Goal: Task Accomplishment & Management: Use online tool/utility

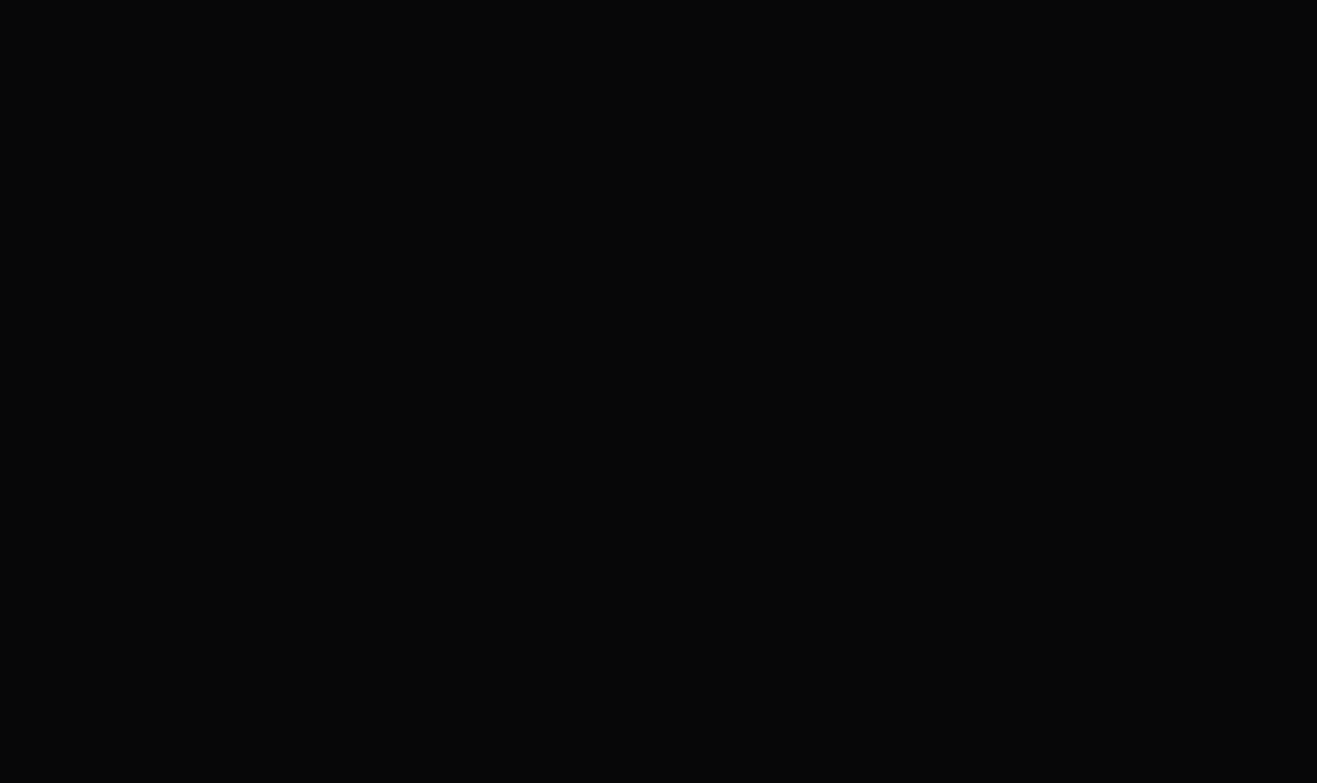
click at [1297, 138] on div at bounding box center [658, 391] width 1317 height 783
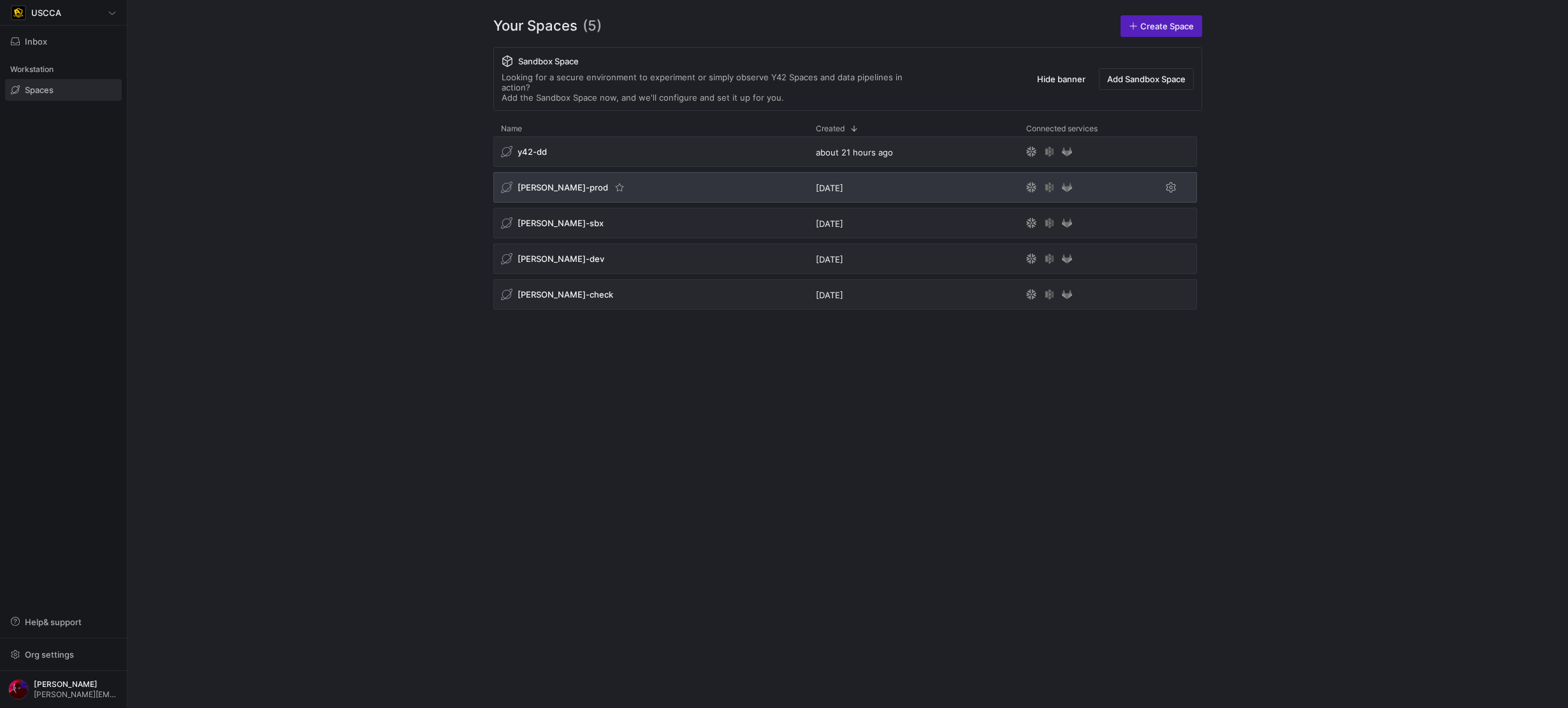
click at [537, 182] on span "[PERSON_NAME]-prod" at bounding box center [563, 188] width 90 height 10
click at [536, 176] on div "USCCA Inbox Workstation Spaces Help & support Org settings [PERSON_NAME] [PERSO…" at bounding box center [784, 354] width 1568 height 708
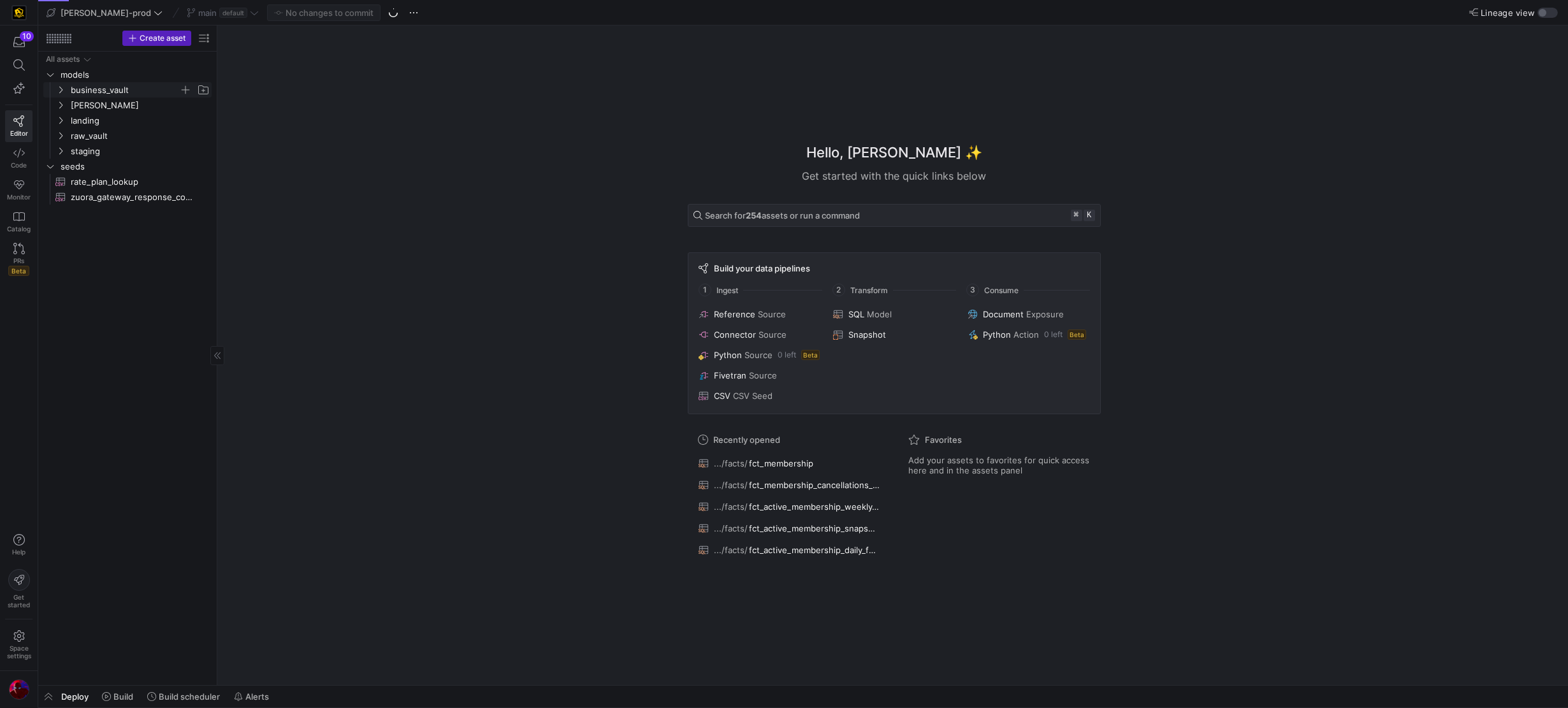
click at [85, 90] on span "business_vault" at bounding box center [124, 90] width 108 height 15
click at [85, 102] on span "hubs" at bounding box center [129, 105] width 98 height 15
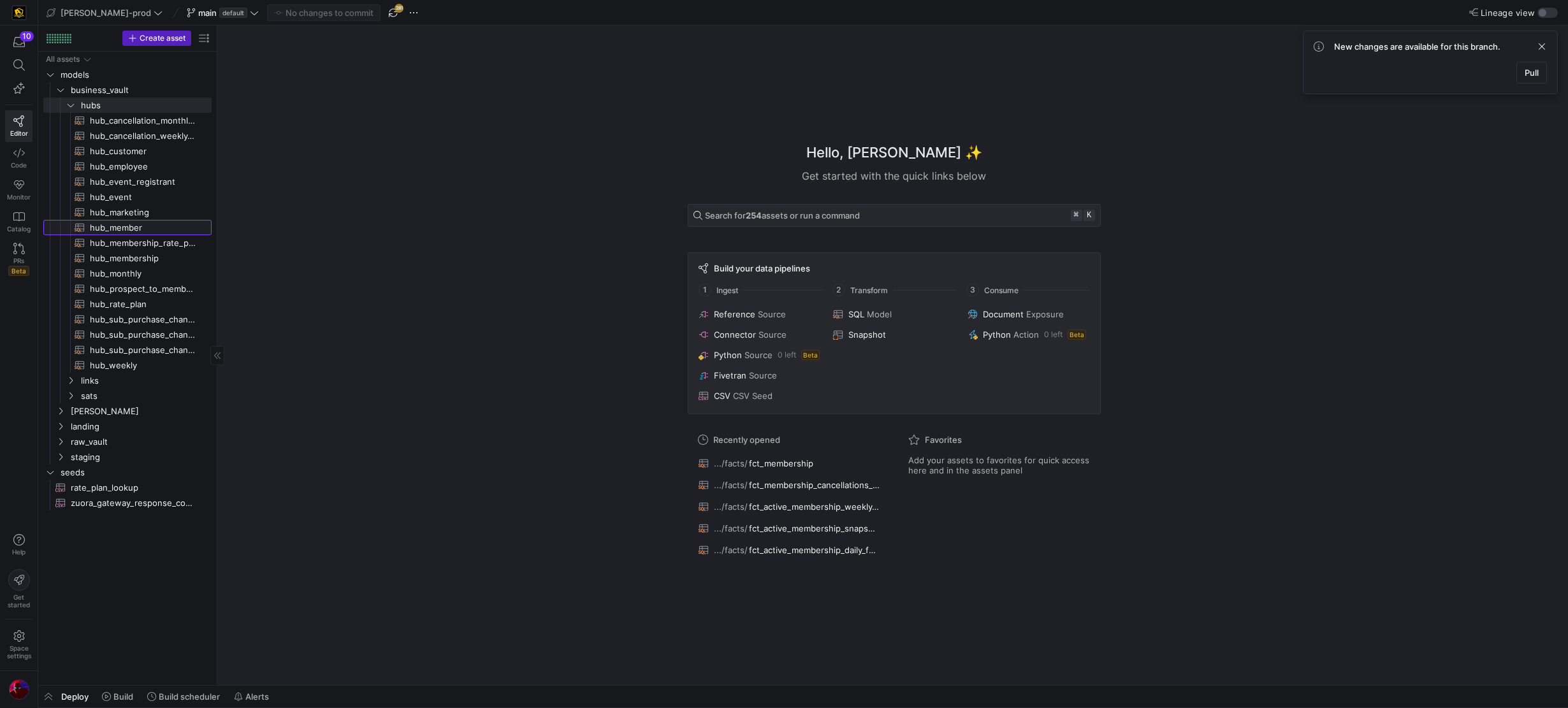
click at [105, 228] on span "hub_member​​​​​​​​​​" at bounding box center [143, 228] width 107 height 15
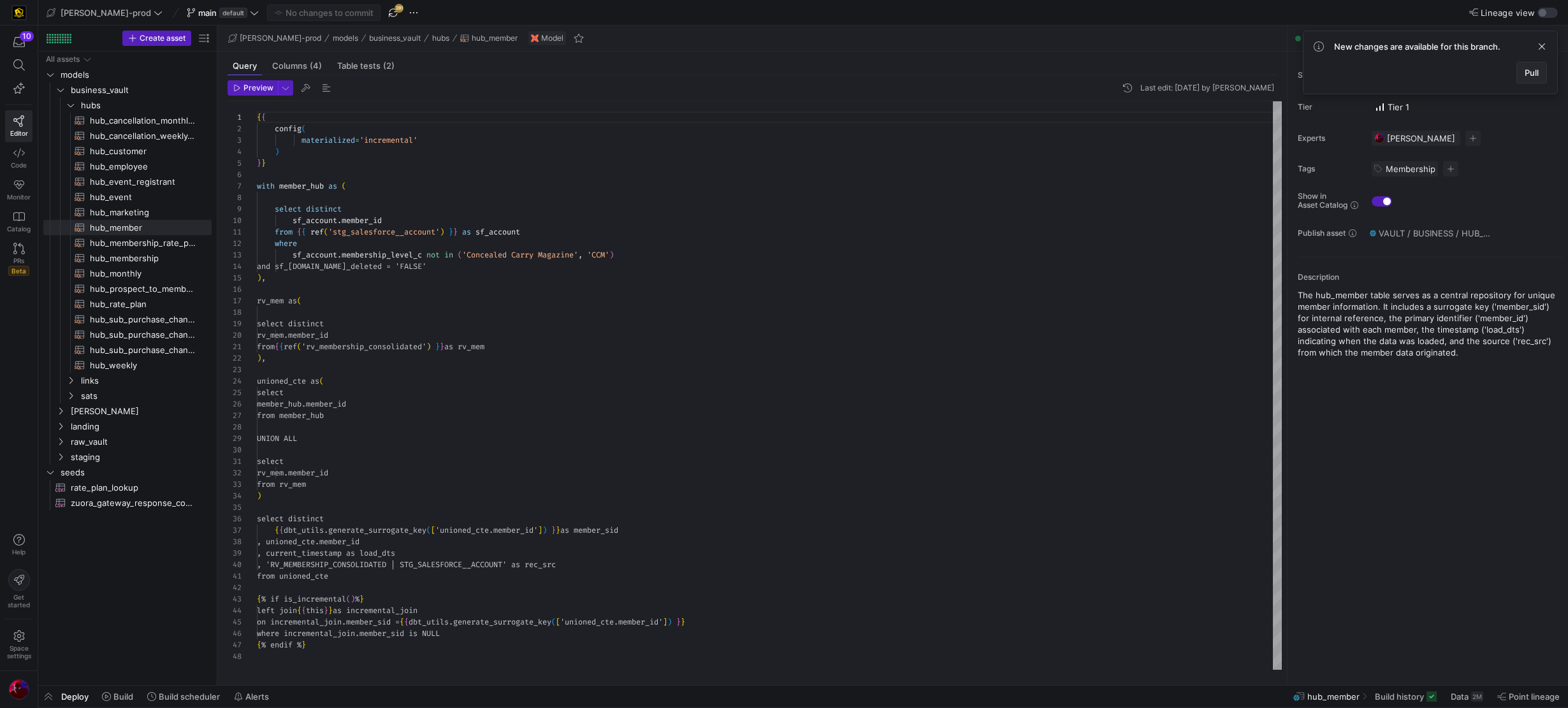
click at [957, 72] on span "Pull" at bounding box center [1531, 73] width 14 height 10
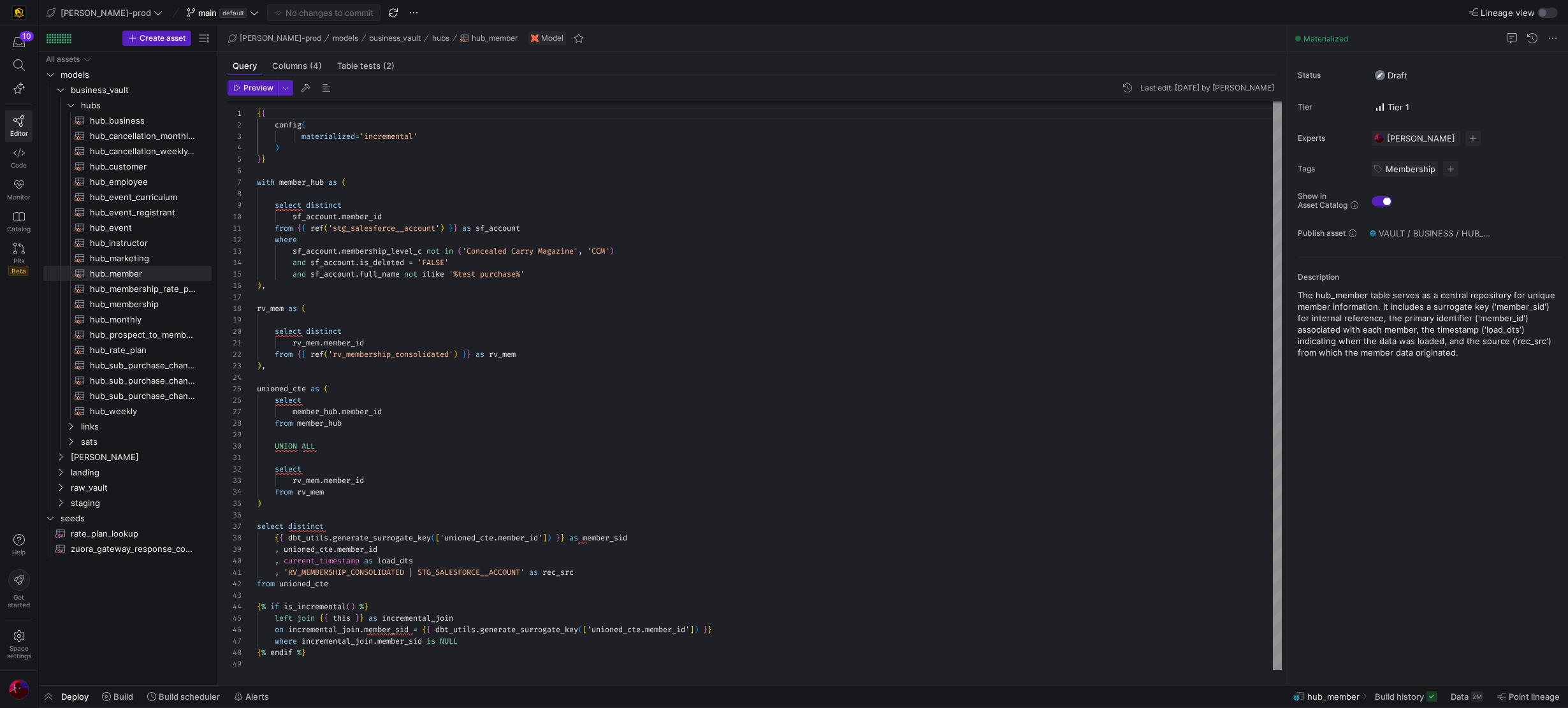
click at [559, 275] on div "and sf_account . full_name not ilike '%test purchase%'" at bounding box center [769, 274] width 1025 height 12
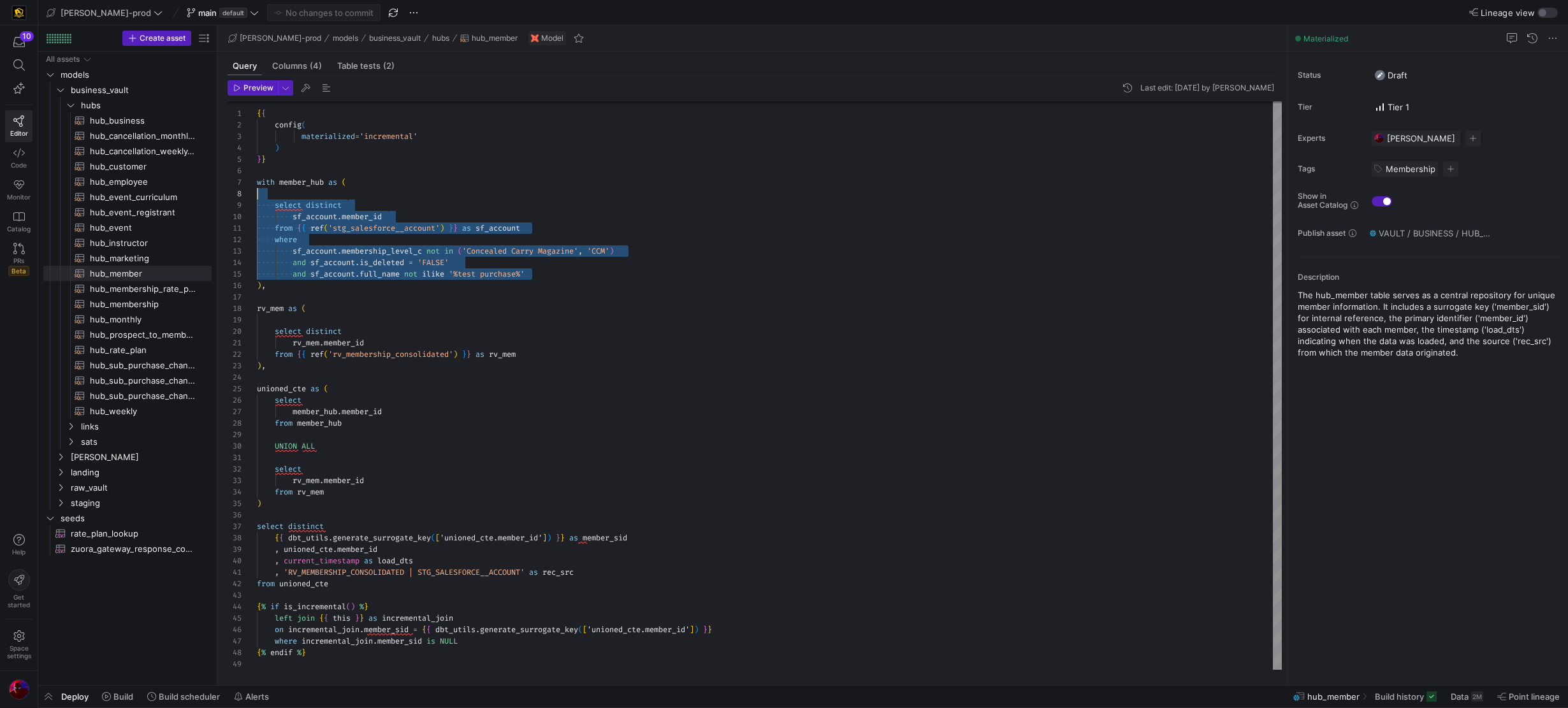
scroll to position [69, 0]
drag, startPoint x: 548, startPoint y: 275, endPoint x: 240, endPoint y: 180, distance: 322.3
click at [240, 180] on div "1 2 3 4 5 6 7 8 9 10 11 12 13 14 15 16 17 18 19 20 21 22 23 24 25 26 27 28 29 3…" at bounding box center [755, 385] width 1055 height 568
click at [366, 322] on div at bounding box center [769, 320] width 1025 height 12
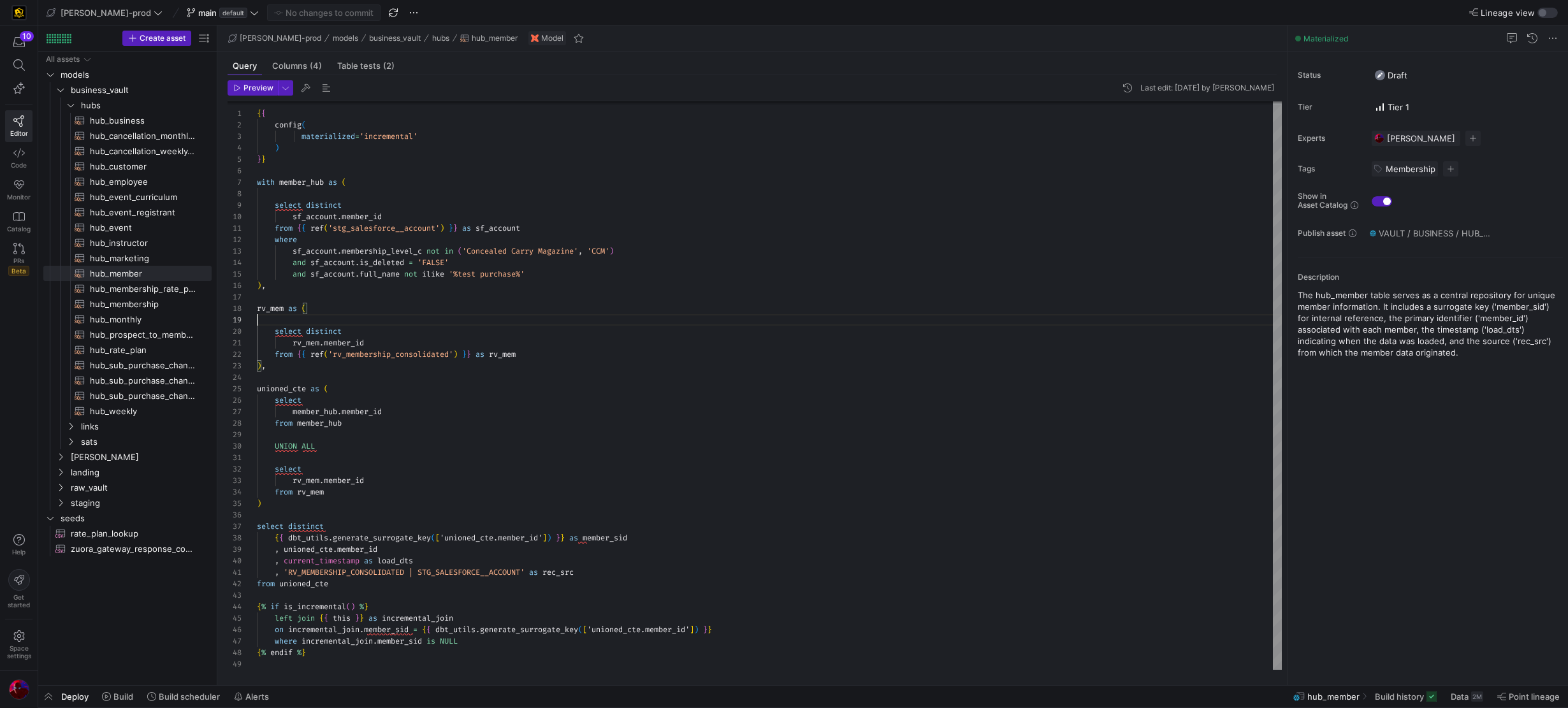
scroll to position [57, 9]
click at [316, 283] on div ") ," at bounding box center [769, 286] width 1025 height 12
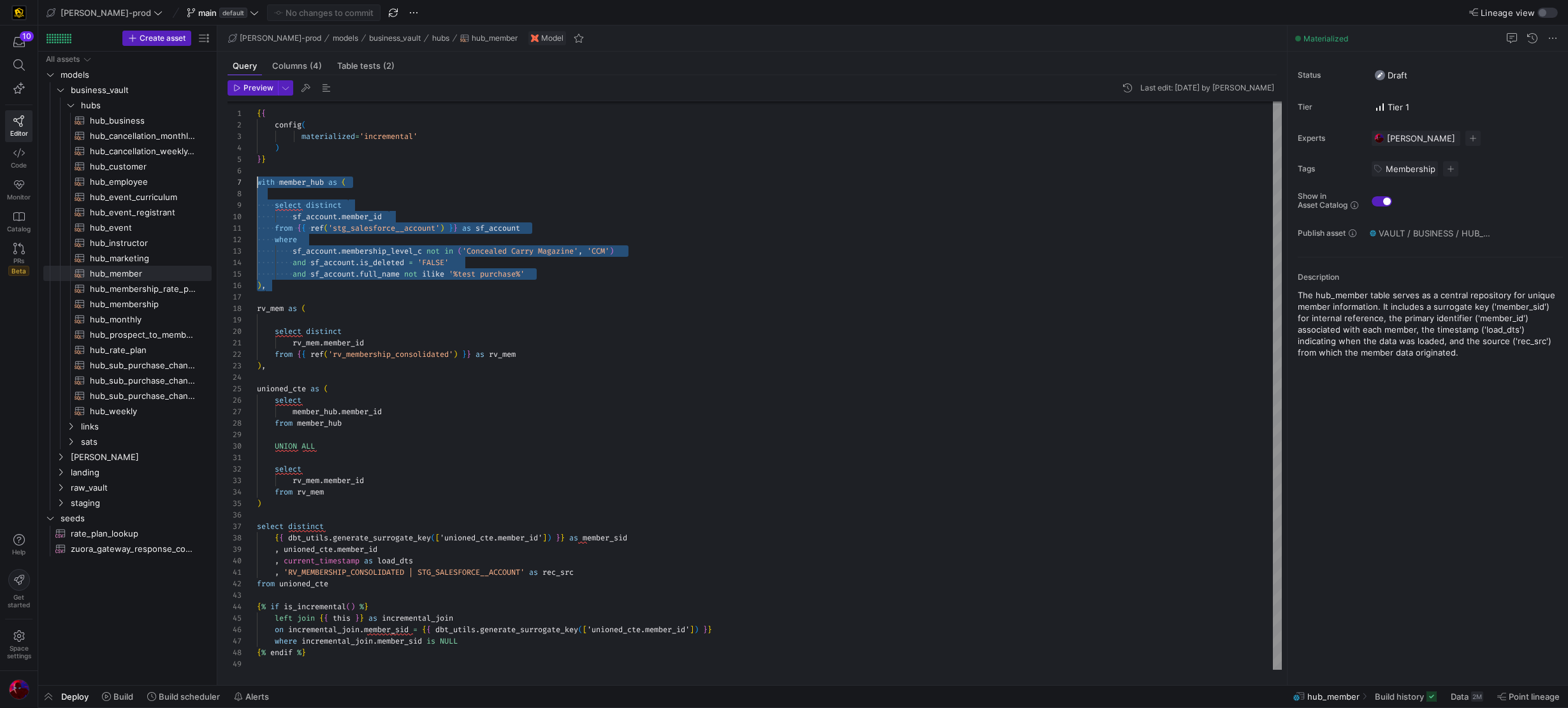
scroll to position [69, 0]
drag, startPoint x: 316, startPoint y: 283, endPoint x: 247, endPoint y: 178, distance: 125.6
click at [247, 178] on div "1 2 3 4 5 6 7 8 9 10 11 12 13 14 15 16 17 18 19 20 21 22 23 24 25 26 27 28 29 3…" at bounding box center [755, 385] width 1055 height 568
click at [44, 568] on span "button" at bounding box center [49, 696] width 20 height 22
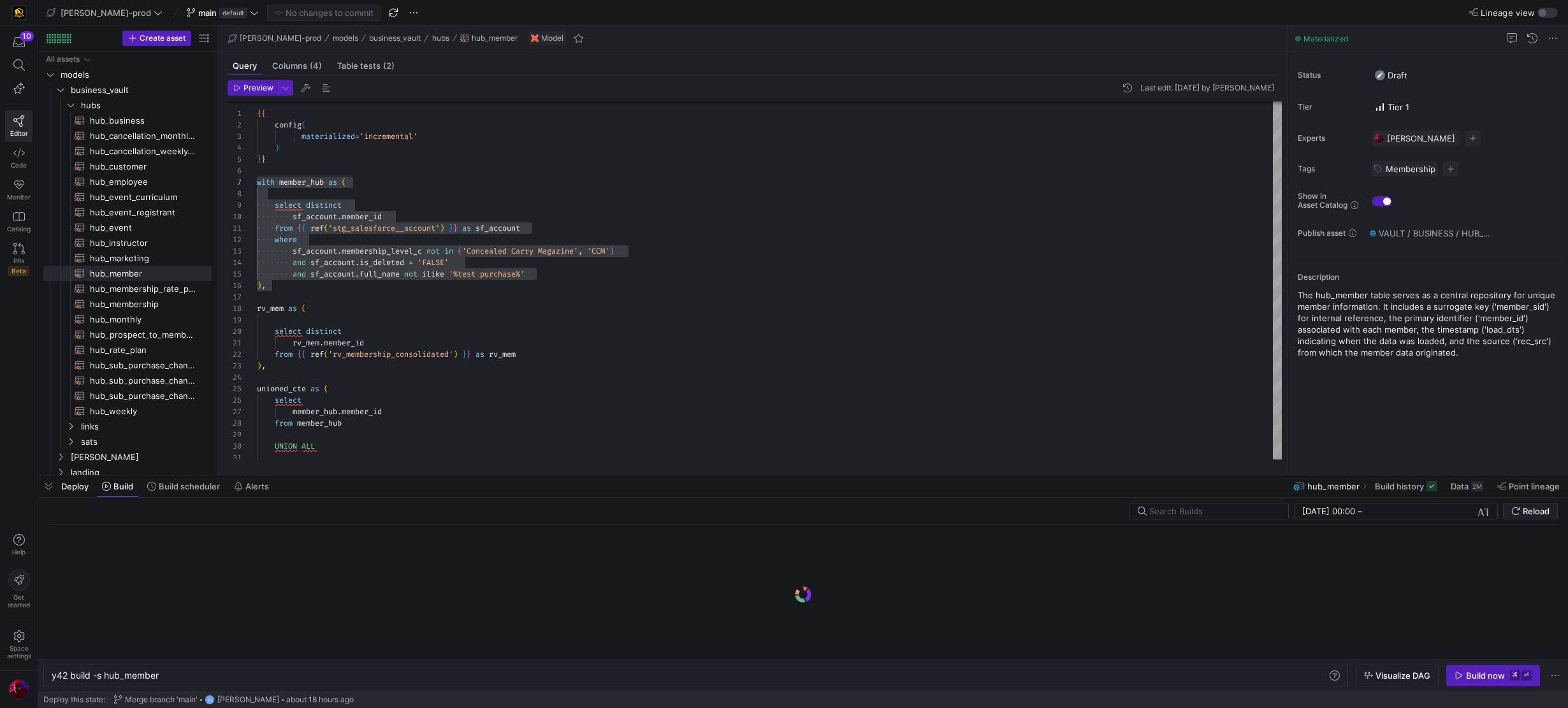
scroll to position [0, 108]
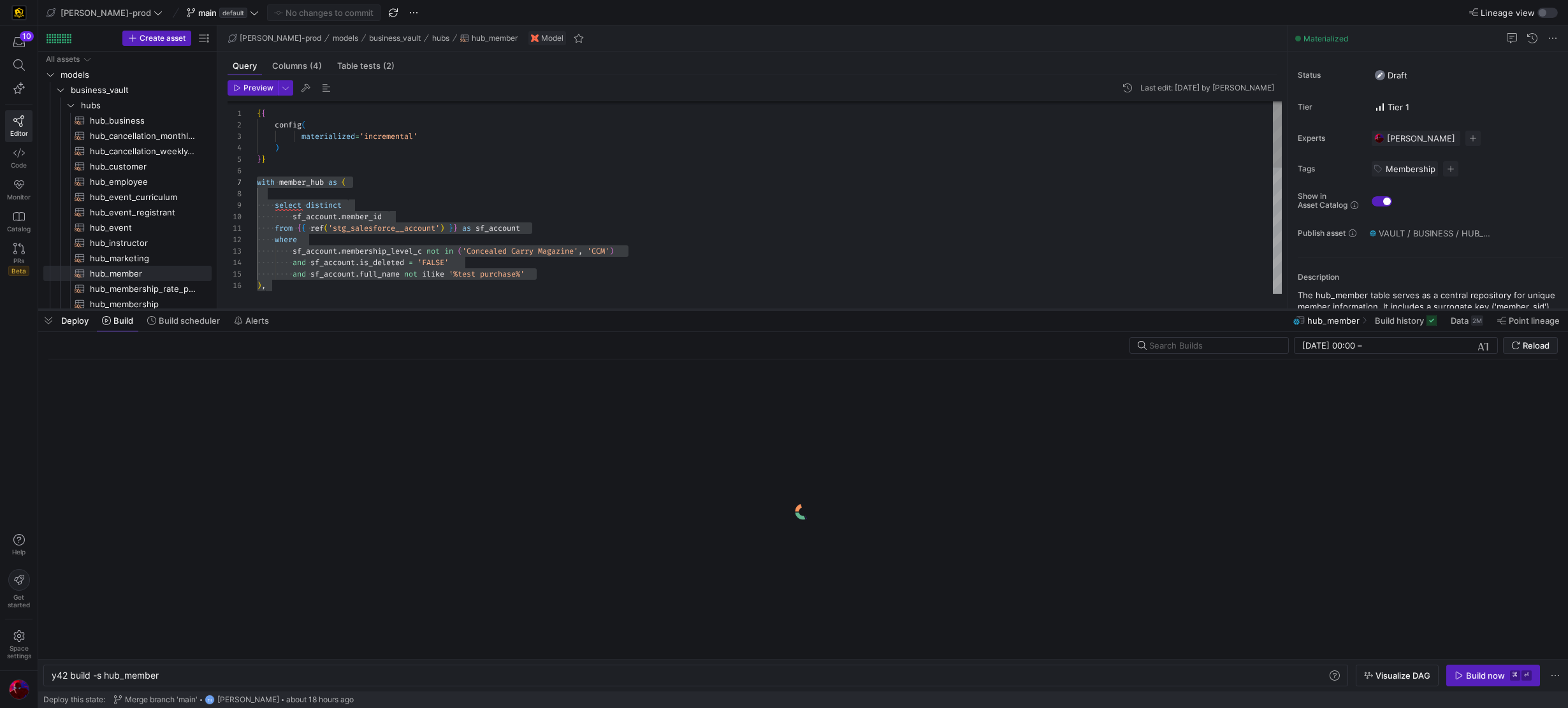
drag, startPoint x: 365, startPoint y: 475, endPoint x: 420, endPoint y: 310, distance: 173.9
click at [420, 310] on div at bounding box center [804, 309] width 1530 height 5
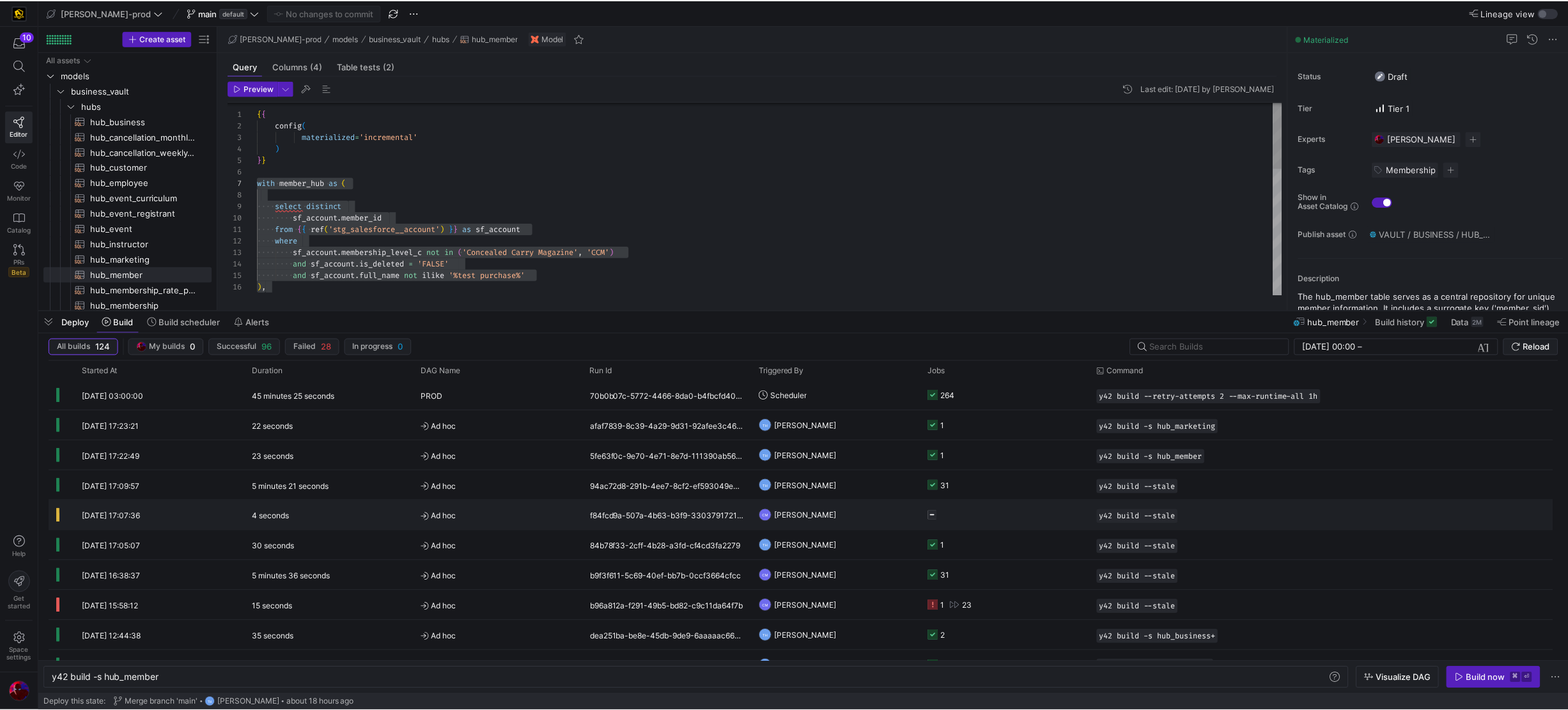
scroll to position [1, 0]
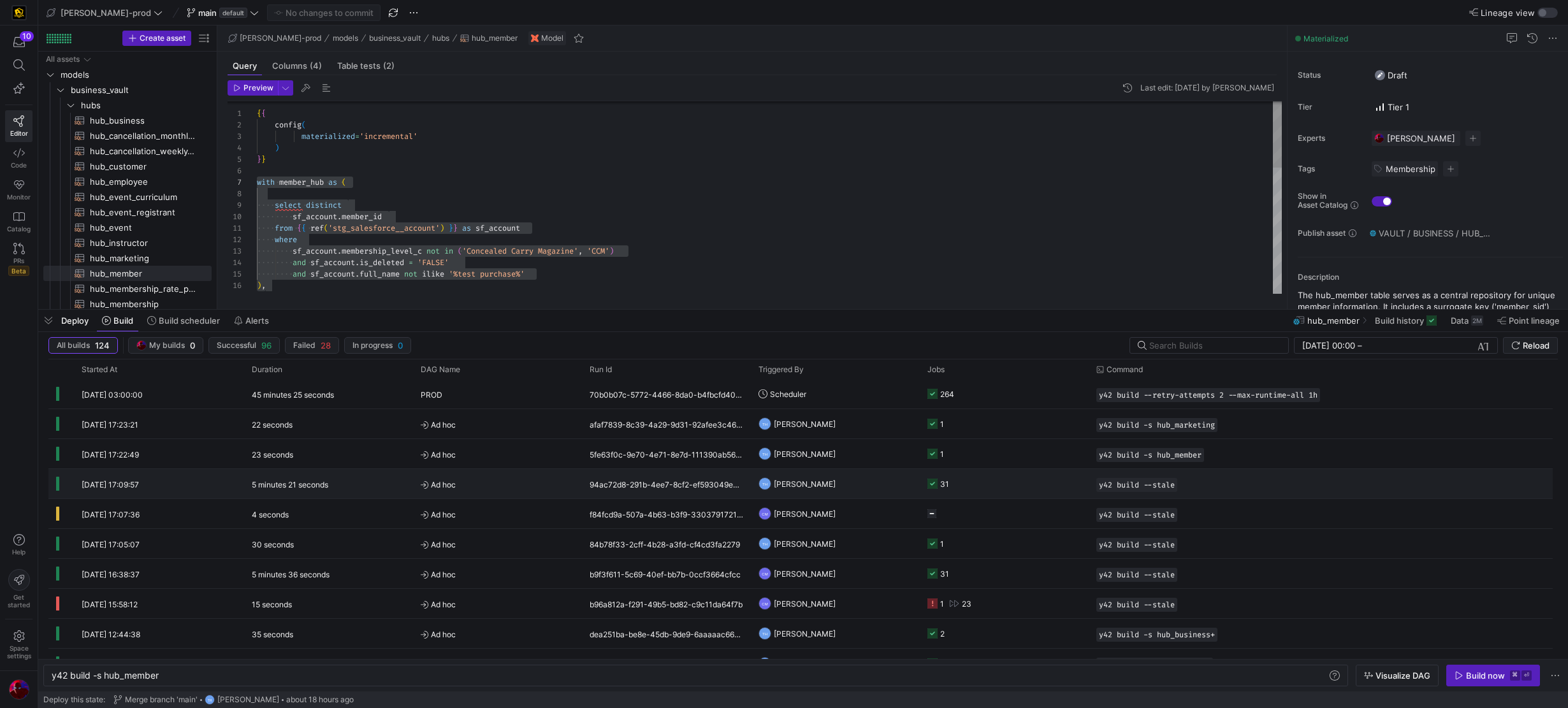
click at [644, 482] on div "94ac72d8-291b-4ee7-8cf2-ef593049e8ca" at bounding box center [666, 483] width 169 height 29
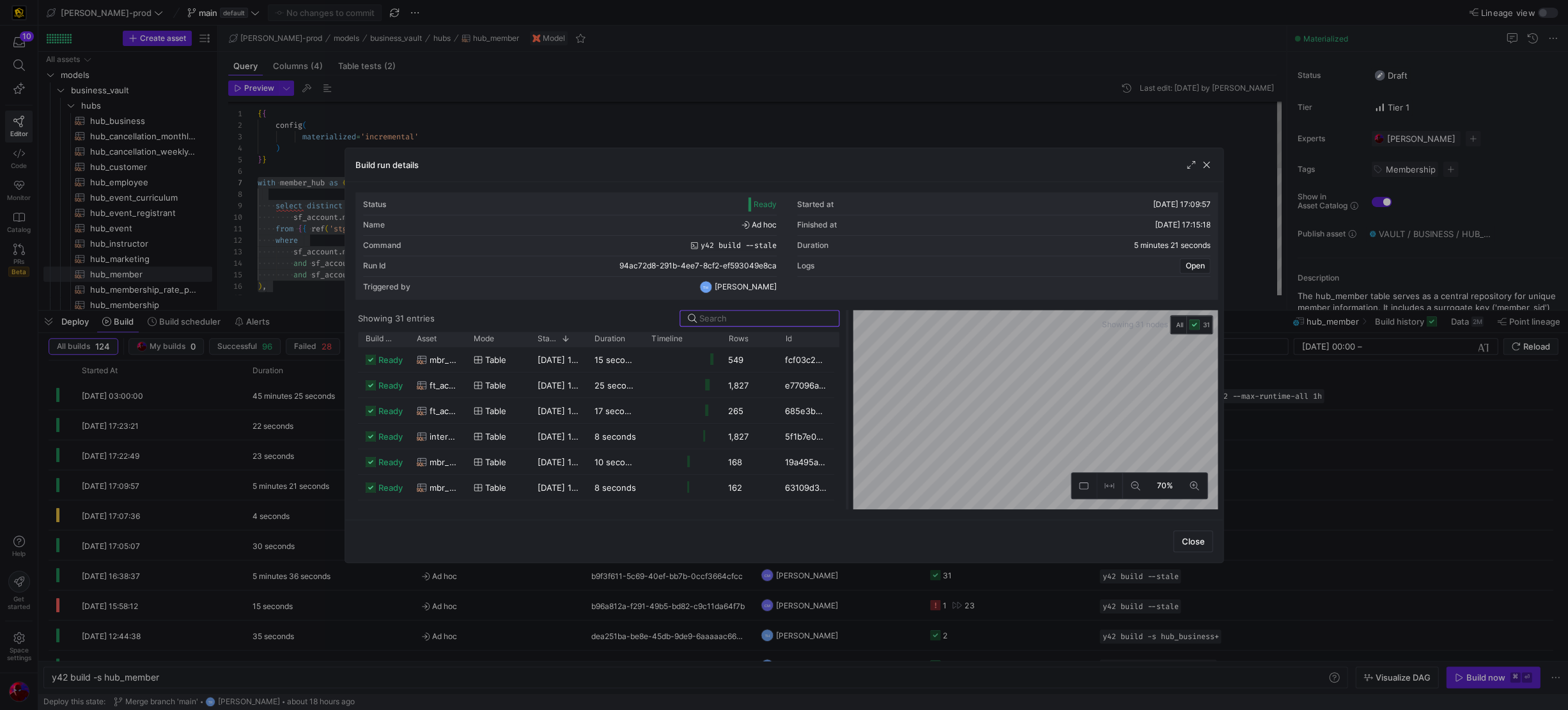
drag, startPoint x: 786, startPoint y: 437, endPoint x: 847, endPoint y: 417, distance: 64.2
click at [847, 417] on div at bounding box center [847, 409] width 5 height 199
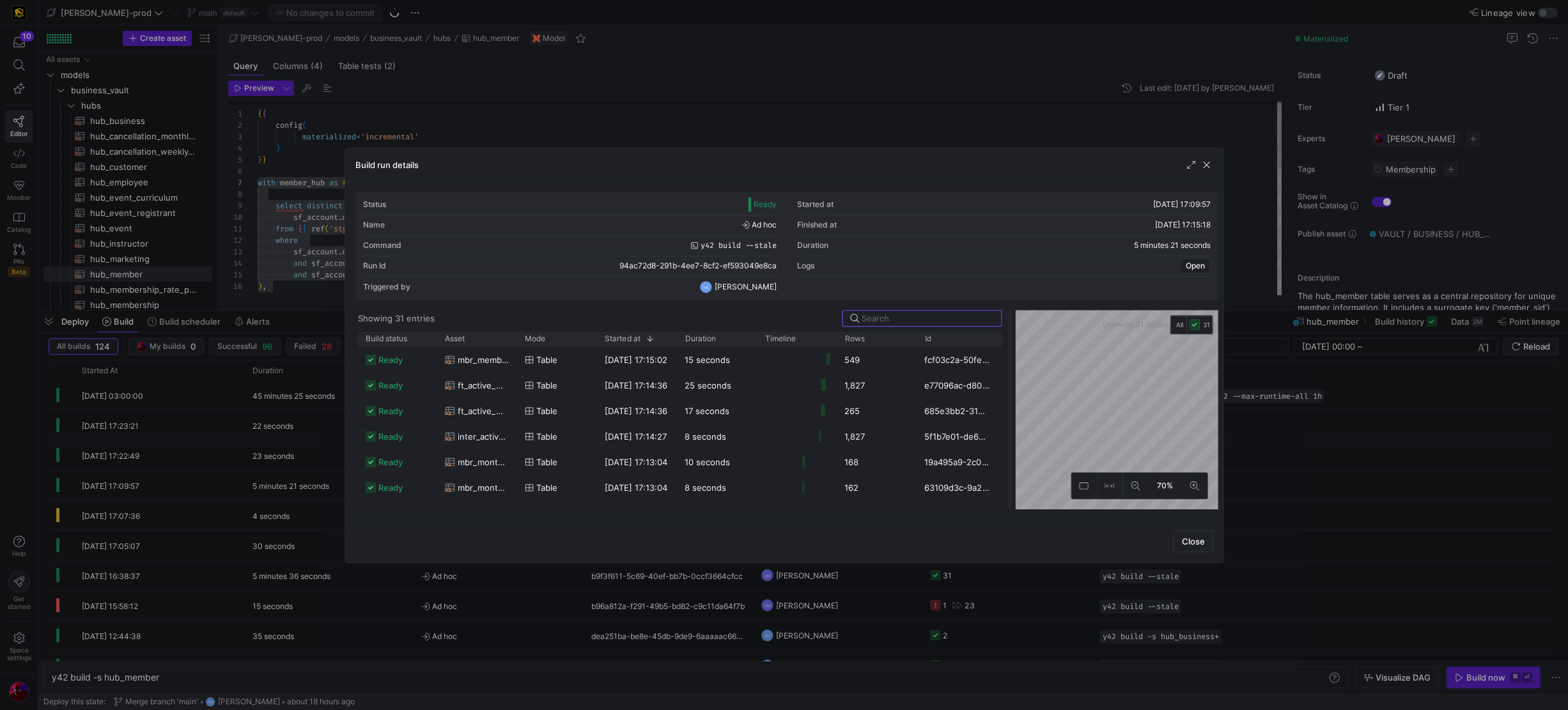
drag, startPoint x: 846, startPoint y: 417, endPoint x: 1008, endPoint y: 406, distance: 162.4
click at [960, 406] on div at bounding box center [1009, 409] width 5 height 199
drag, startPoint x: 1008, startPoint y: 406, endPoint x: 1080, endPoint y: 406, distance: 72.0
click at [960, 406] on div at bounding box center [1036, 409] width 5 height 199
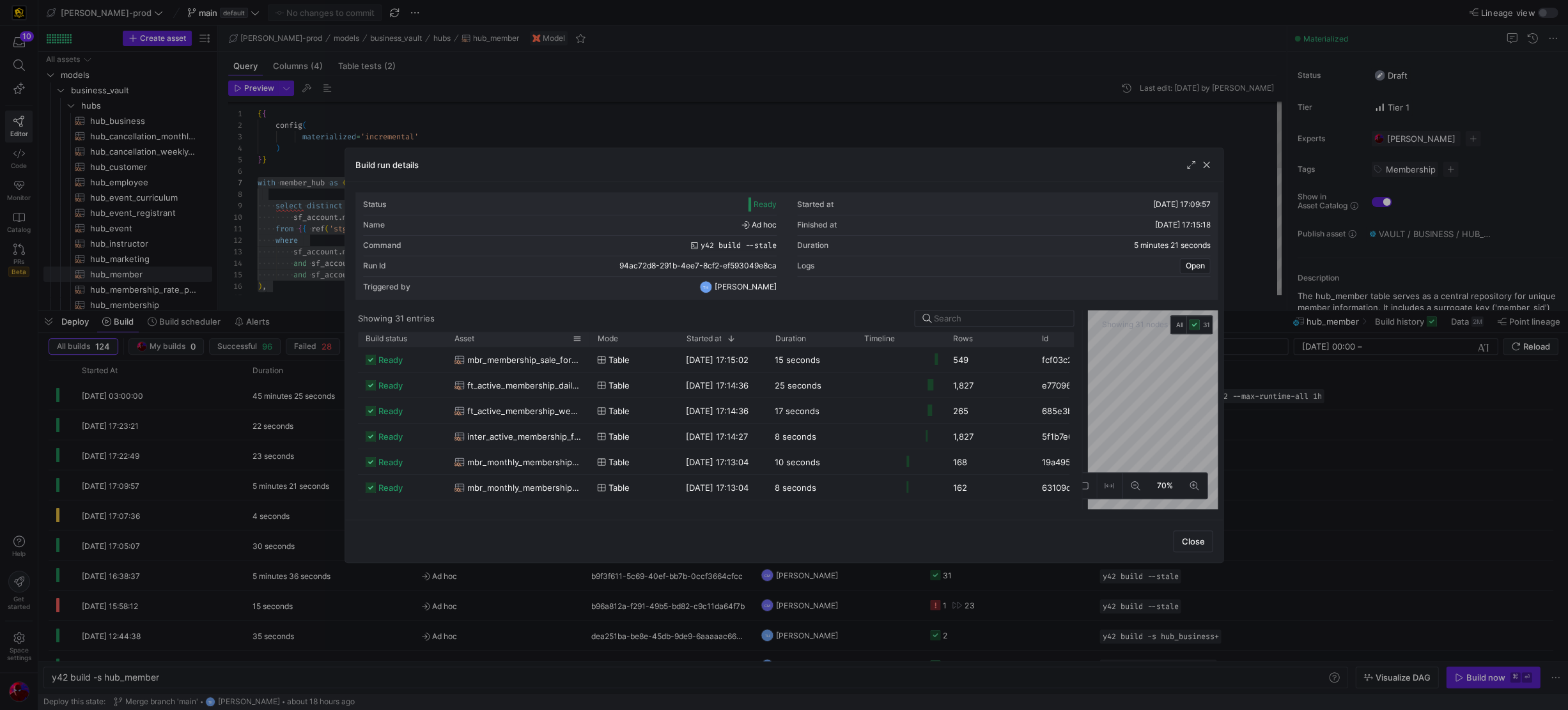
drag, startPoint x: 535, startPoint y: 336, endPoint x: 588, endPoint y: 333, distance: 53.1
click at [588, 333] on div at bounding box center [589, 339] width 5 height 15
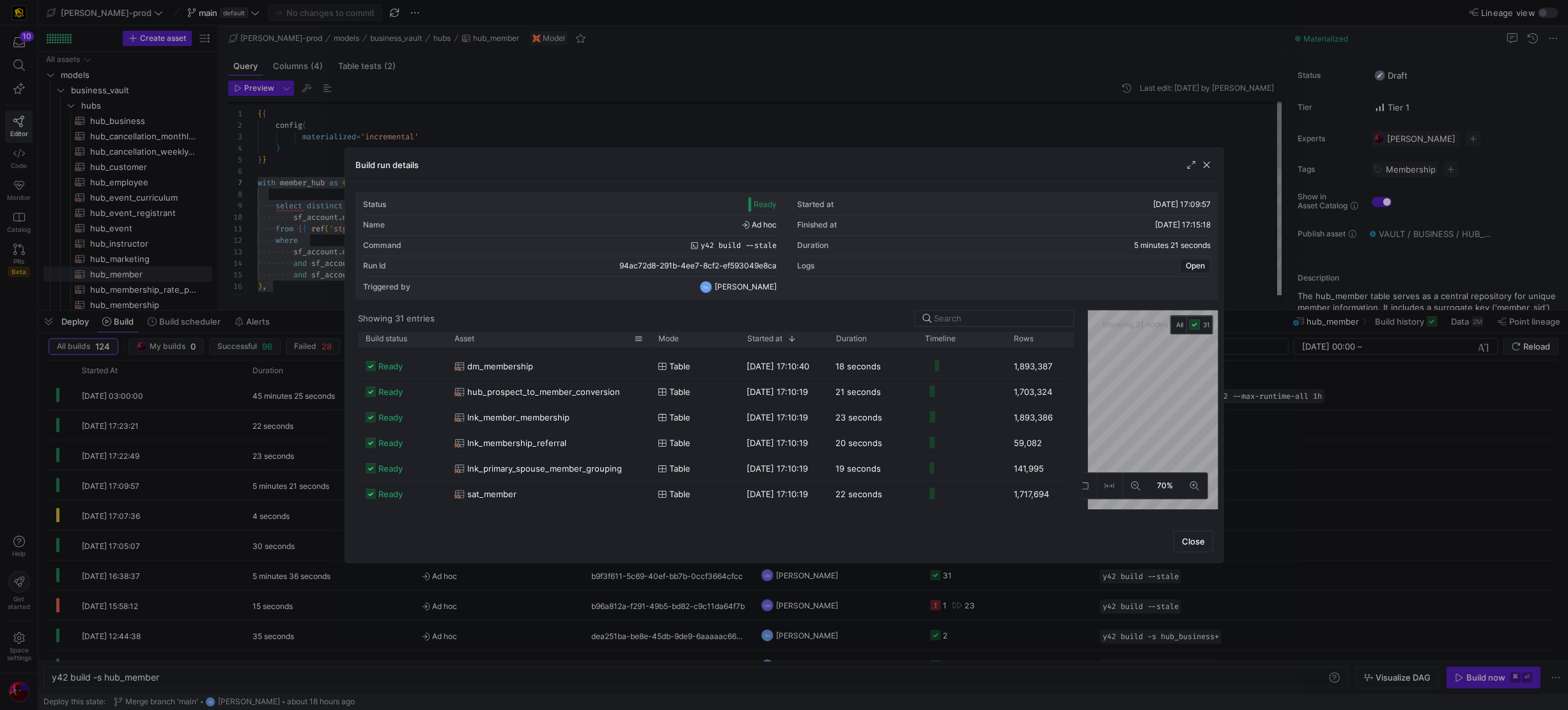
drag, startPoint x: 588, startPoint y: 339, endPoint x: 648, endPoint y: 334, distance: 60.2
click at [648, 334] on div at bounding box center [650, 339] width 5 height 15
click at [960, 162] on span "button" at bounding box center [1206, 165] width 13 height 13
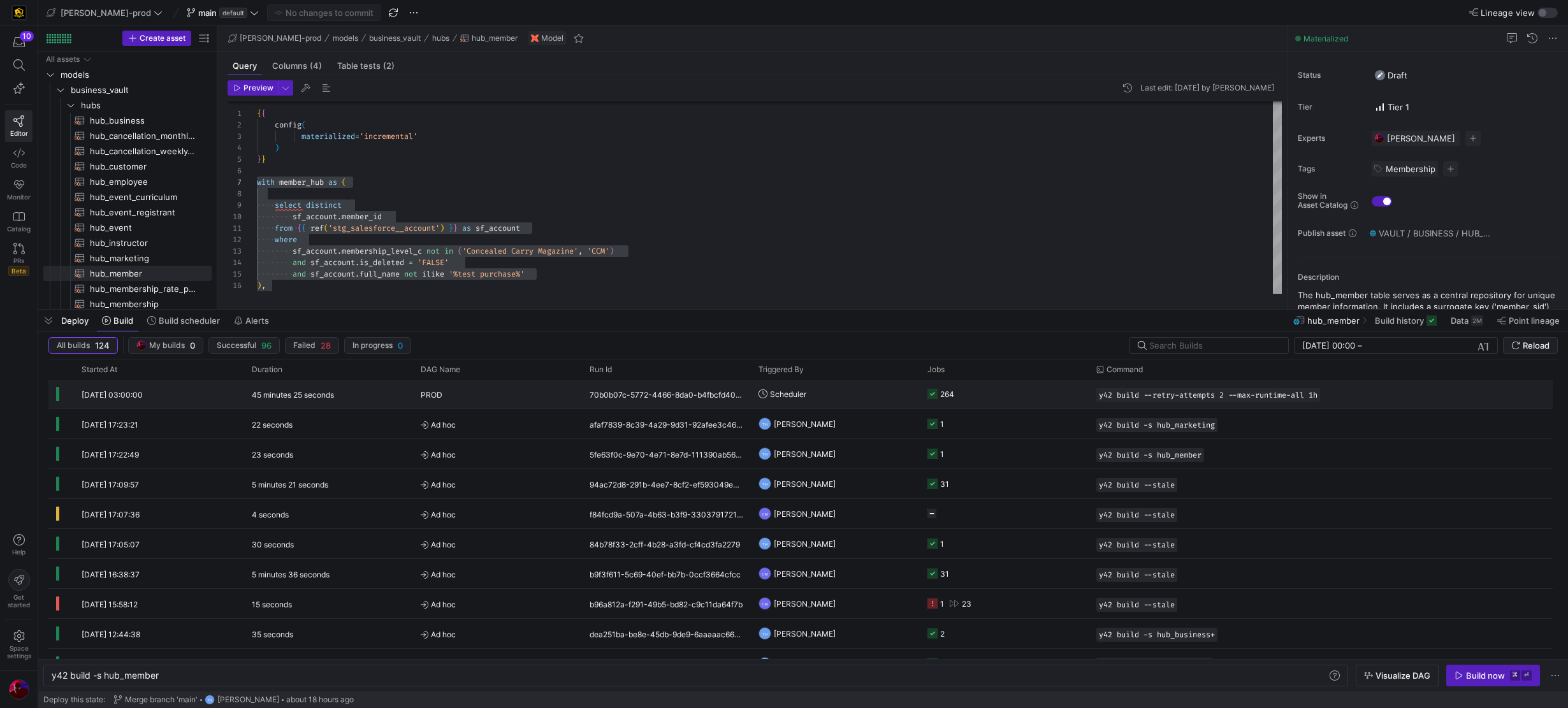
click at [659, 386] on div "70b0b07c-5772-4466-8da0-b4fbcfd40937" at bounding box center [666, 393] width 169 height 29
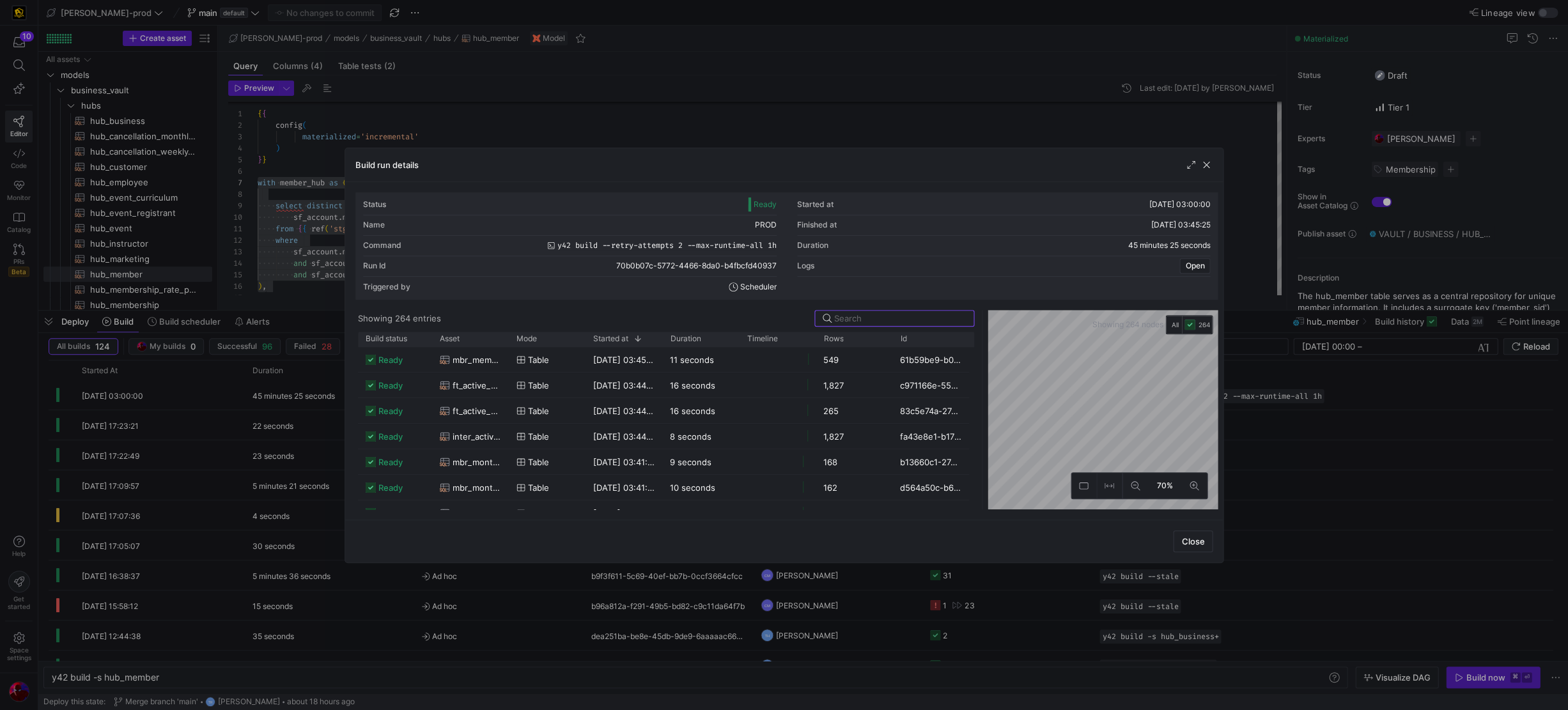
drag, startPoint x: 785, startPoint y: 323, endPoint x: 980, endPoint y: 307, distance: 195.7
click at [960, 307] on div "Status Ready Started at [DATE] 03:00:00 Name PROD Finished at [DATE] 03:45:25 C…" at bounding box center [786, 351] width 862 height 317
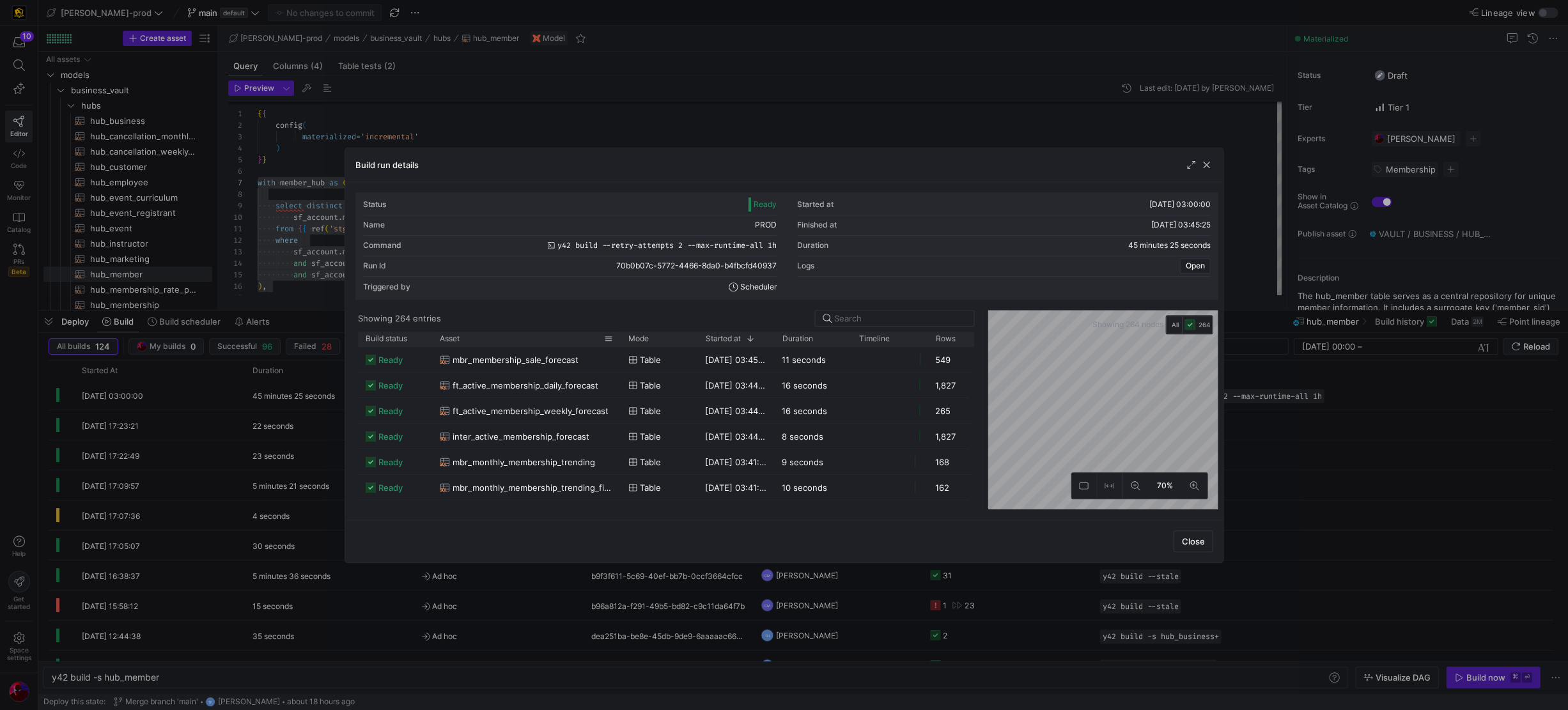
drag, startPoint x: 508, startPoint y: 338, endPoint x: 619, endPoint y: 332, distance: 111.2
click at [619, 332] on div at bounding box center [621, 339] width 5 height 15
click at [606, 336] on span at bounding box center [608, 338] width 9 height 9
click at [578, 342] on div "Asset" at bounding box center [527, 339] width 174 height 15
click at [567, 339] on div "Asset" at bounding box center [521, 338] width 164 height 8
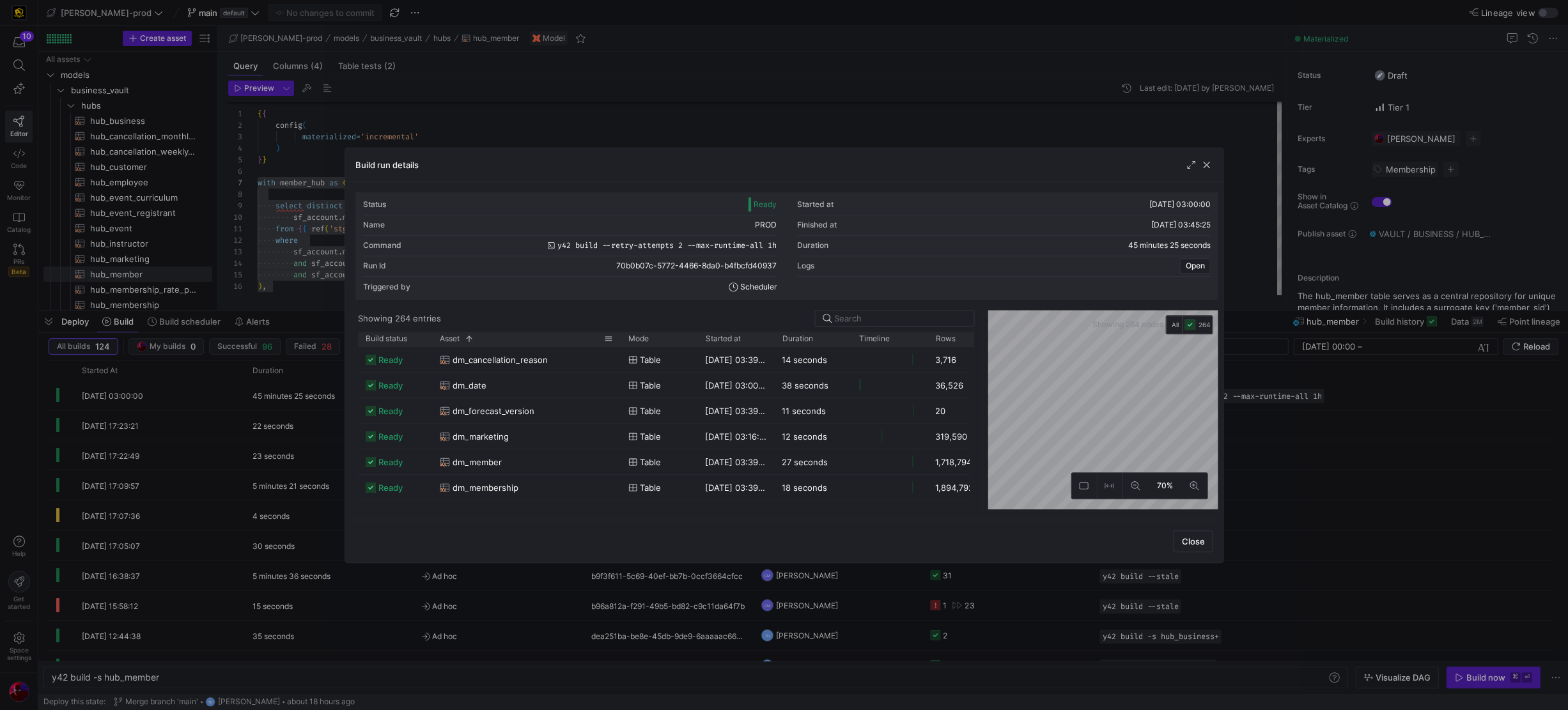
click at [567, 339] on div "Asset 1" at bounding box center [521, 338] width 164 height 8
click at [588, 437] on div "dm_marketing" at bounding box center [527, 437] width 174 height 25
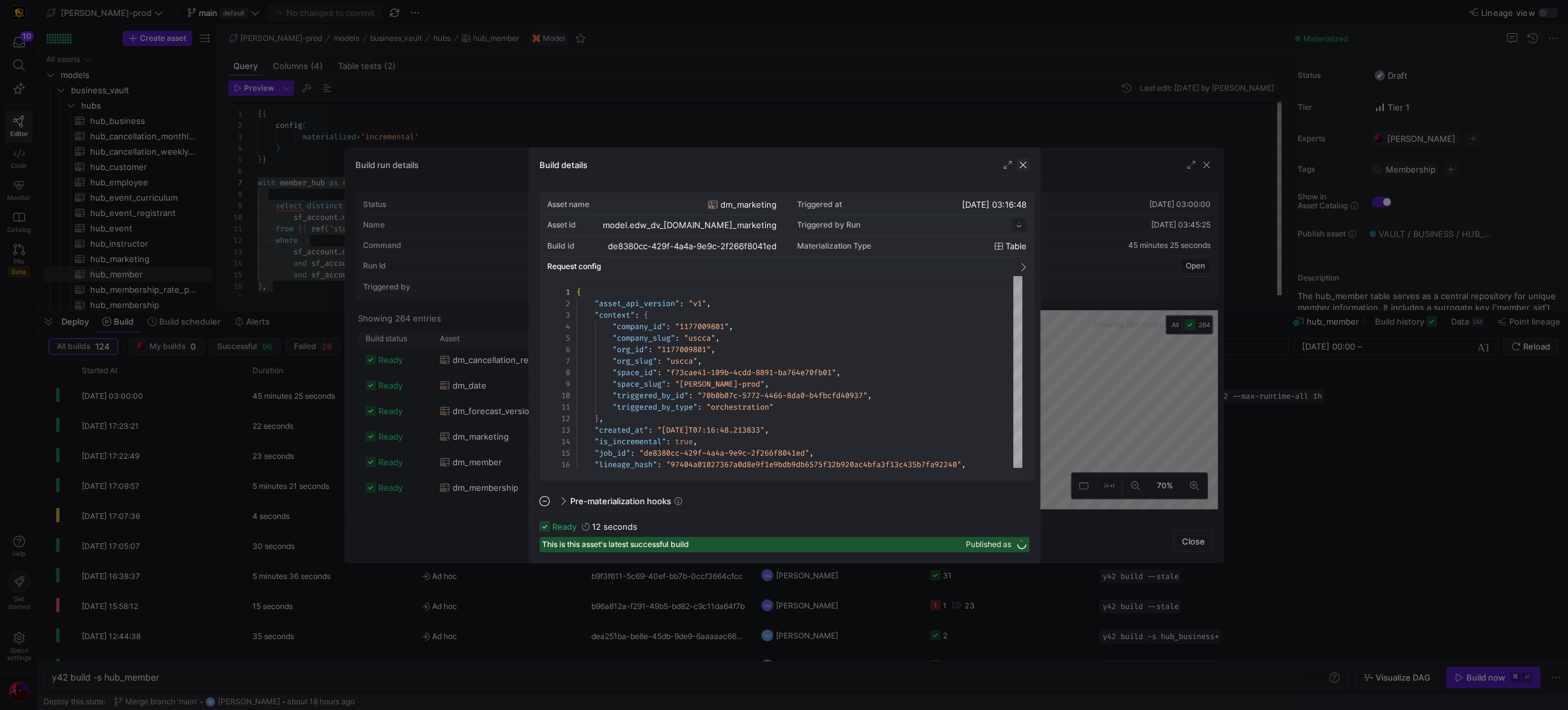
click at [960, 160] on span "button" at bounding box center [1023, 165] width 13 height 13
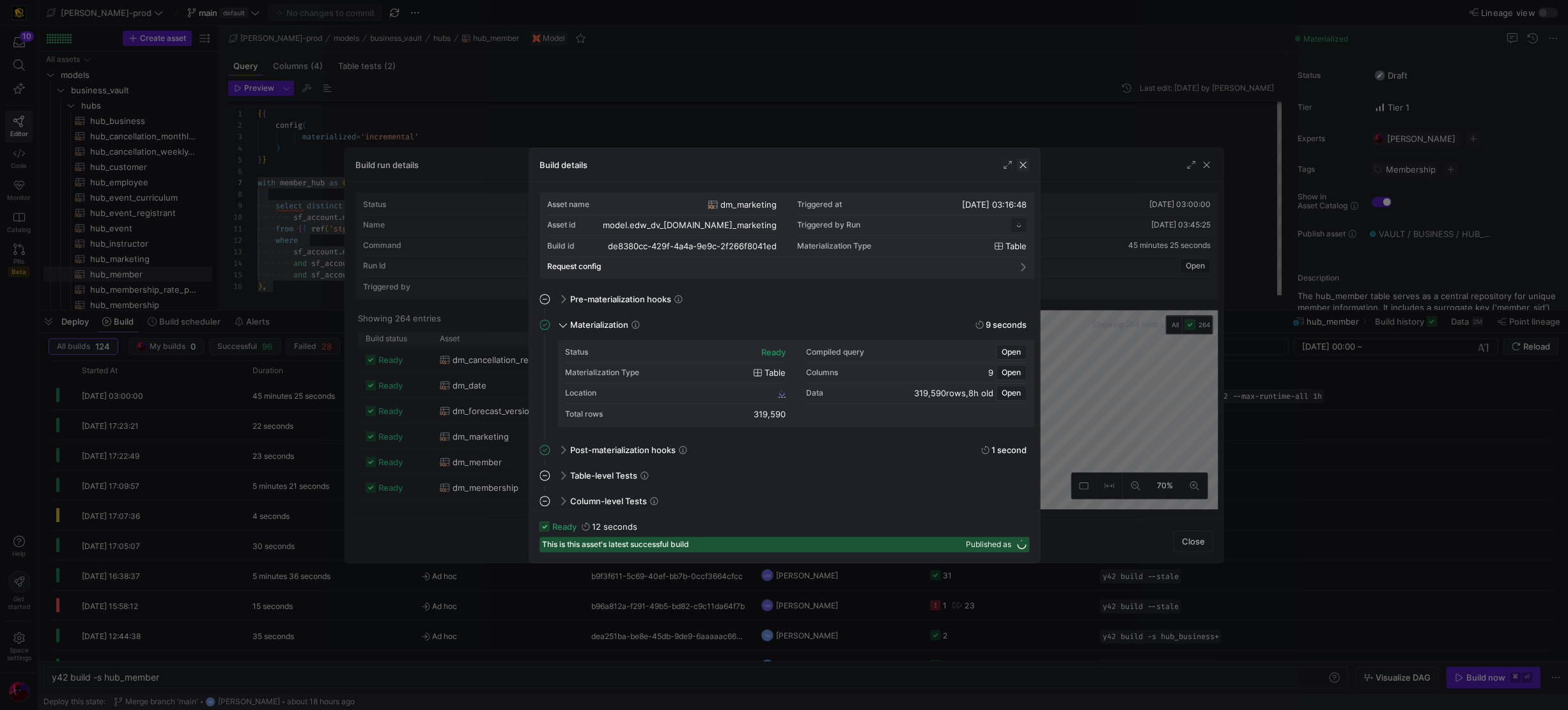
click at [960, 167] on span "button" at bounding box center [1023, 165] width 13 height 13
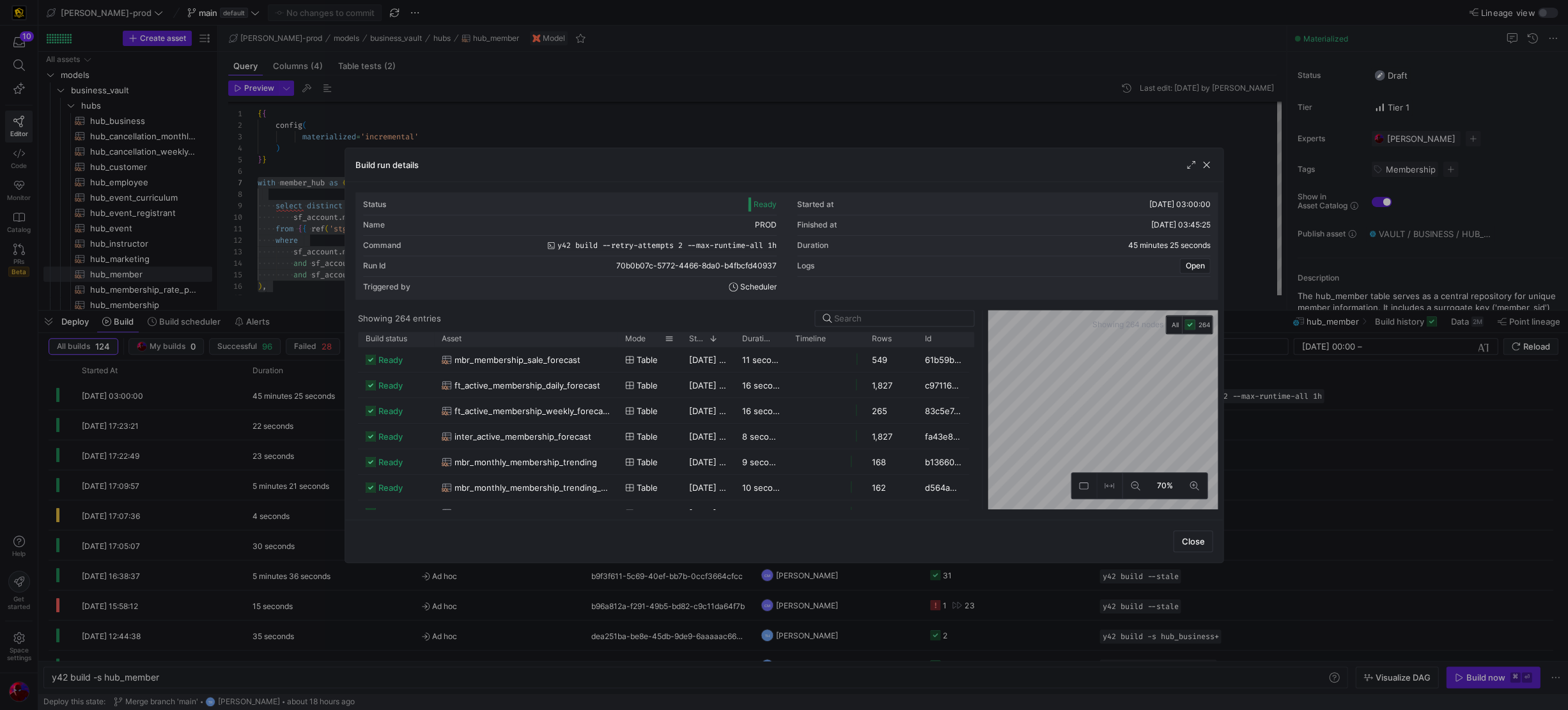
drag, startPoint x: 510, startPoint y: 339, endPoint x: 617, endPoint y: 335, distance: 107.1
click at [617, 335] on div at bounding box center [617, 339] width 5 height 15
click at [524, 335] on div "Asset" at bounding box center [521, 338] width 159 height 8
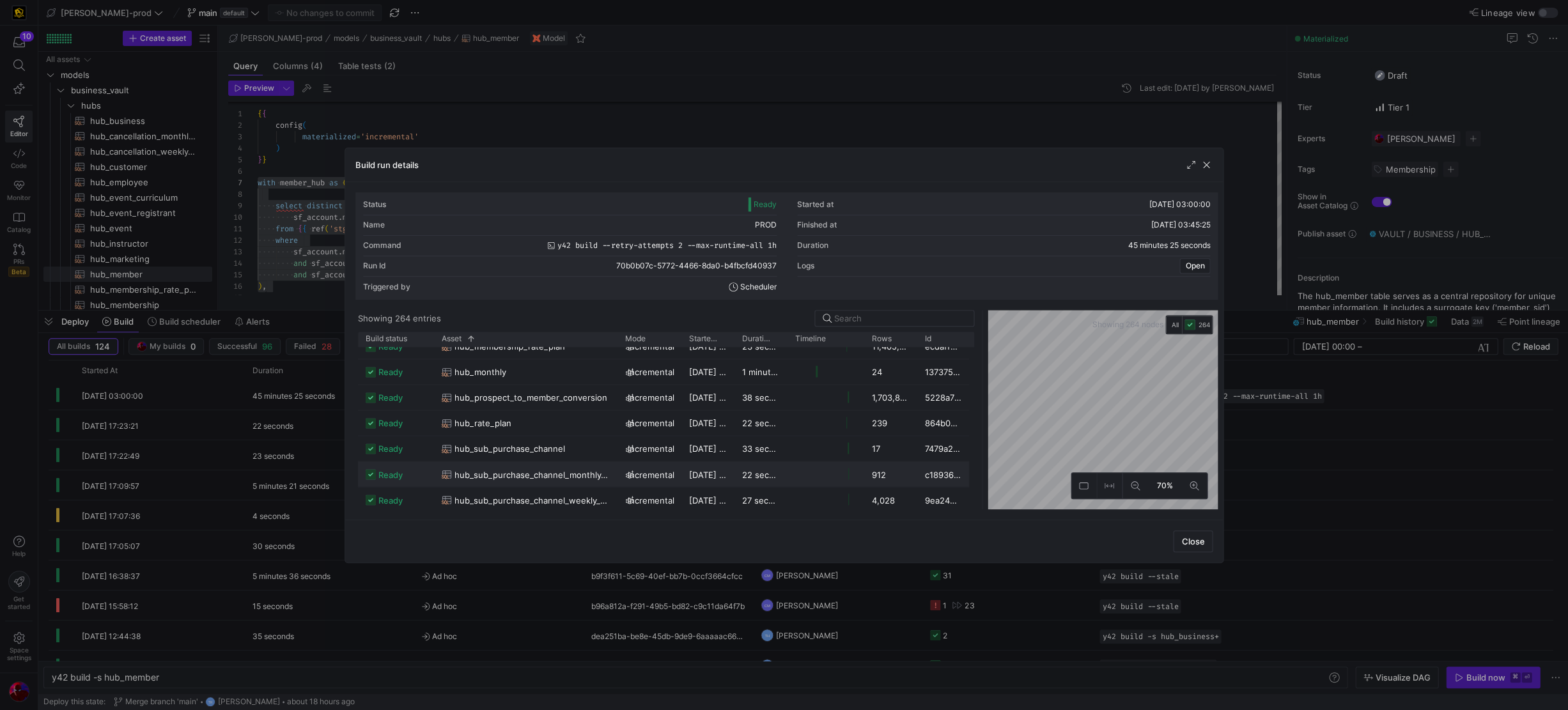
scroll to position [840, 0]
click at [960, 166] on span "button" at bounding box center [1206, 165] width 13 height 13
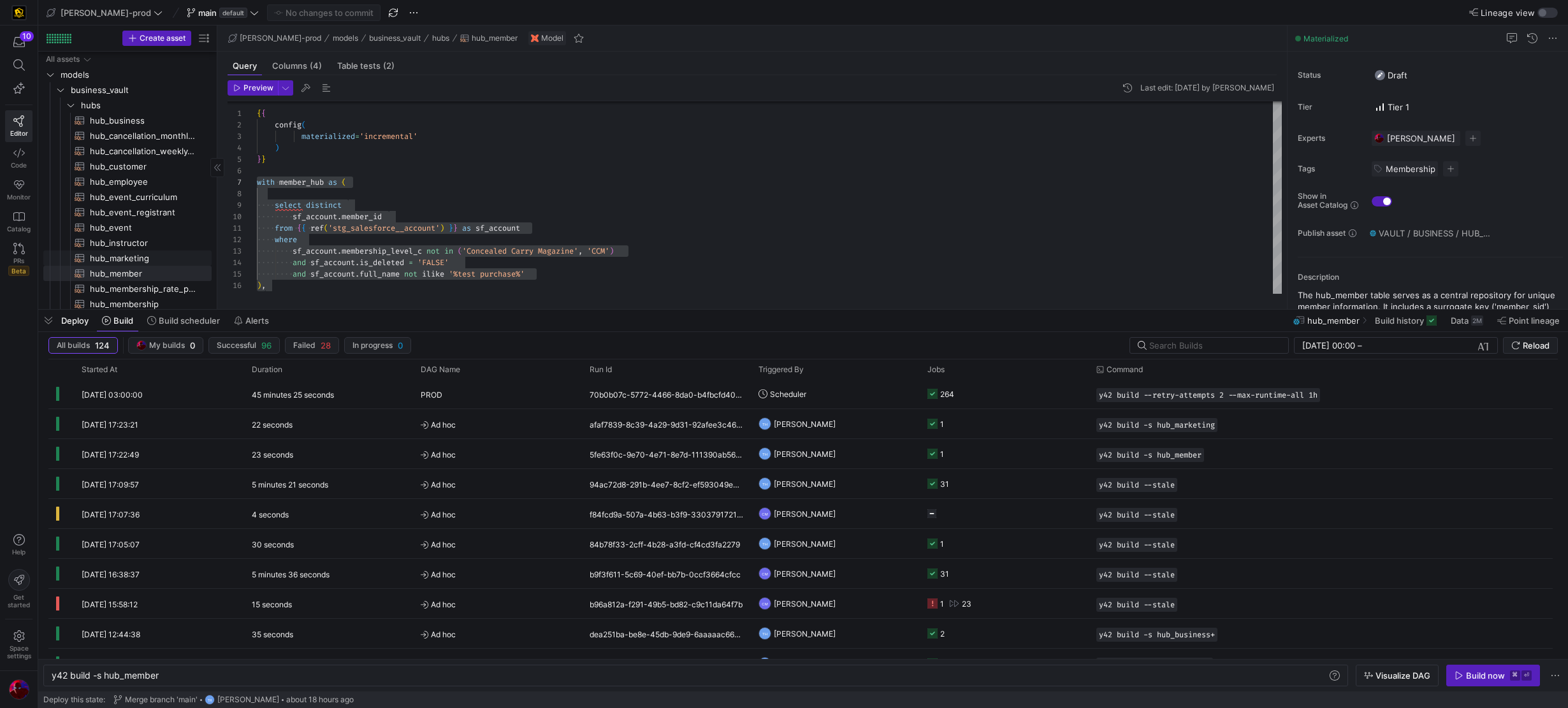
scroll to position [189, 0]
click at [100, 247] on span "sats" at bounding box center [129, 252] width 98 height 15
click at [127, 190] on span "sat_customer​​​​​​​​​​" at bounding box center [143, 186] width 107 height 15
type textarea "{{ config( materialized='incremental' ) }} with latest_membership as ( select *…"
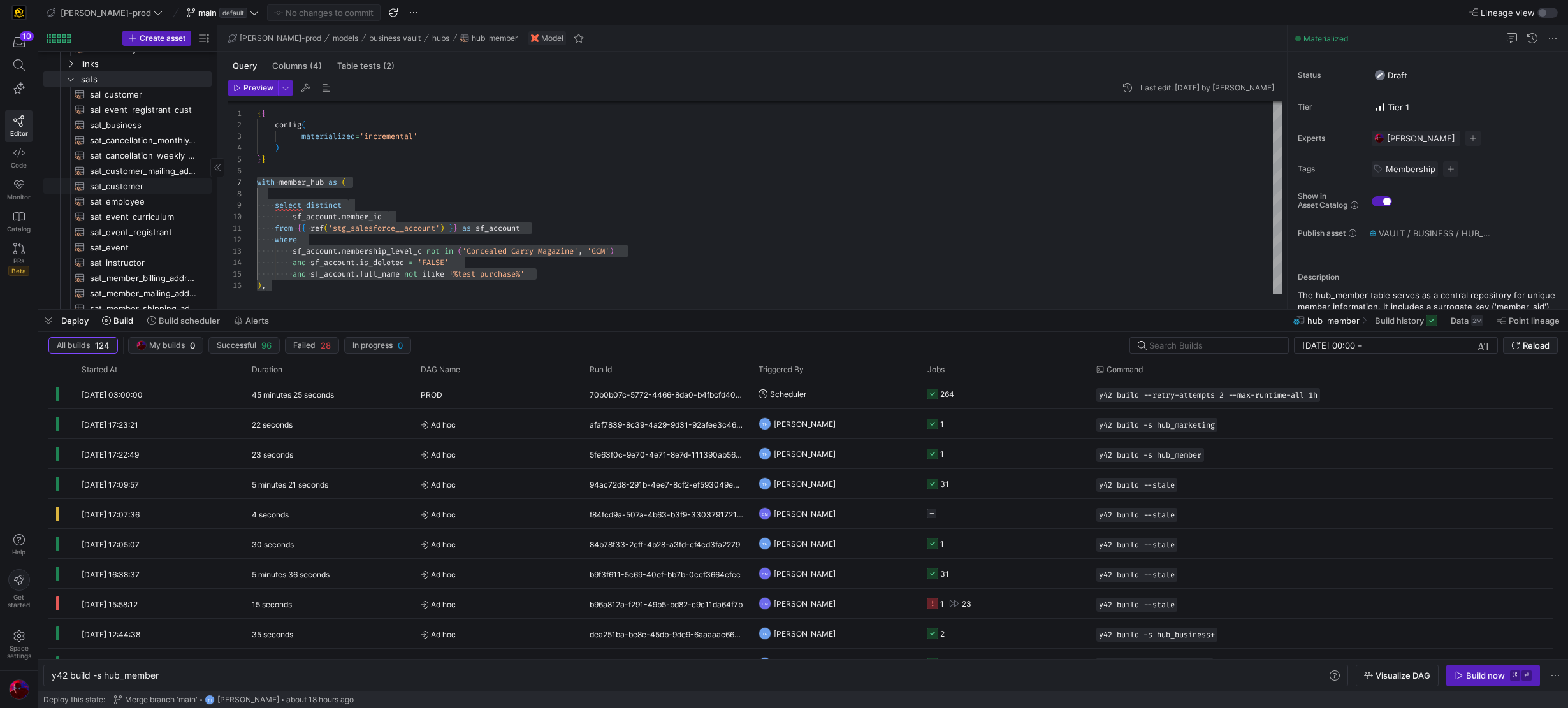
type textarea "y42 build -s sat_customer"
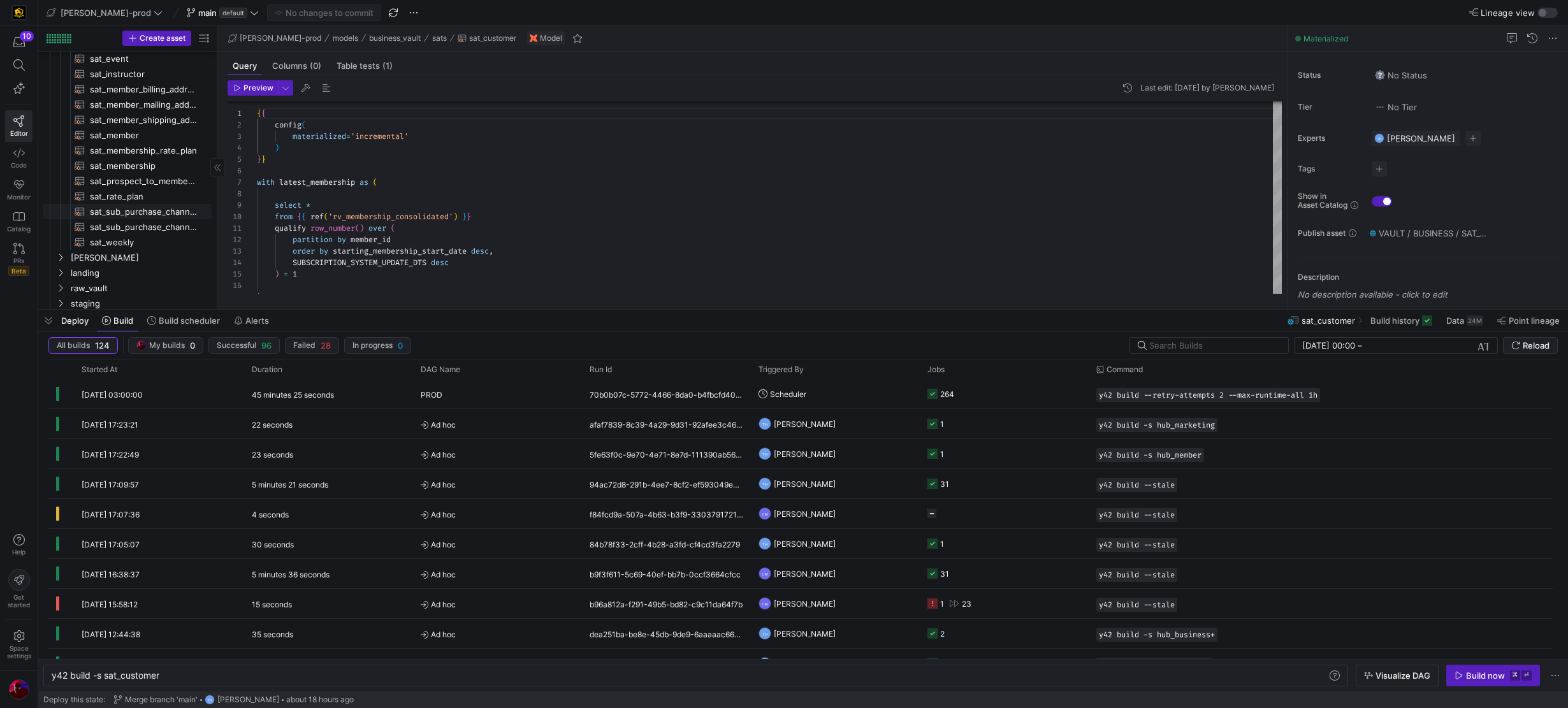
scroll to position [556, 0]
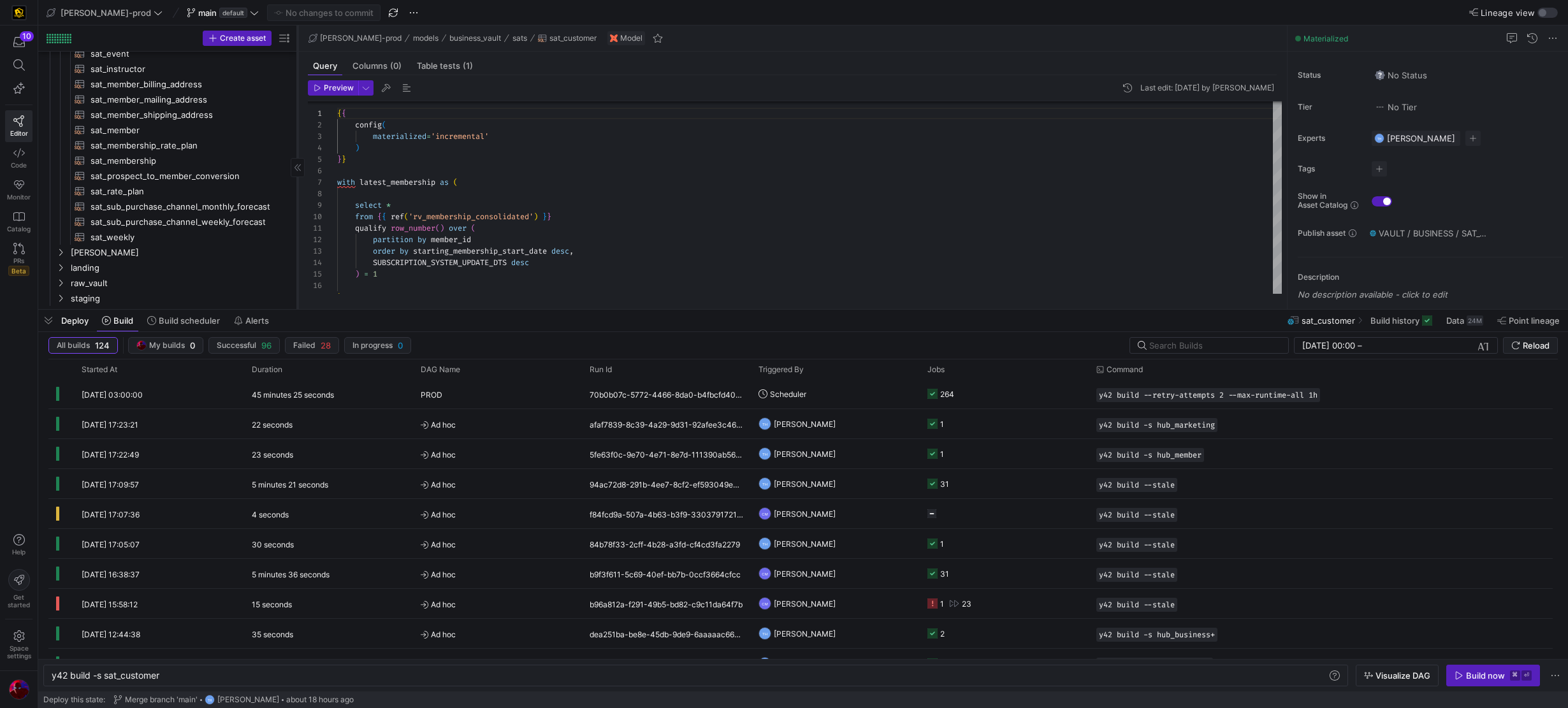
drag, startPoint x: 217, startPoint y: 209, endPoint x: 297, endPoint y: 204, distance: 80.2
click at [297, 204] on div at bounding box center [297, 167] width 1 height 283
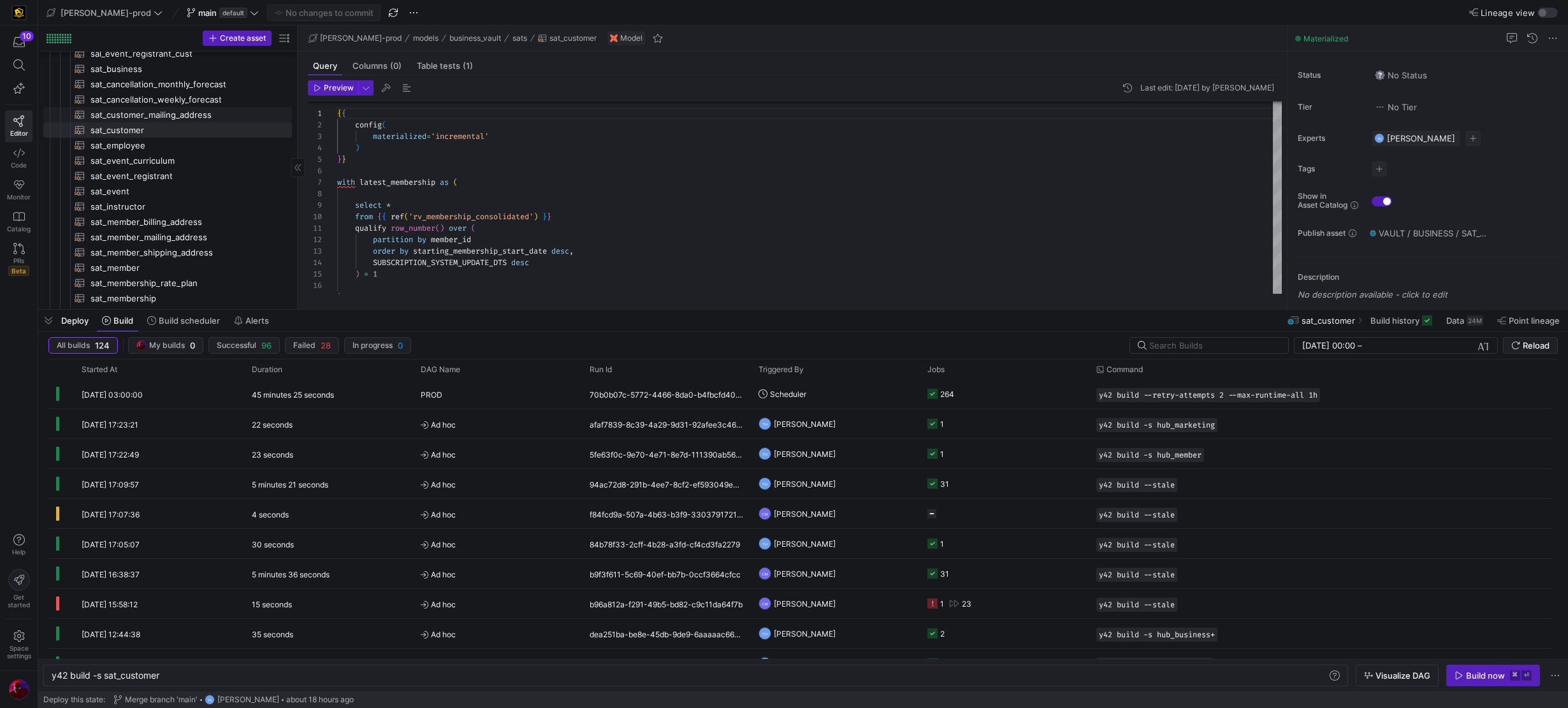
click at [158, 116] on span "sat_customer_mailing_address​​​​​​​​​​" at bounding box center [183, 115] width 187 height 15
type textarea "{{ config( materialized='incremental', ) }} with lead_staging as ( select sf_le…"
type textarea "y42 build -s sat_customer_mailing_address"
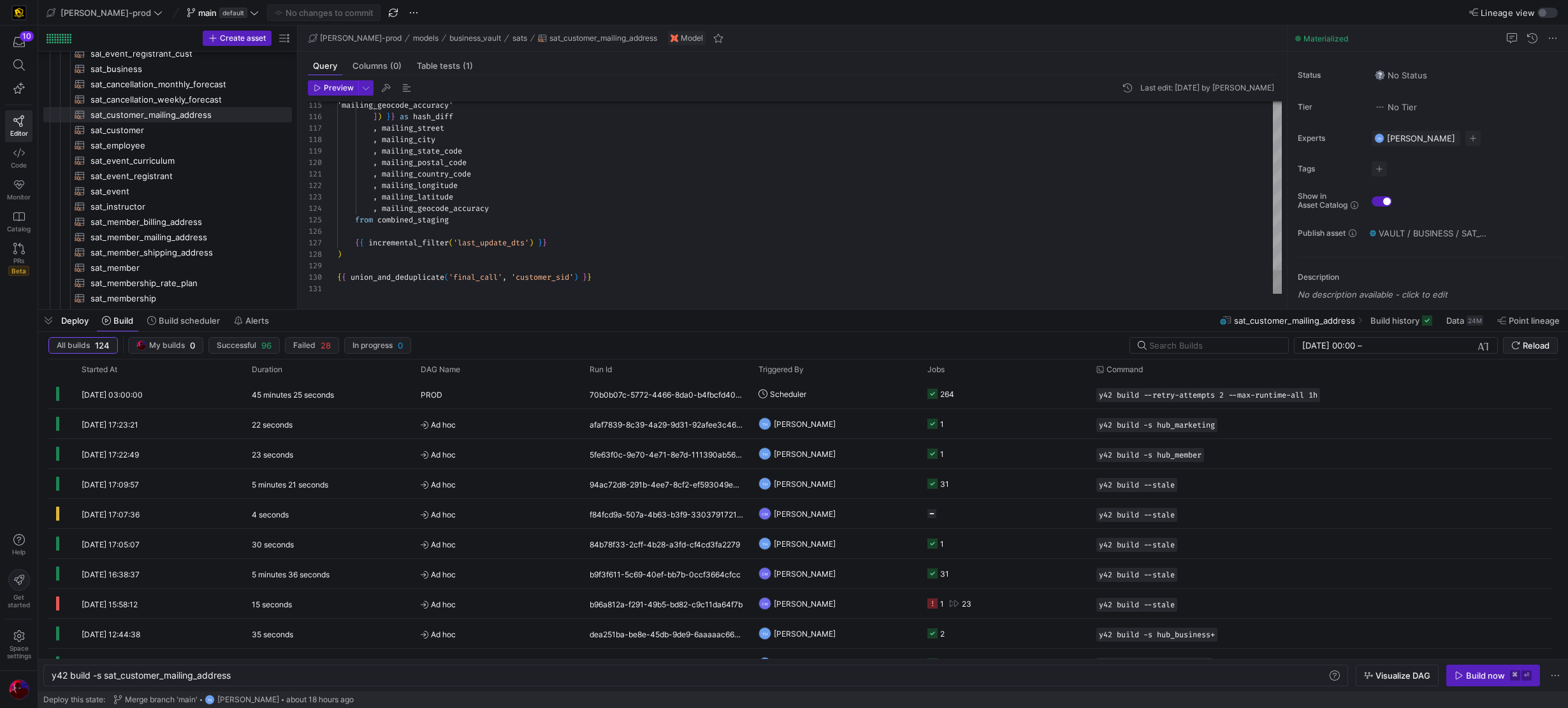
type textarea ", mailing_country_code , mailing_longitude , mailing_latitude , mailing_geocode…"
click at [437, 278] on span "union_and_deduplicate" at bounding box center [397, 277] width 94 height 10
click at [521, 395] on div "PROD" at bounding box center [497, 394] width 153 height 30
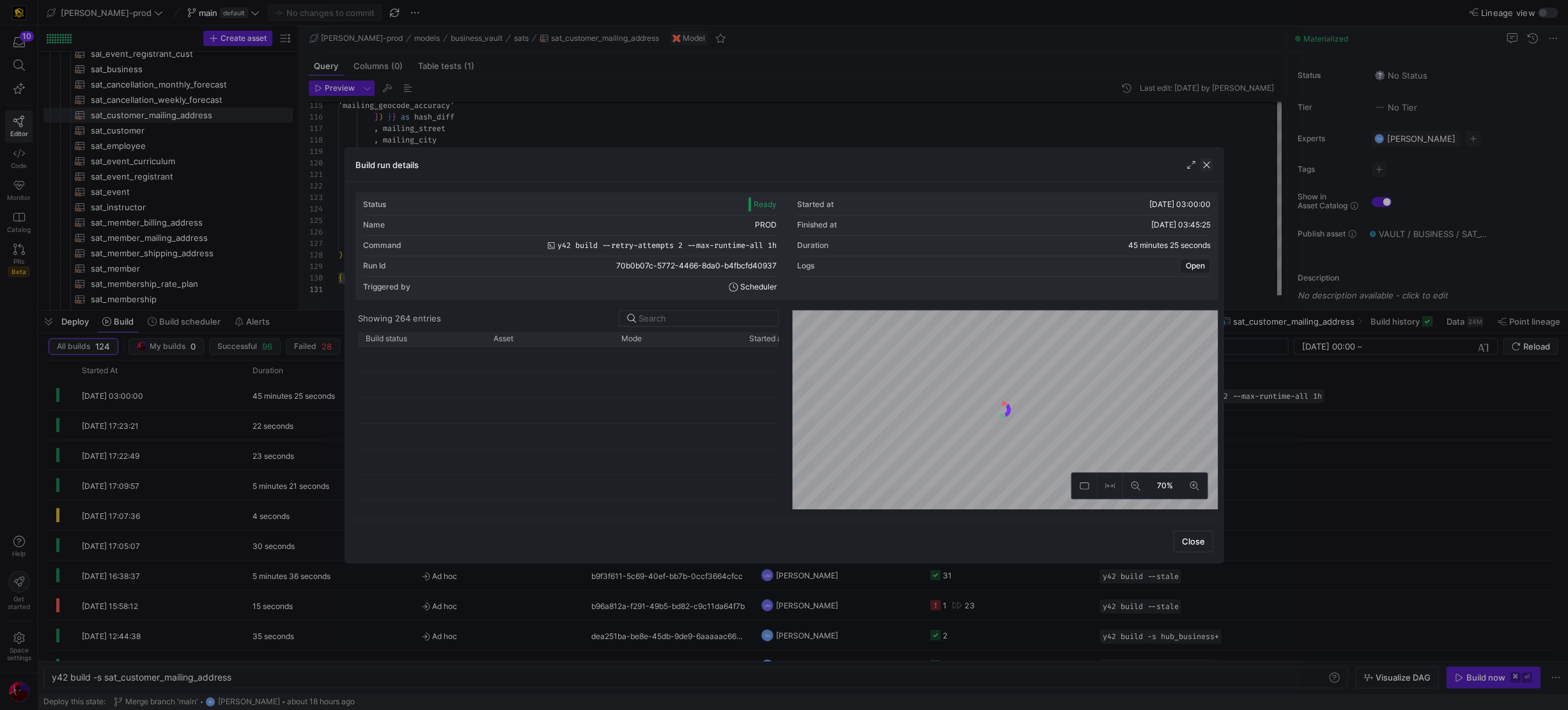
click at [960, 162] on span "button" at bounding box center [1206, 165] width 13 height 13
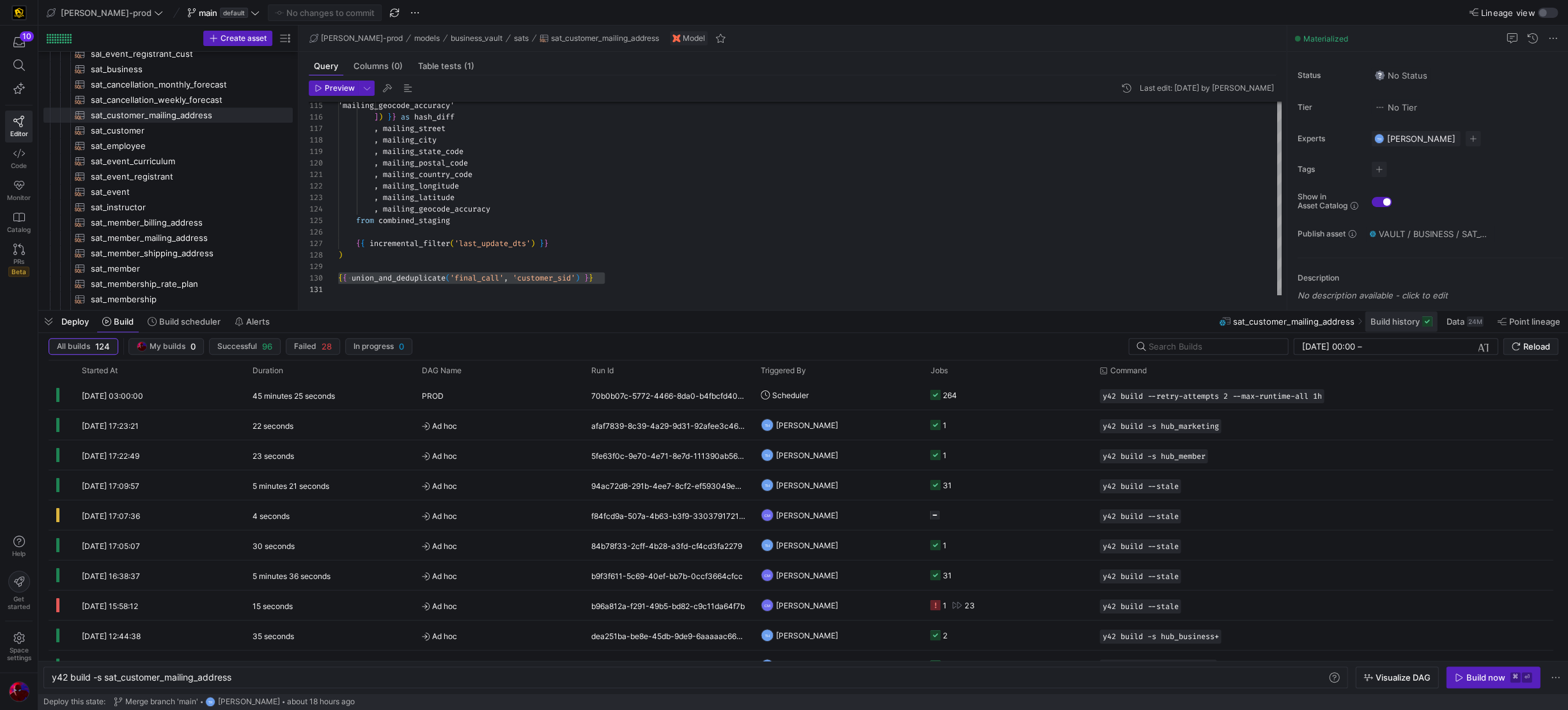
click at [960, 318] on span "Build history" at bounding box center [1394, 321] width 49 height 10
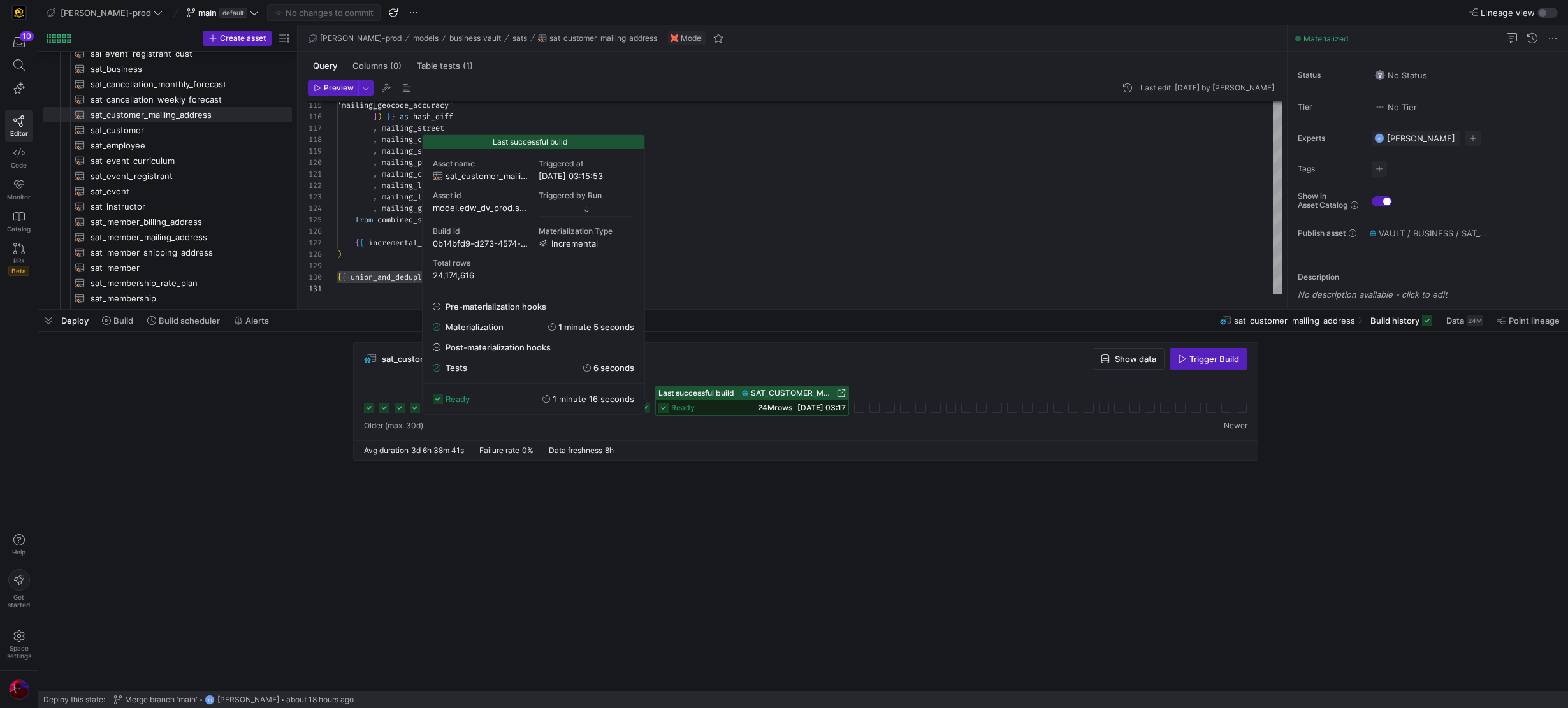
click at [662, 405] on icon at bounding box center [663, 408] width 10 height 10
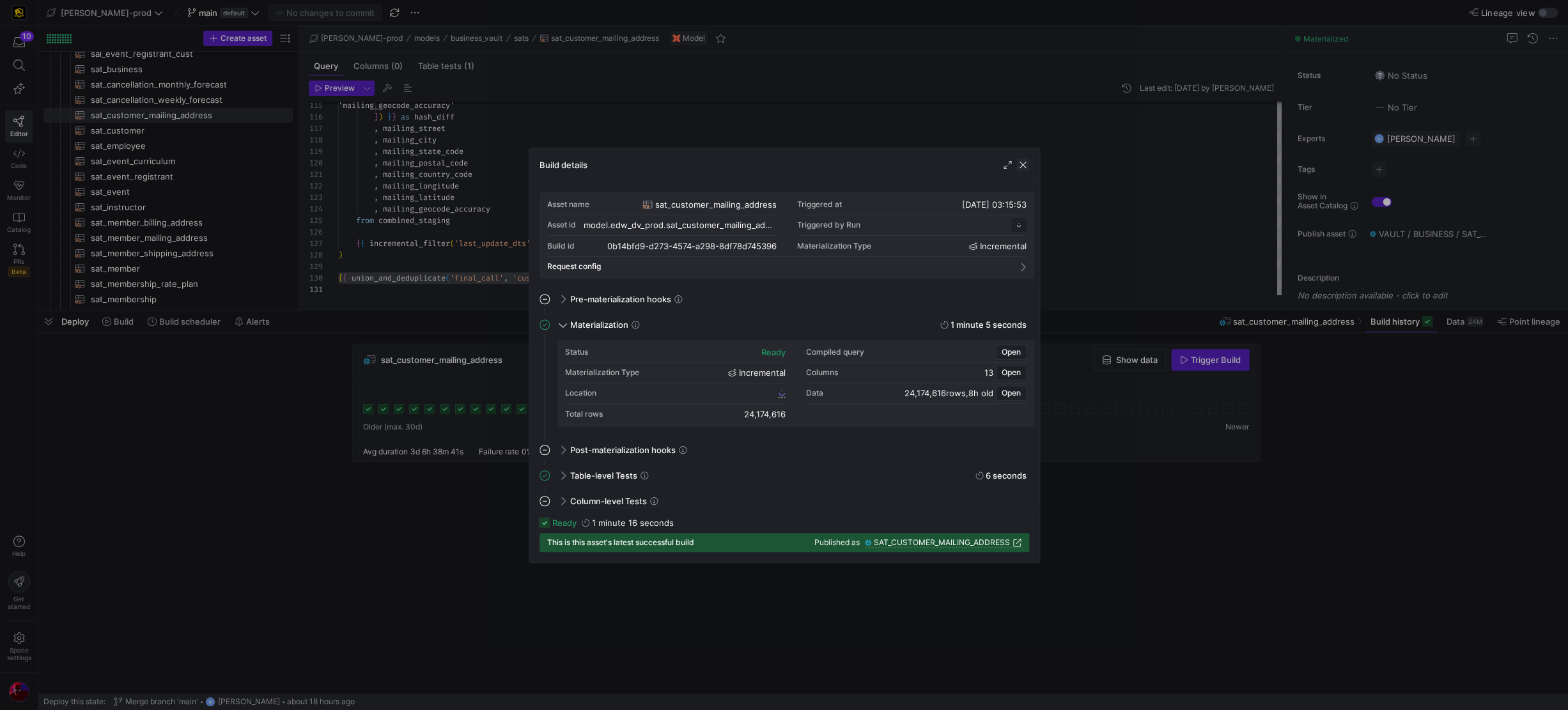
scroll to position [111, 0]
click at [760, 418] on div "Total rows 24,174,616" at bounding box center [675, 414] width 220 height 20
drag, startPoint x: 760, startPoint y: 413, endPoint x: 788, endPoint y: 425, distance: 30.5
click at [760, 413] on div "24,174,616" at bounding box center [764, 414] width 42 height 10
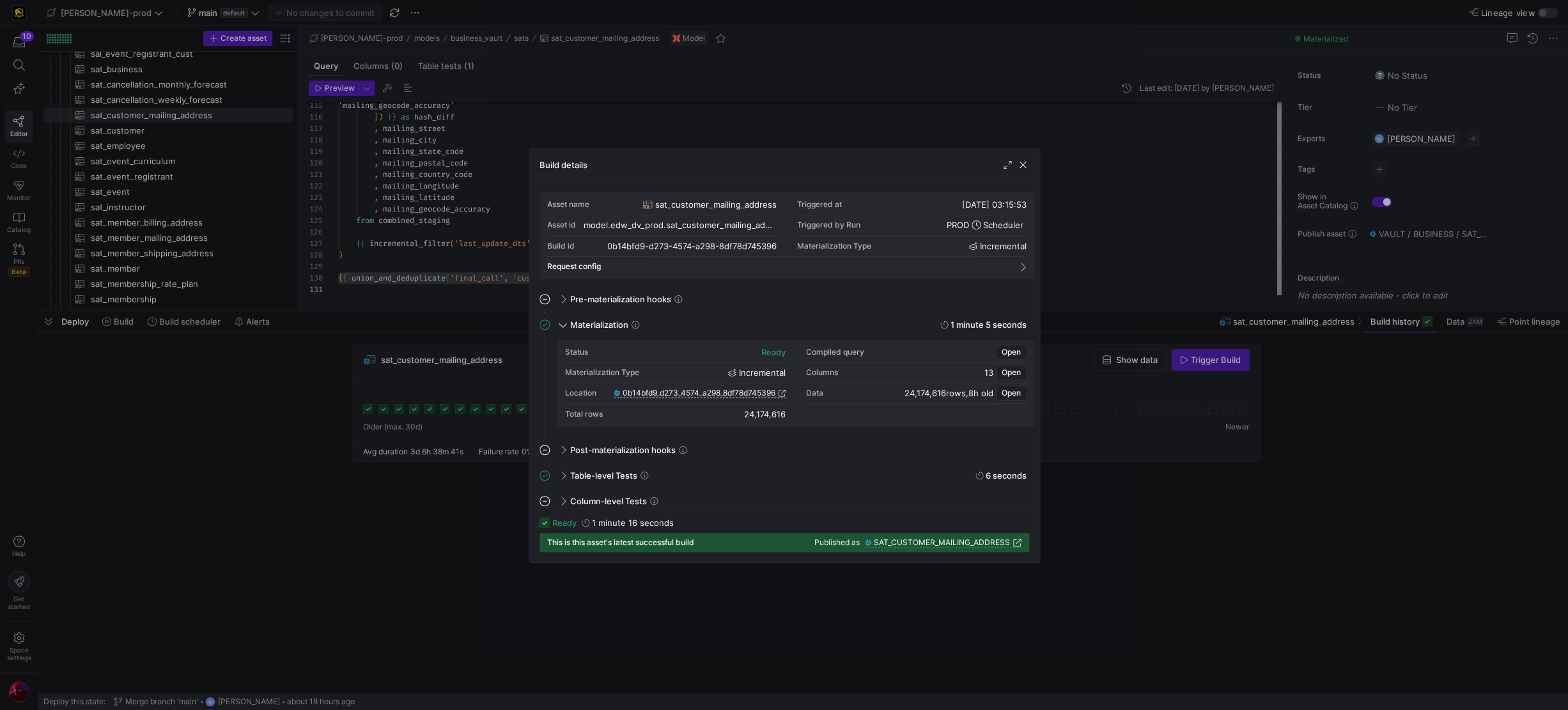
click at [760, 413] on div "24,174,616" at bounding box center [764, 414] width 42 height 10
click at [788, 426] on div "Status ready Compiled query Open Materialization Type incremental Columns 13 Op…" at bounding box center [787, 389] width 494 height 100
click at [758, 409] on div "24,174,616" at bounding box center [764, 414] width 42 height 10
copy div "24,174,616"
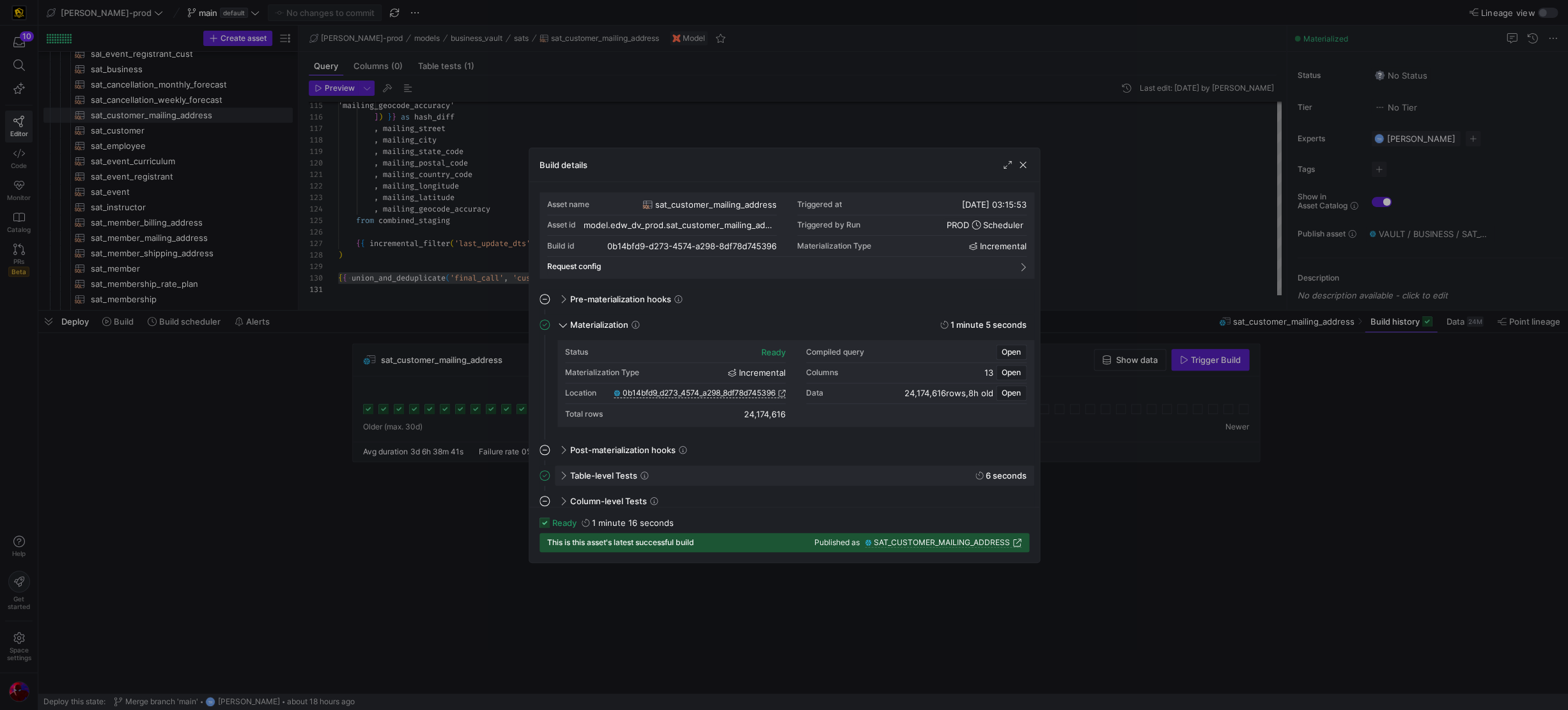
click at [836, 469] on div "Table-level Tests 6 seconds" at bounding box center [794, 475] width 479 height 20
click at [960, 163] on span "button" at bounding box center [1023, 165] width 13 height 13
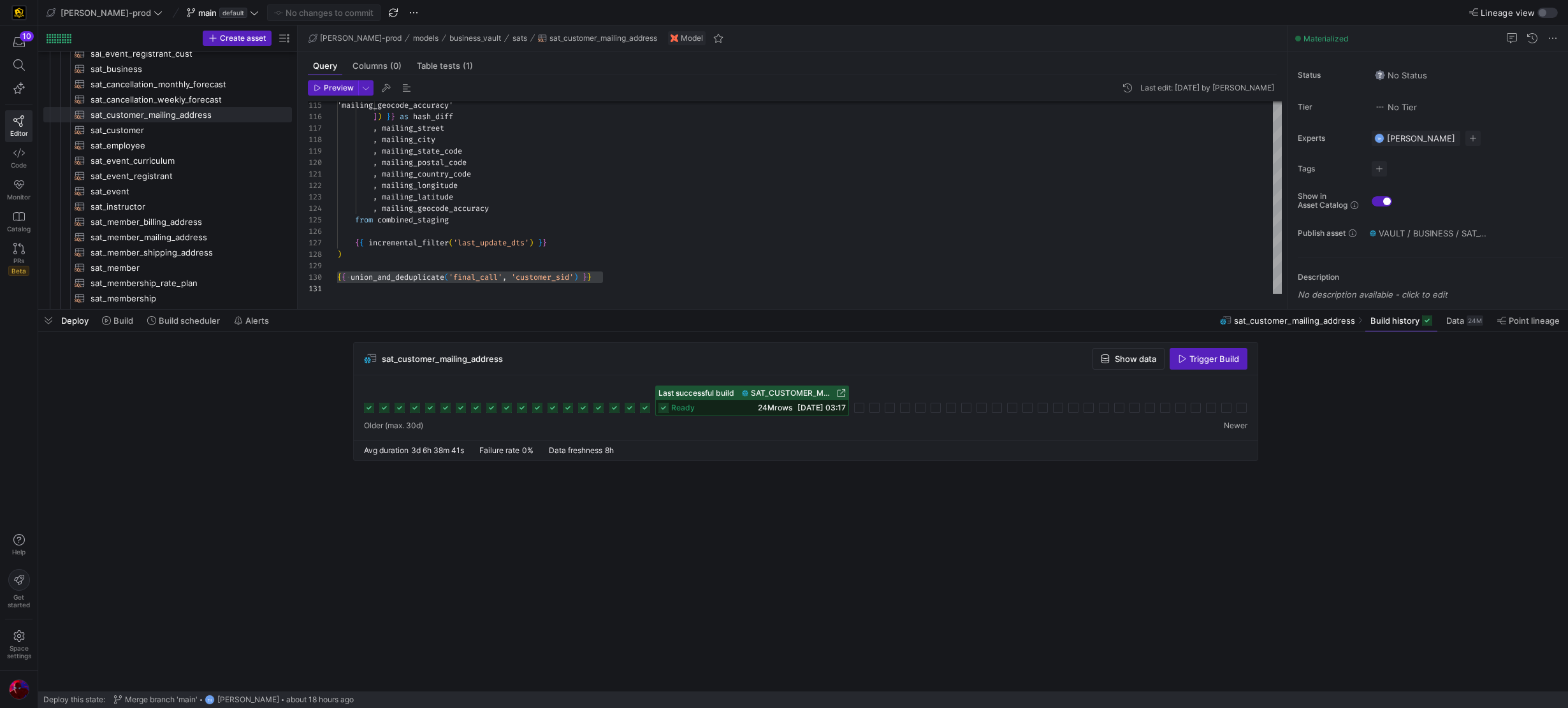
click at [645, 408] on rect at bounding box center [645, 408] width 10 height 10
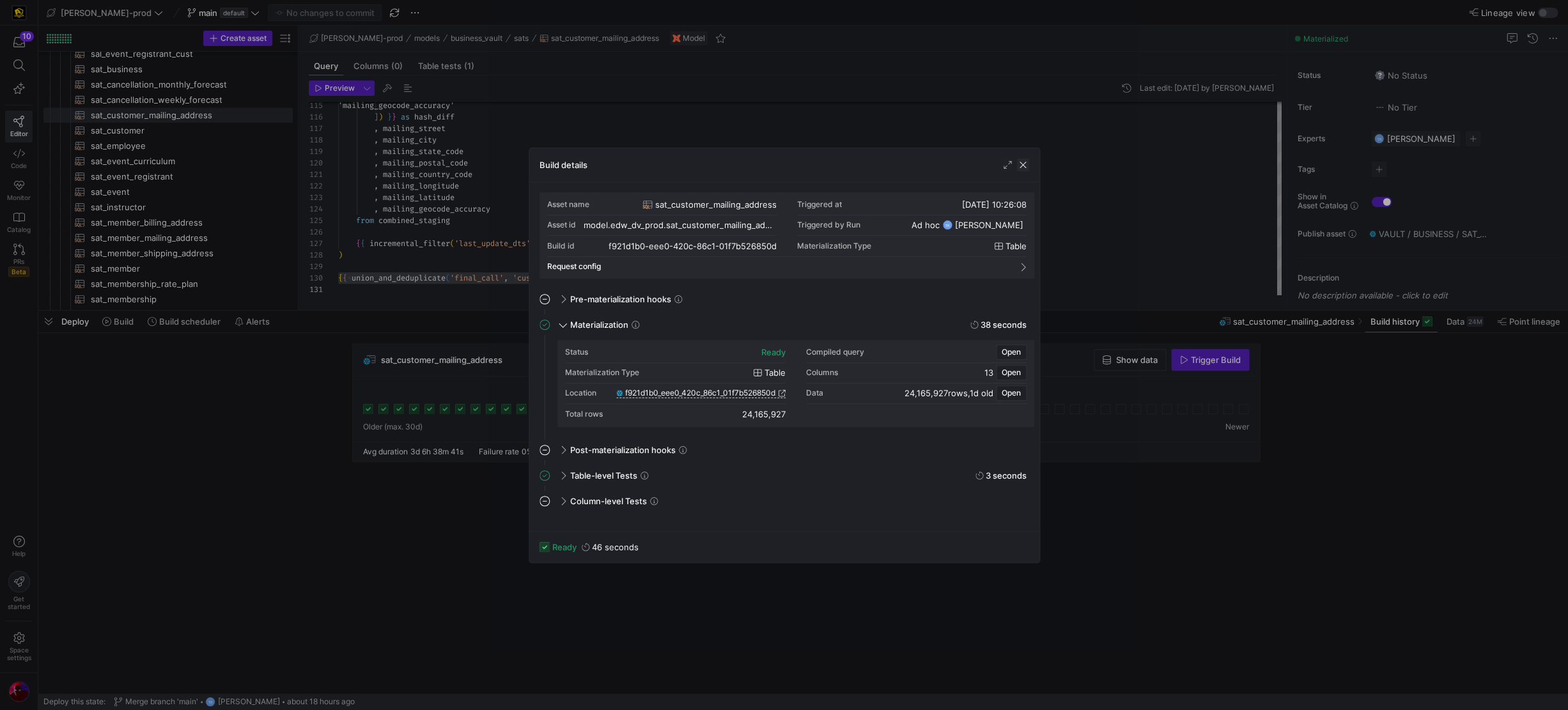
click at [960, 167] on span "button" at bounding box center [1023, 165] width 13 height 13
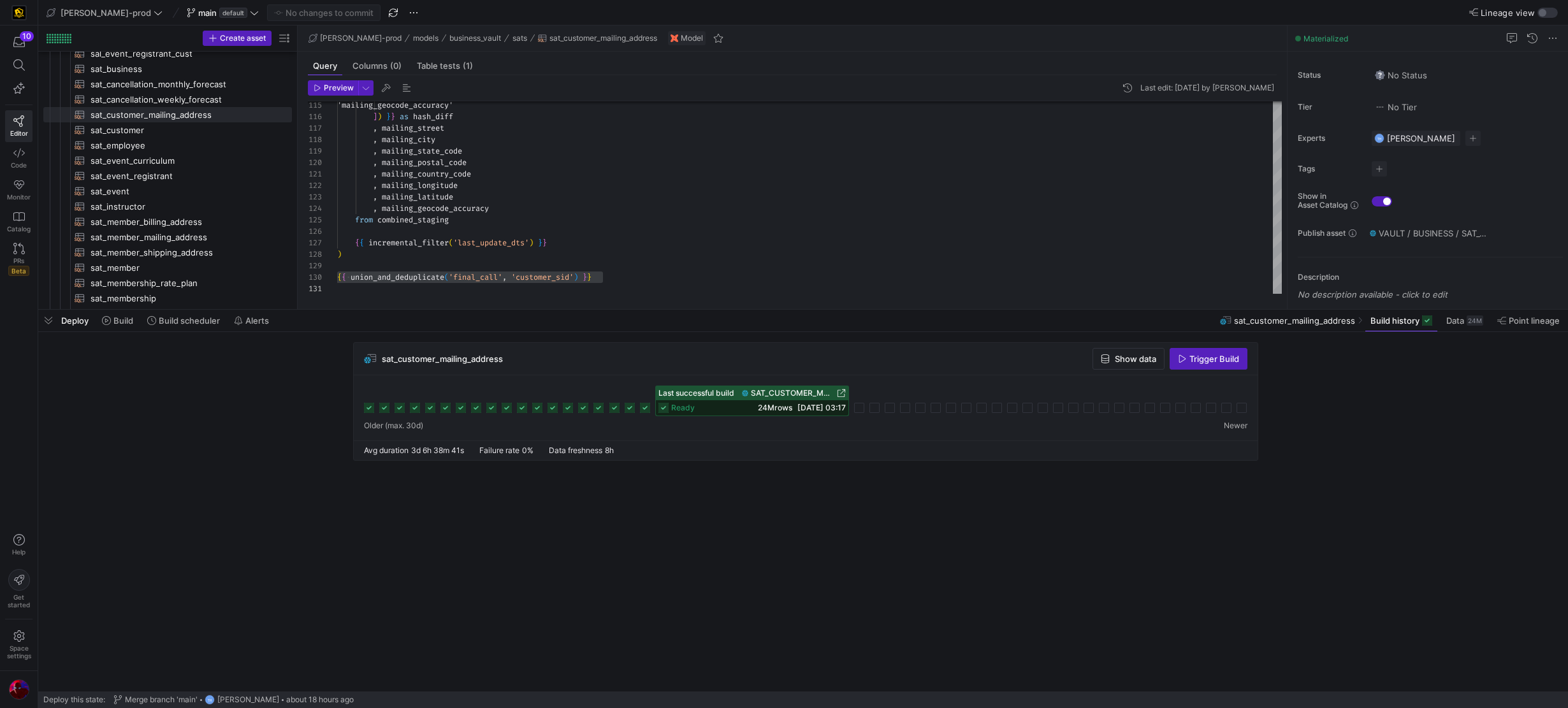
click at [642, 403] on icon at bounding box center [645, 408] width 10 height 10
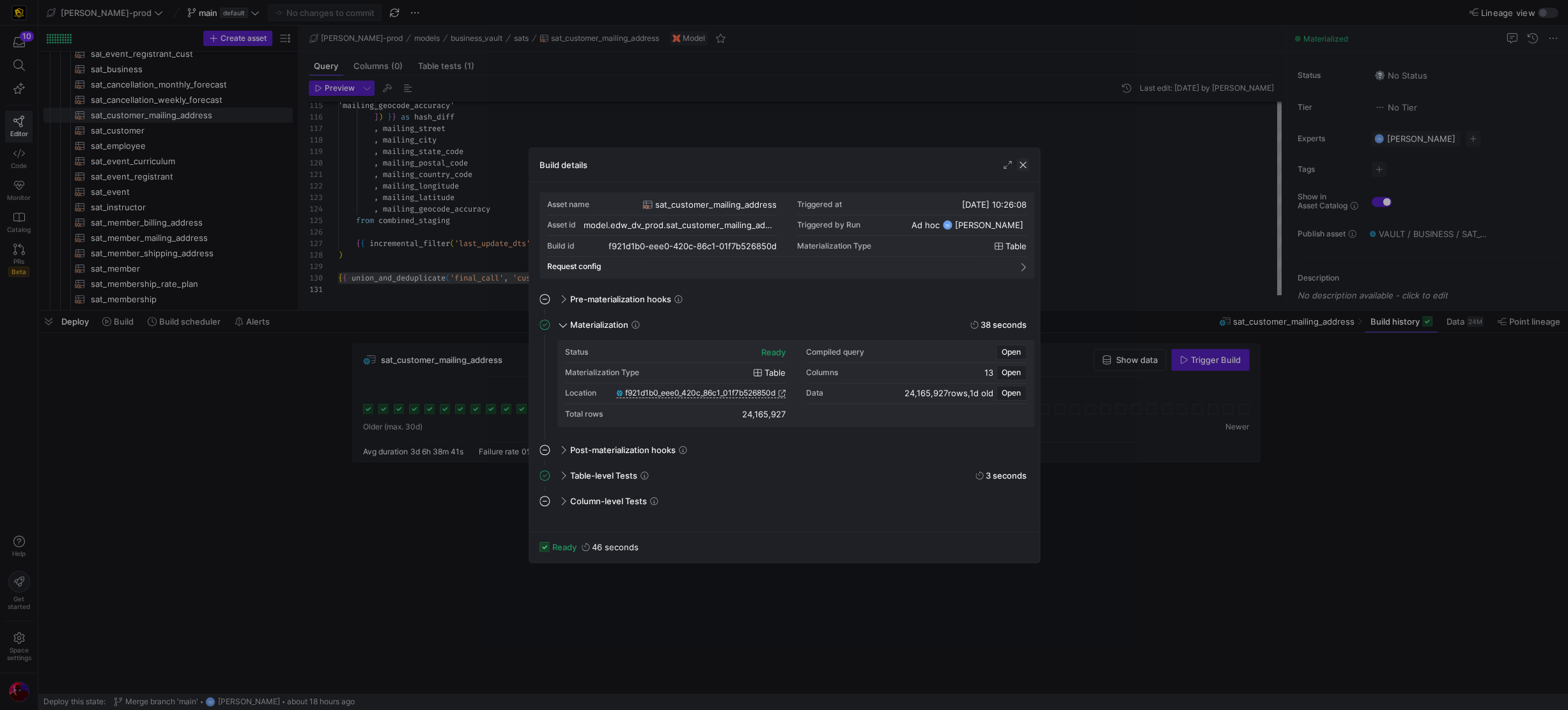
click at [960, 163] on span "button" at bounding box center [1023, 165] width 13 height 13
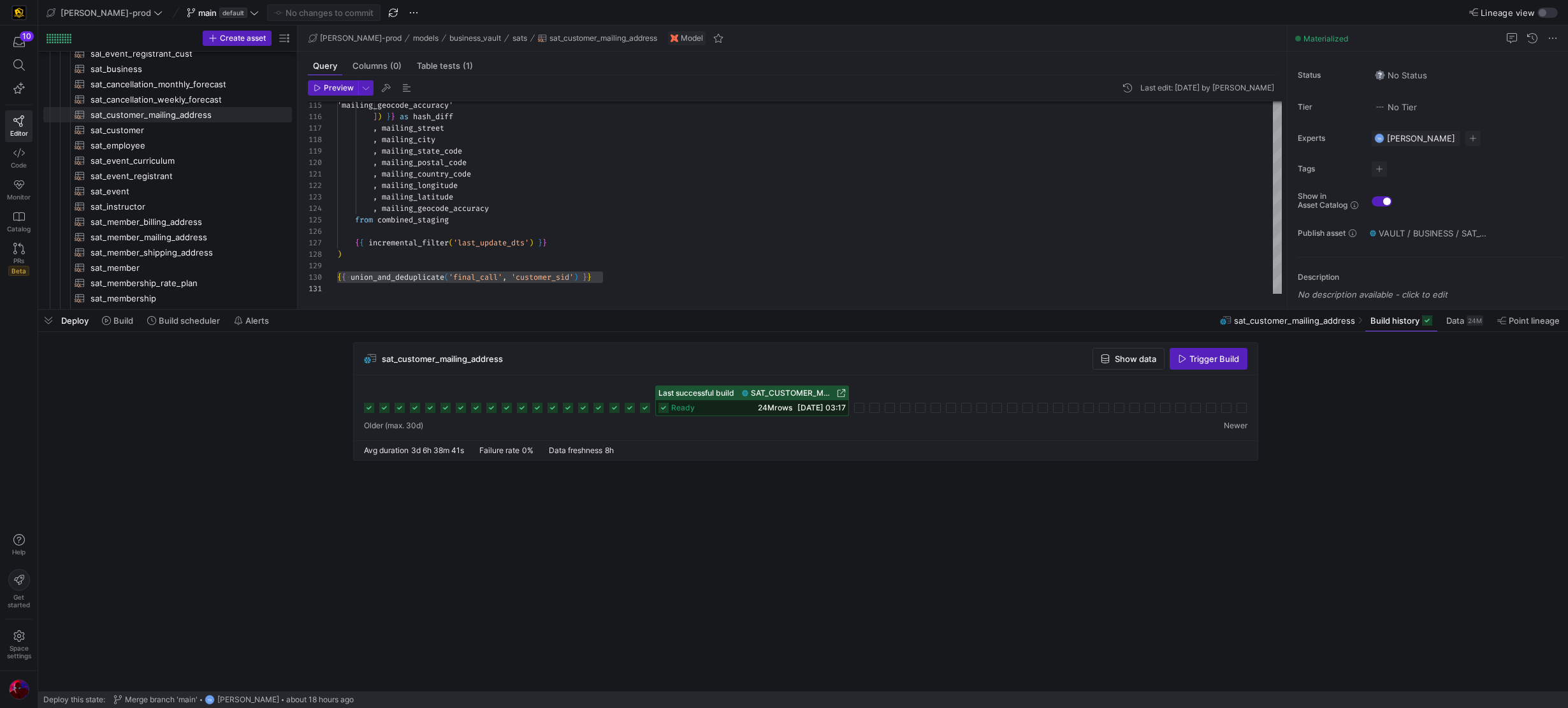
click at [627, 403] on icon at bounding box center [630, 408] width 10 height 10
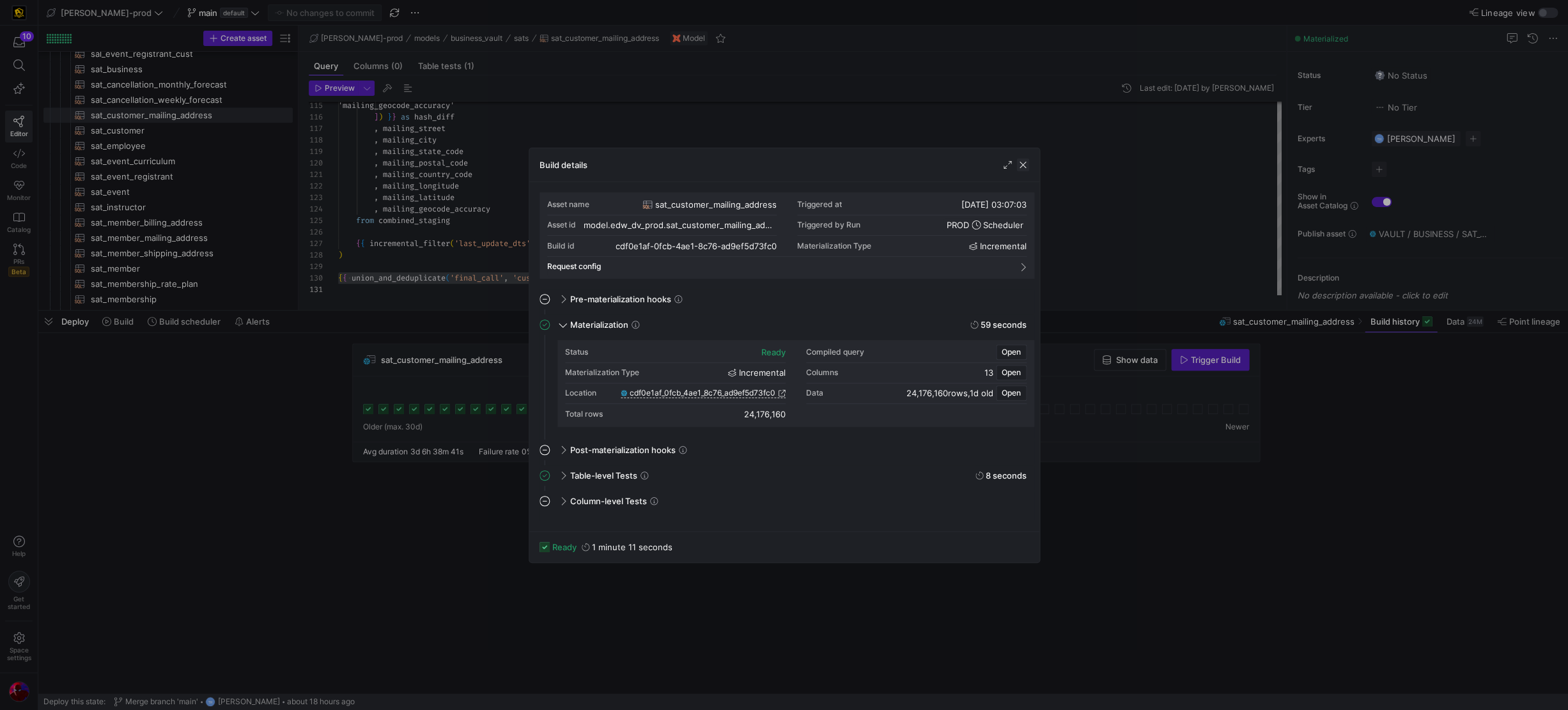
click at [960, 162] on span "button" at bounding box center [1023, 165] width 13 height 13
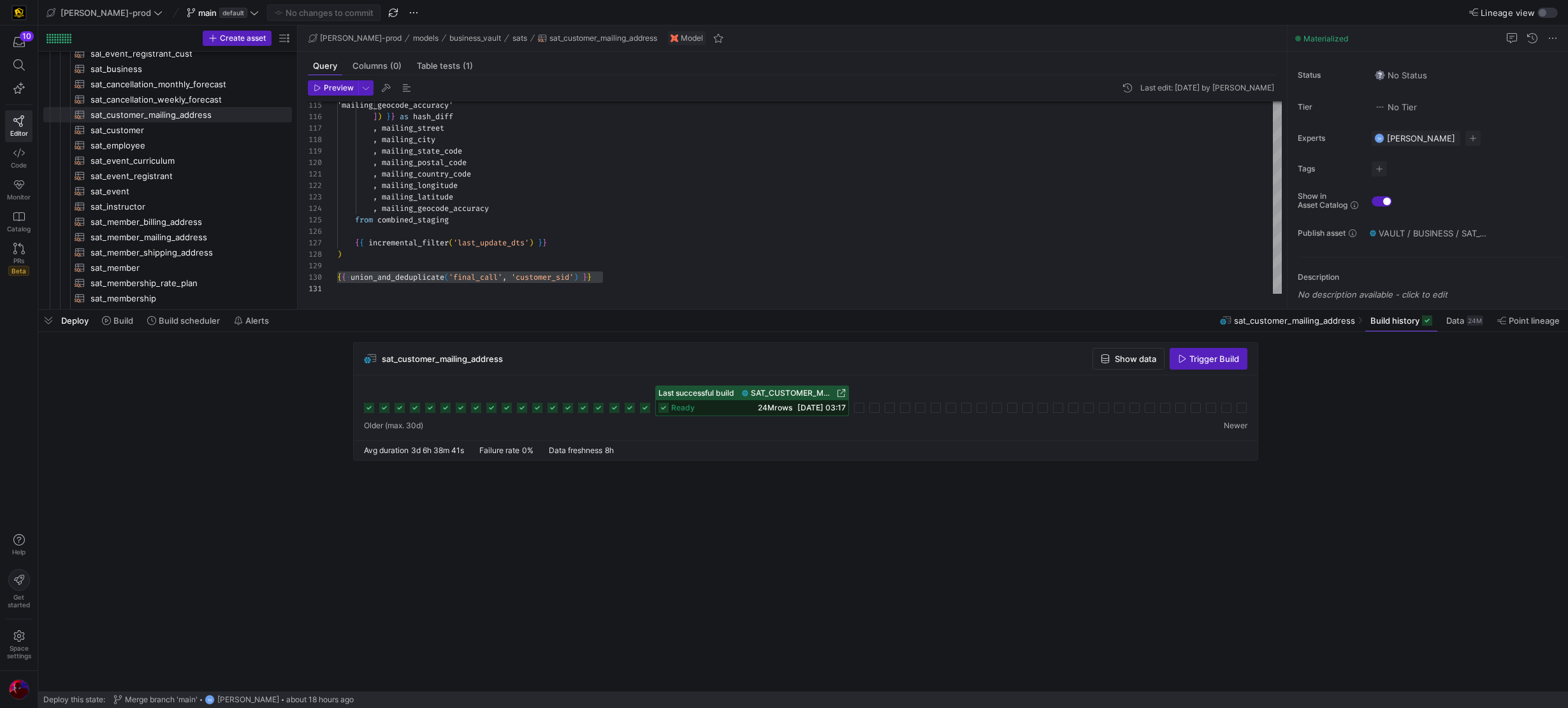
click at [645, 407] on rect at bounding box center [645, 408] width 10 height 10
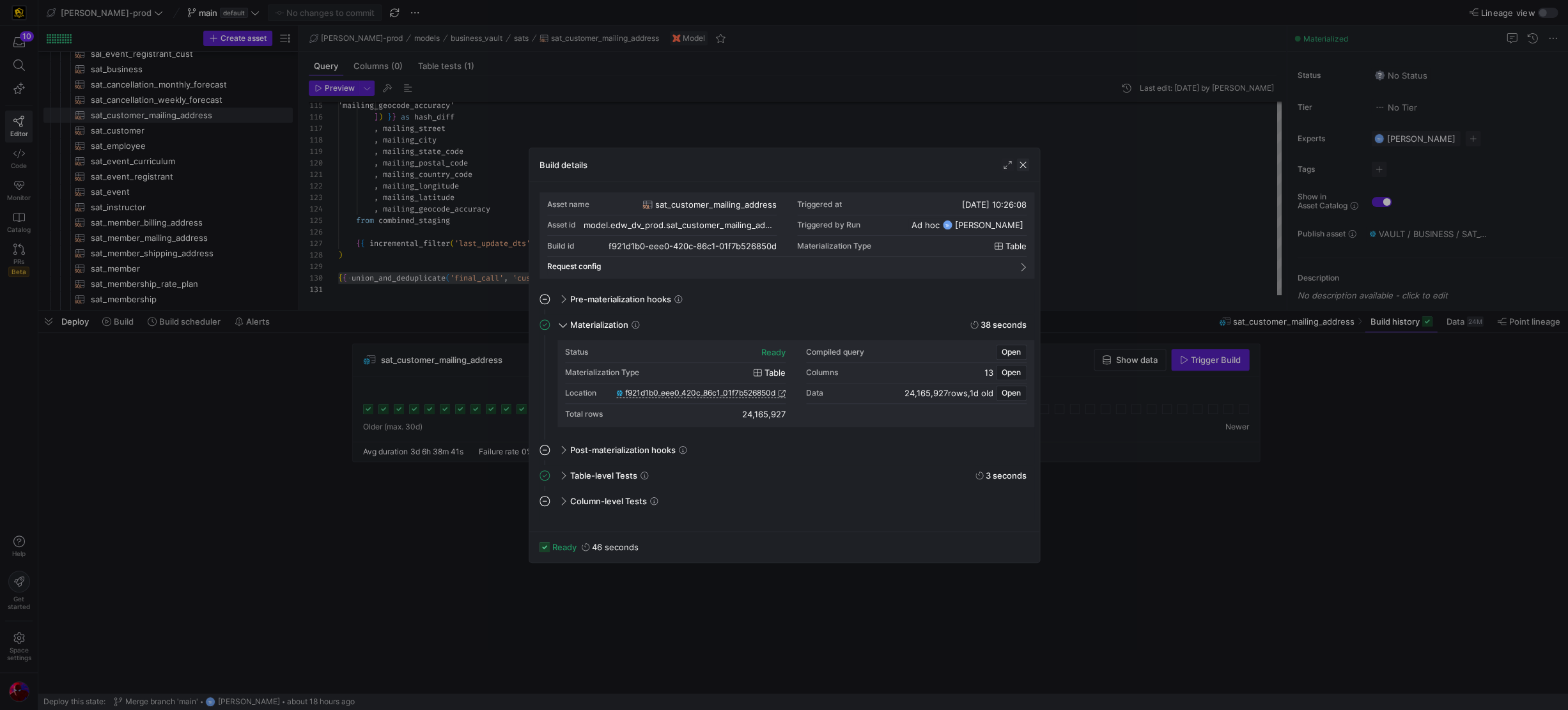
click at [960, 165] on span "button" at bounding box center [1023, 165] width 13 height 13
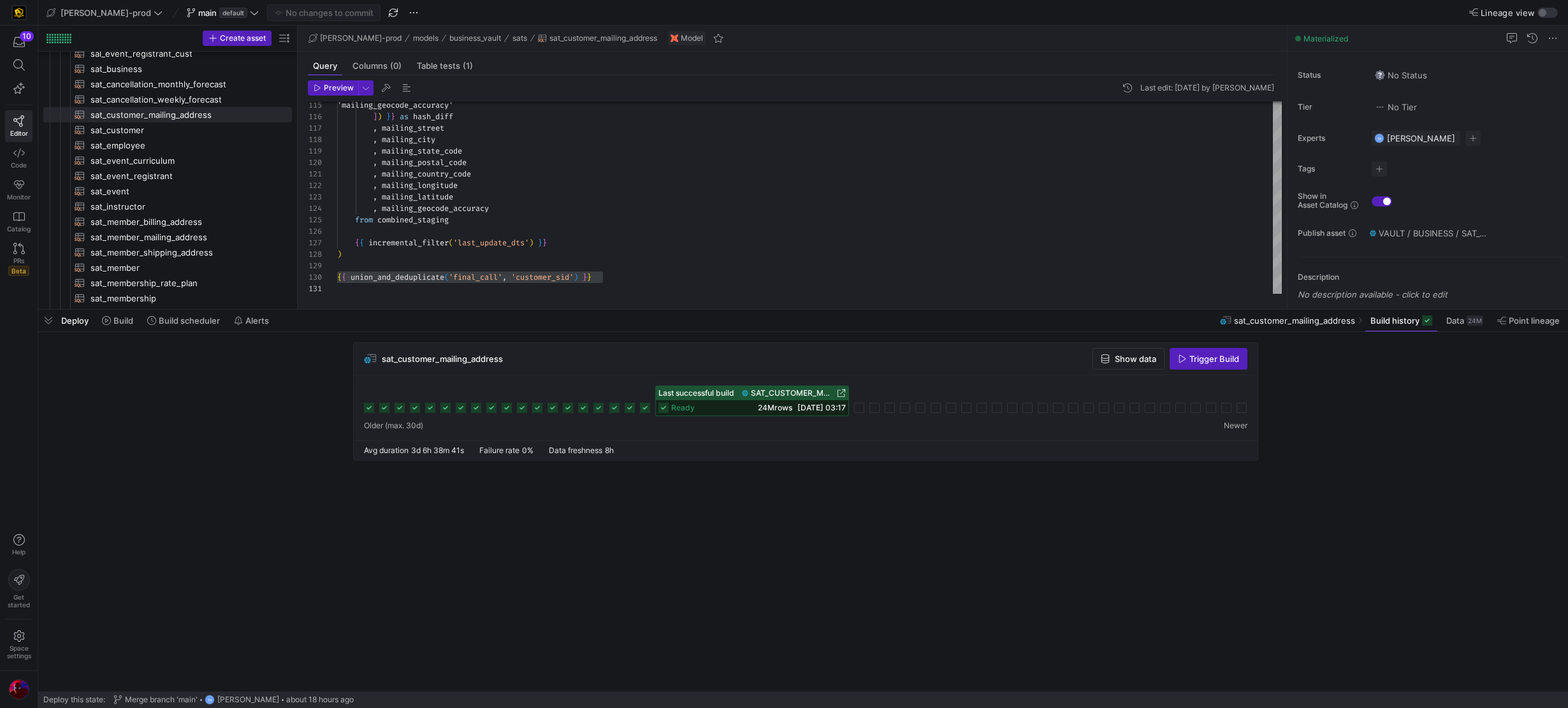
click at [661, 403] on icon at bounding box center [663, 408] width 10 height 10
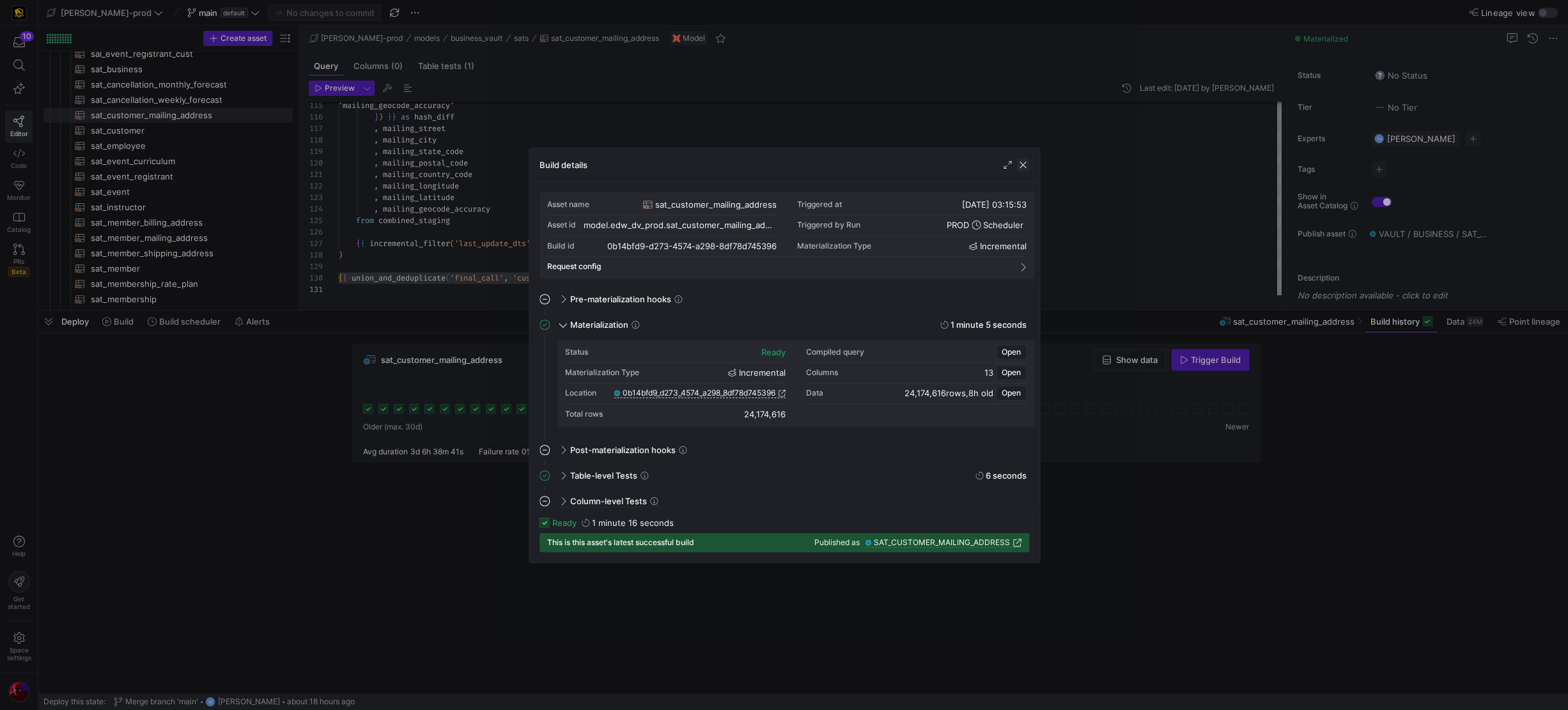
click at [960, 164] on span "button" at bounding box center [1023, 165] width 13 height 13
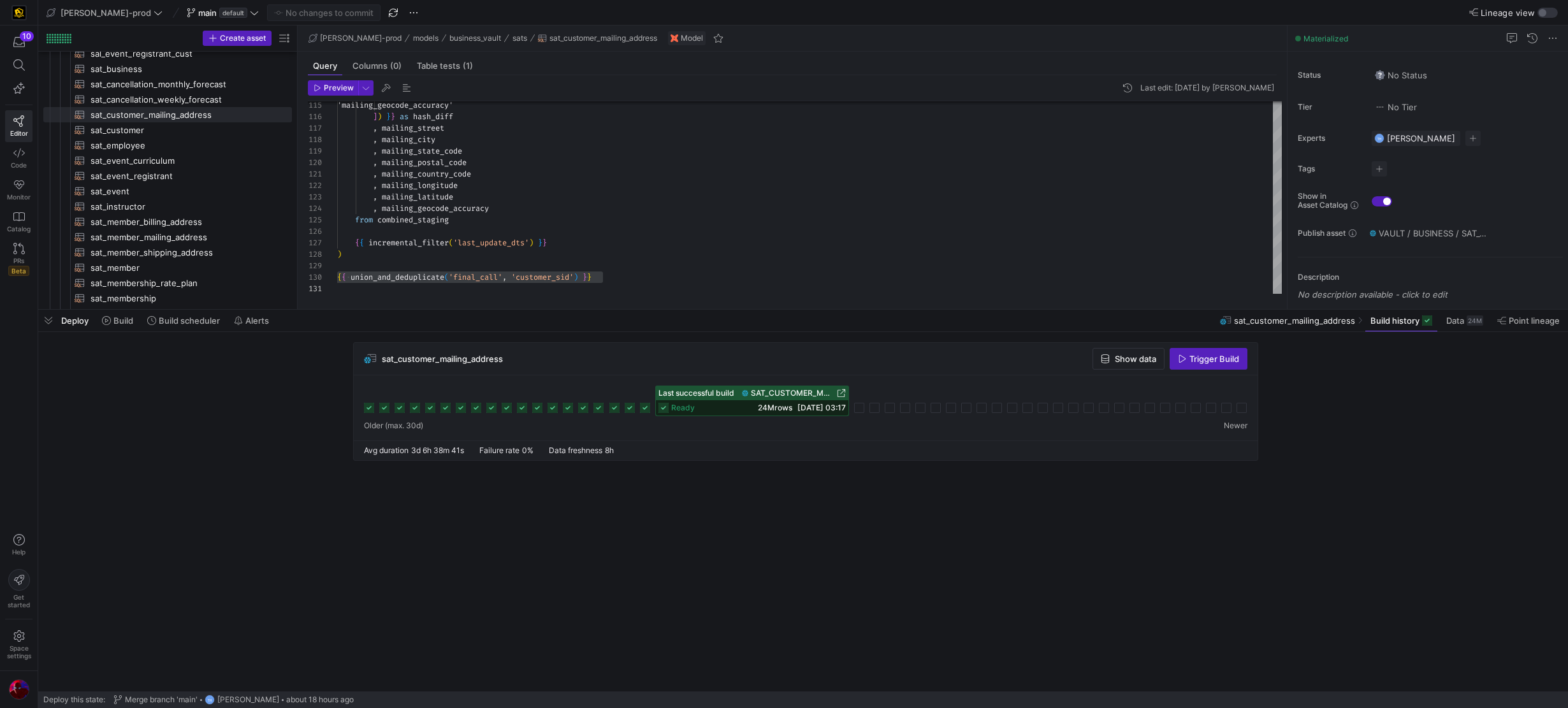
click at [644, 406] on icon at bounding box center [645, 408] width 10 height 10
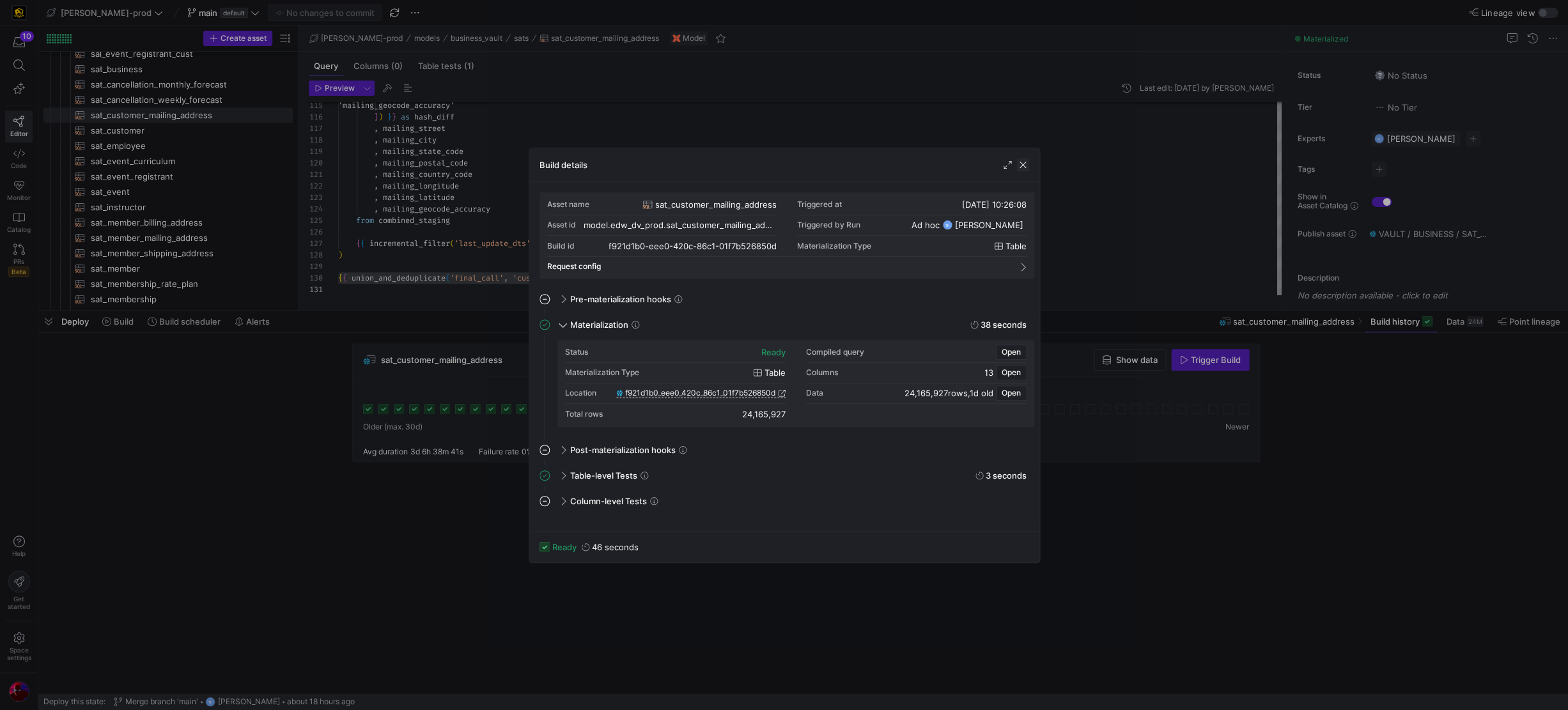
click at [960, 166] on span "button" at bounding box center [1023, 165] width 13 height 13
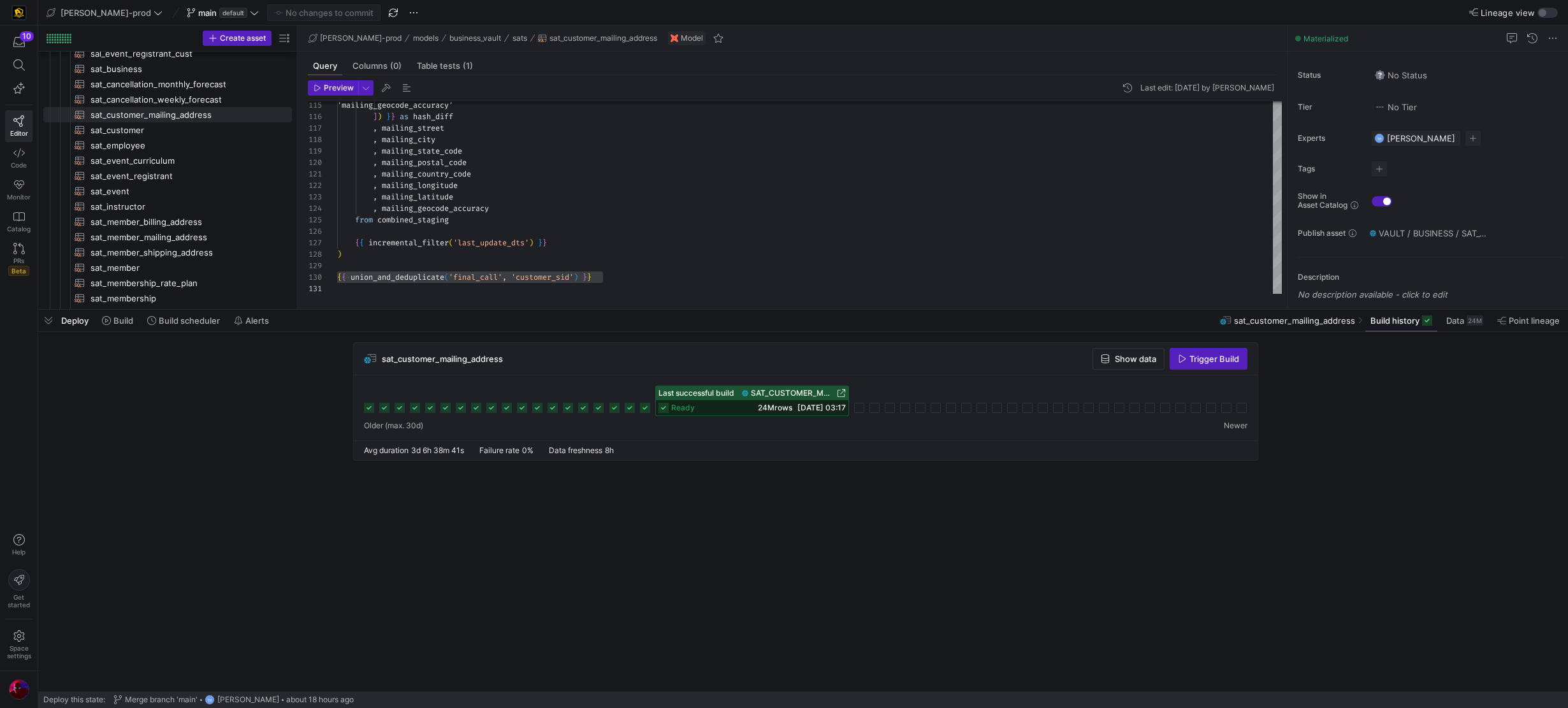
click at [631, 407] on icon at bounding box center [630, 408] width 10 height 10
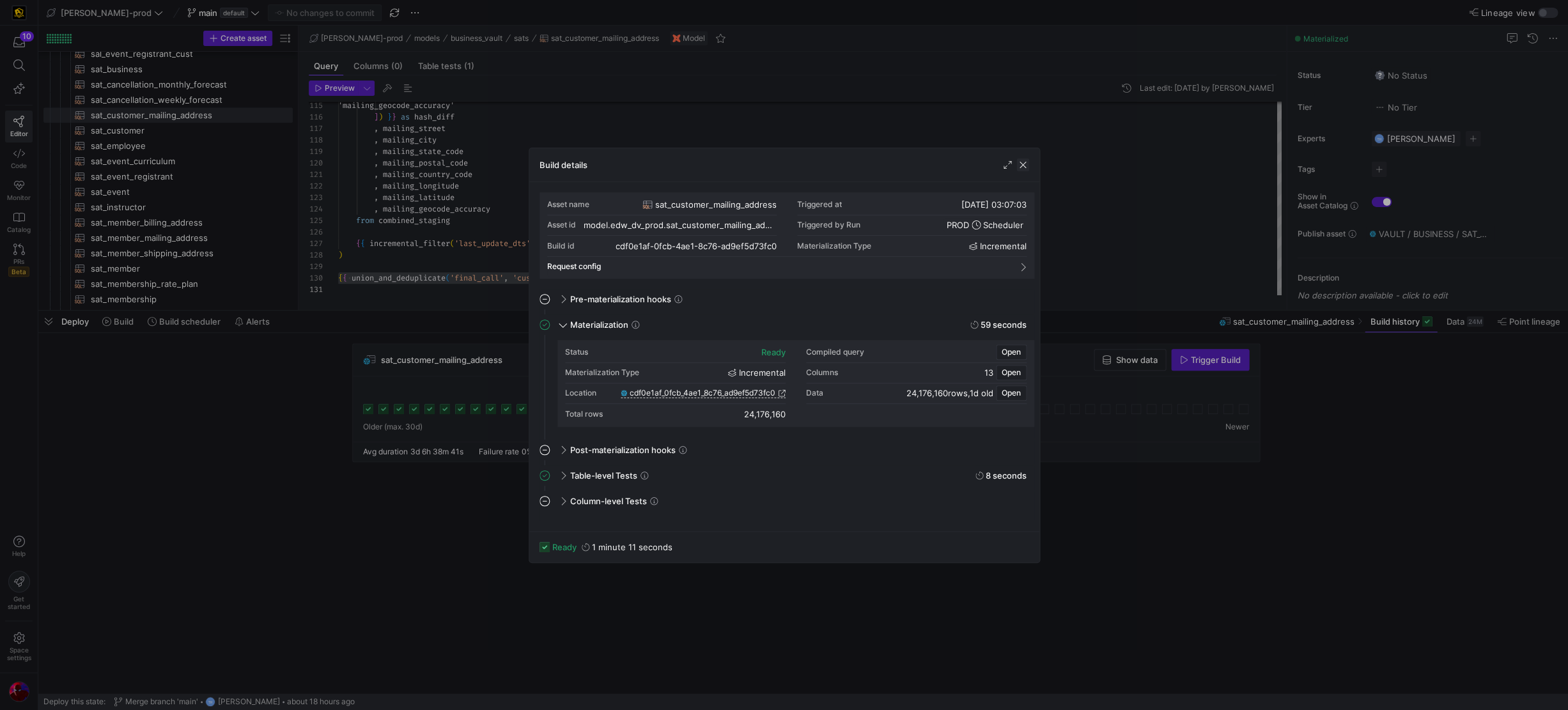
click at [960, 160] on span "button" at bounding box center [1023, 165] width 13 height 13
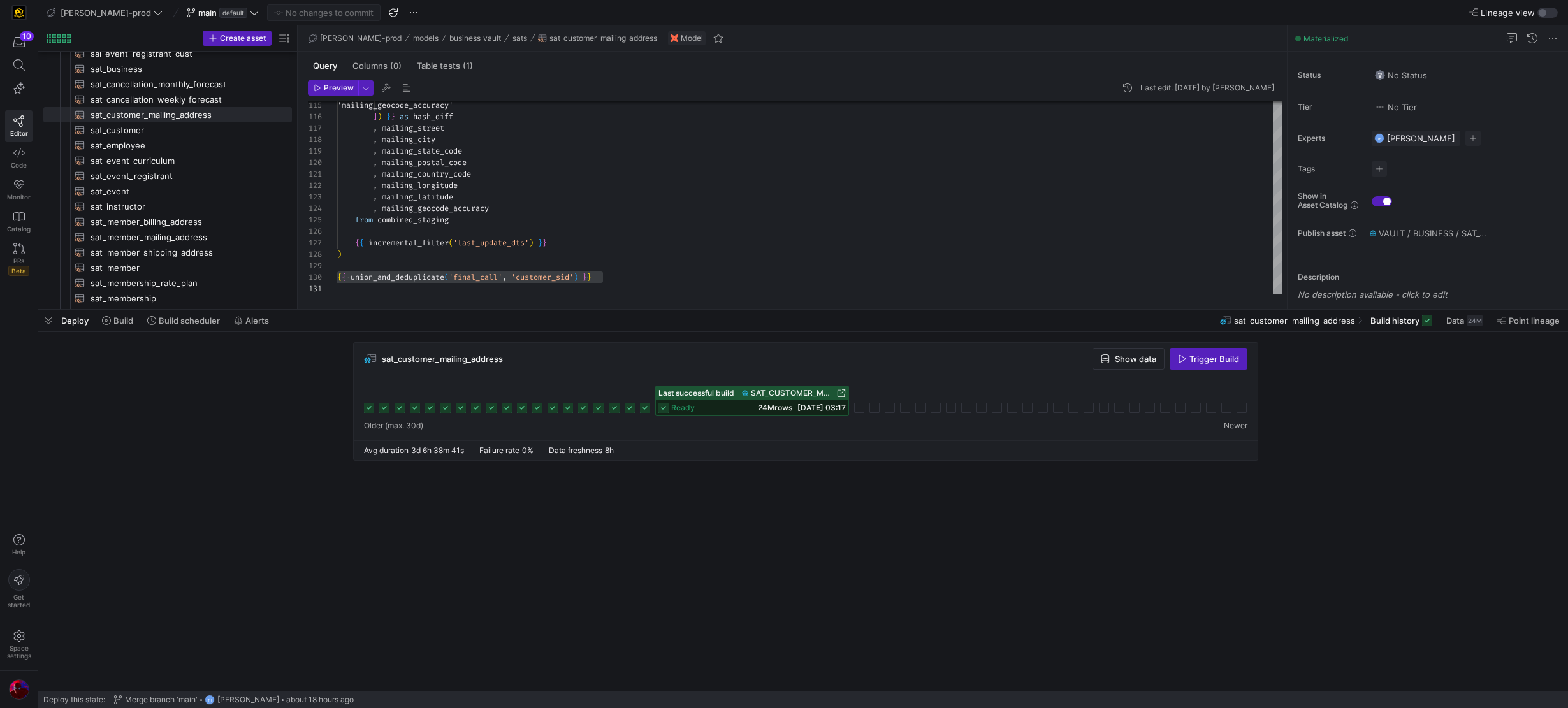
click at [642, 406] on rect at bounding box center [645, 408] width 10 height 10
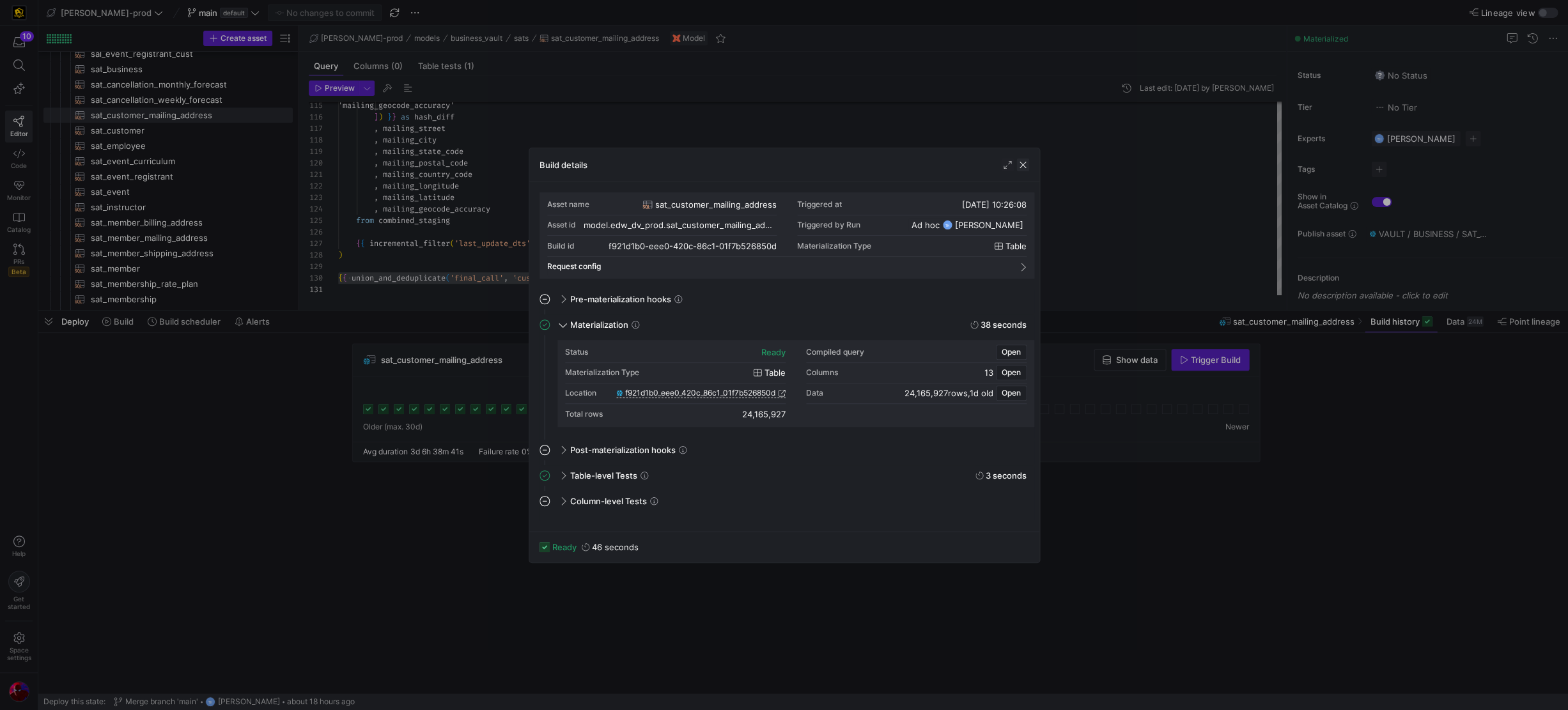
click at [960, 165] on span "button" at bounding box center [1023, 165] width 13 height 13
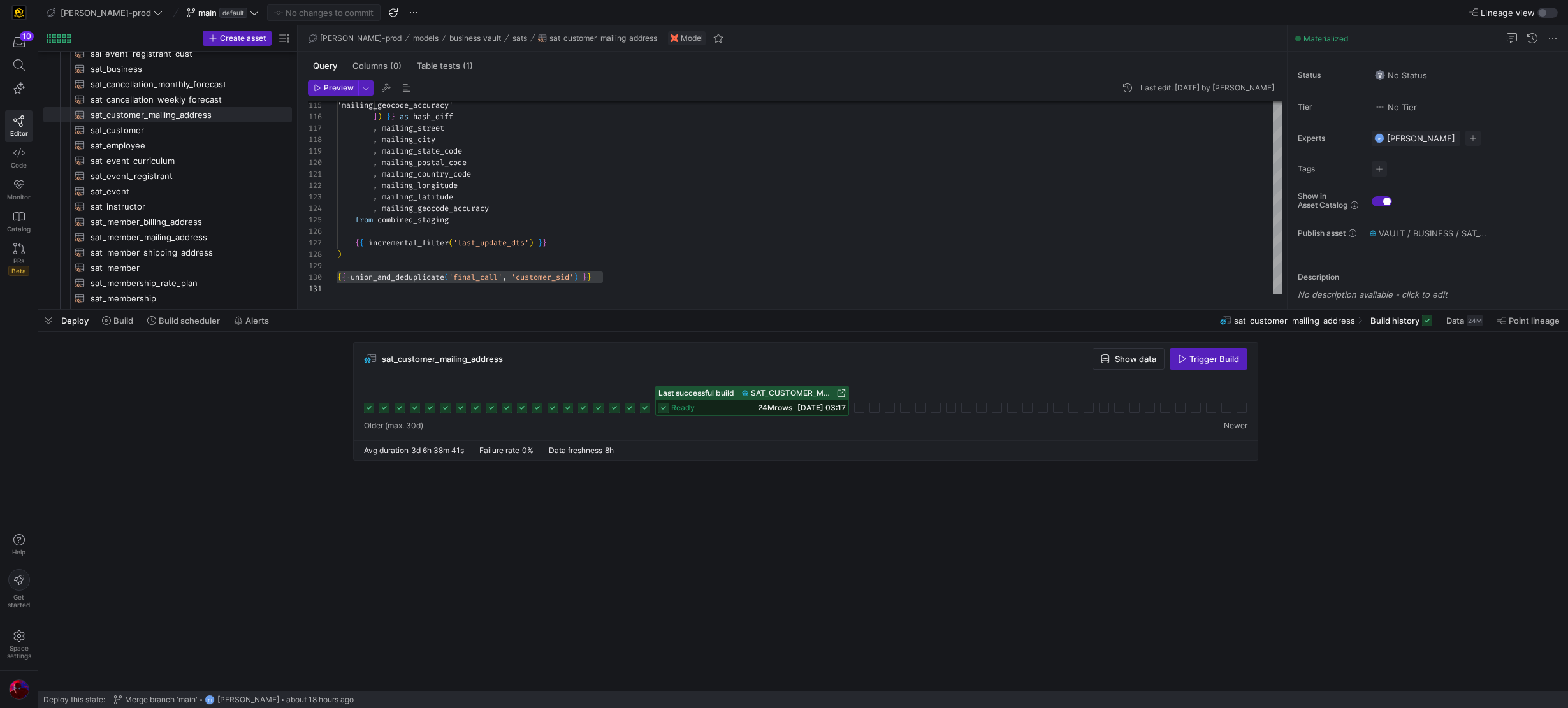
click at [668, 403] on icon at bounding box center [663, 408] width 10 height 10
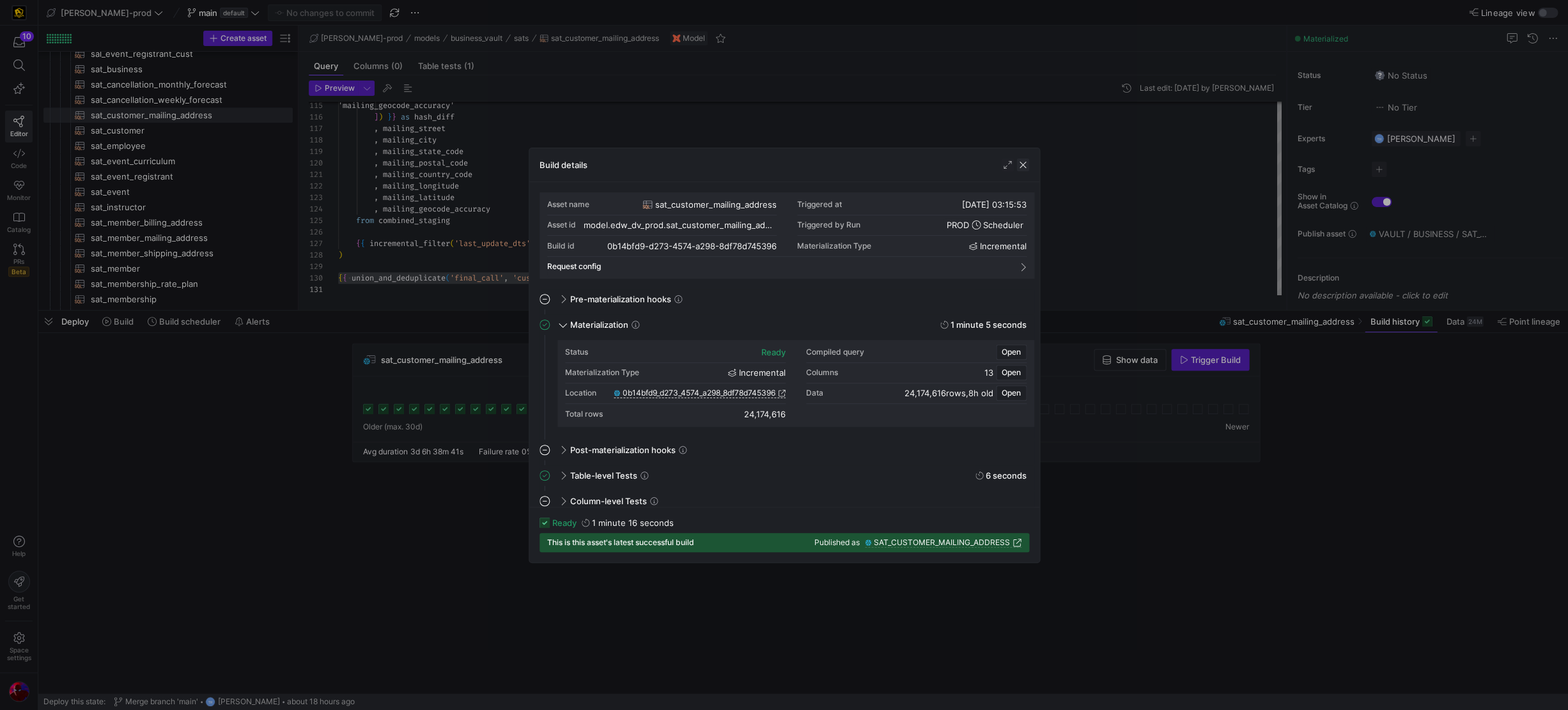
click at [960, 162] on span "button" at bounding box center [1023, 165] width 13 height 13
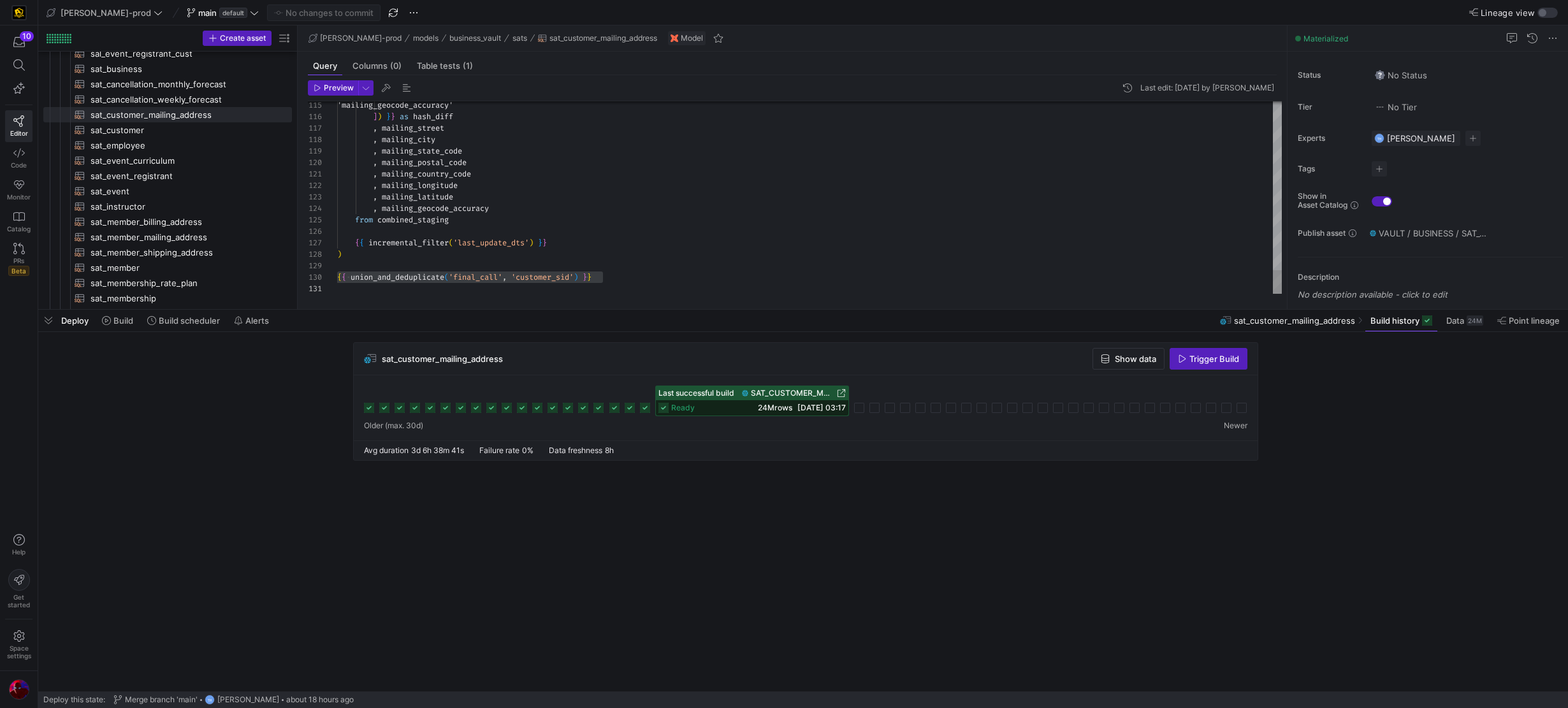
click at [620, 177] on div ", mailing_country_code" at bounding box center [809, 174] width 945 height 12
click at [472, 276] on span "'final_call'" at bounding box center [476, 277] width 54 height 10
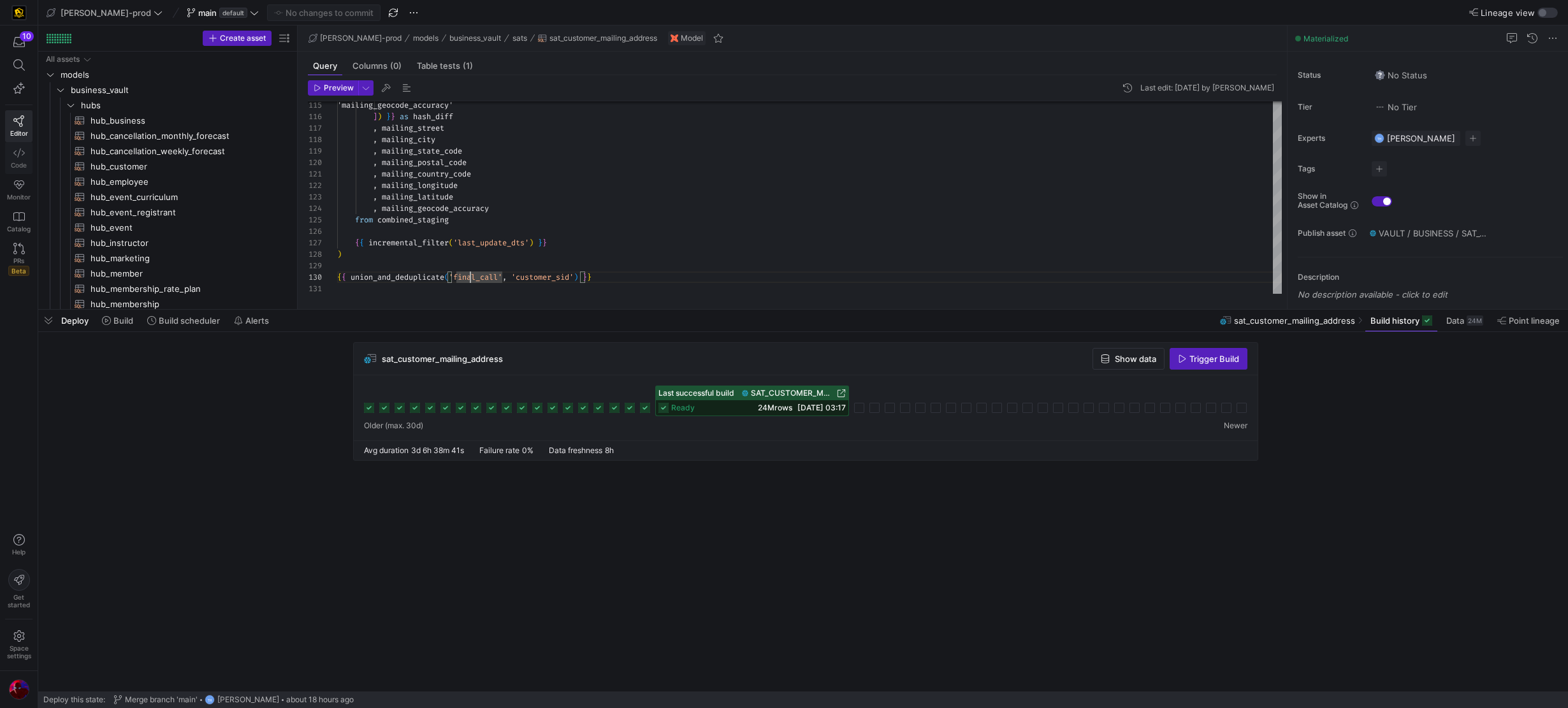
scroll to position [0, 0]
click at [21, 161] on span "Code" at bounding box center [19, 165] width 16 height 8
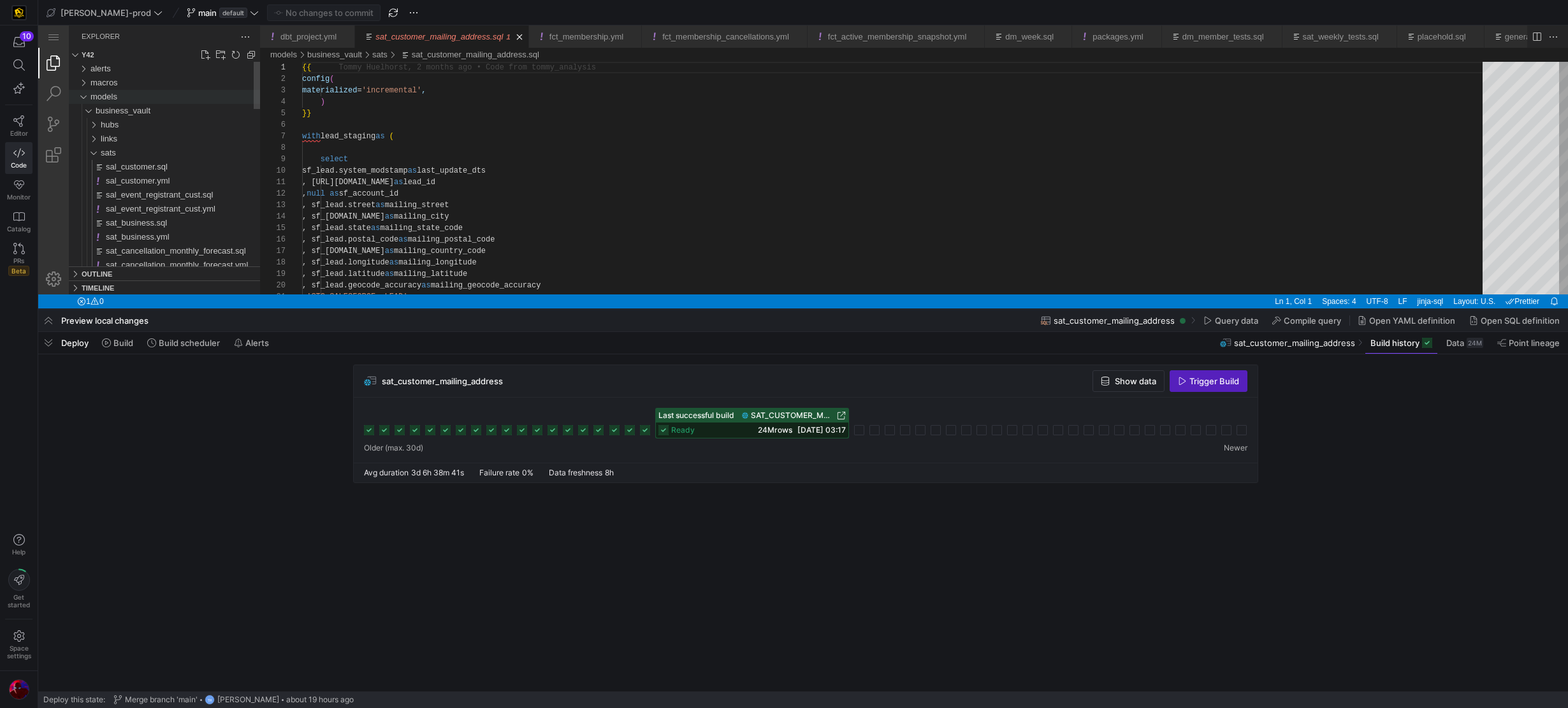
click at [84, 95] on div "models" at bounding box center [83, 97] width 19 height 14
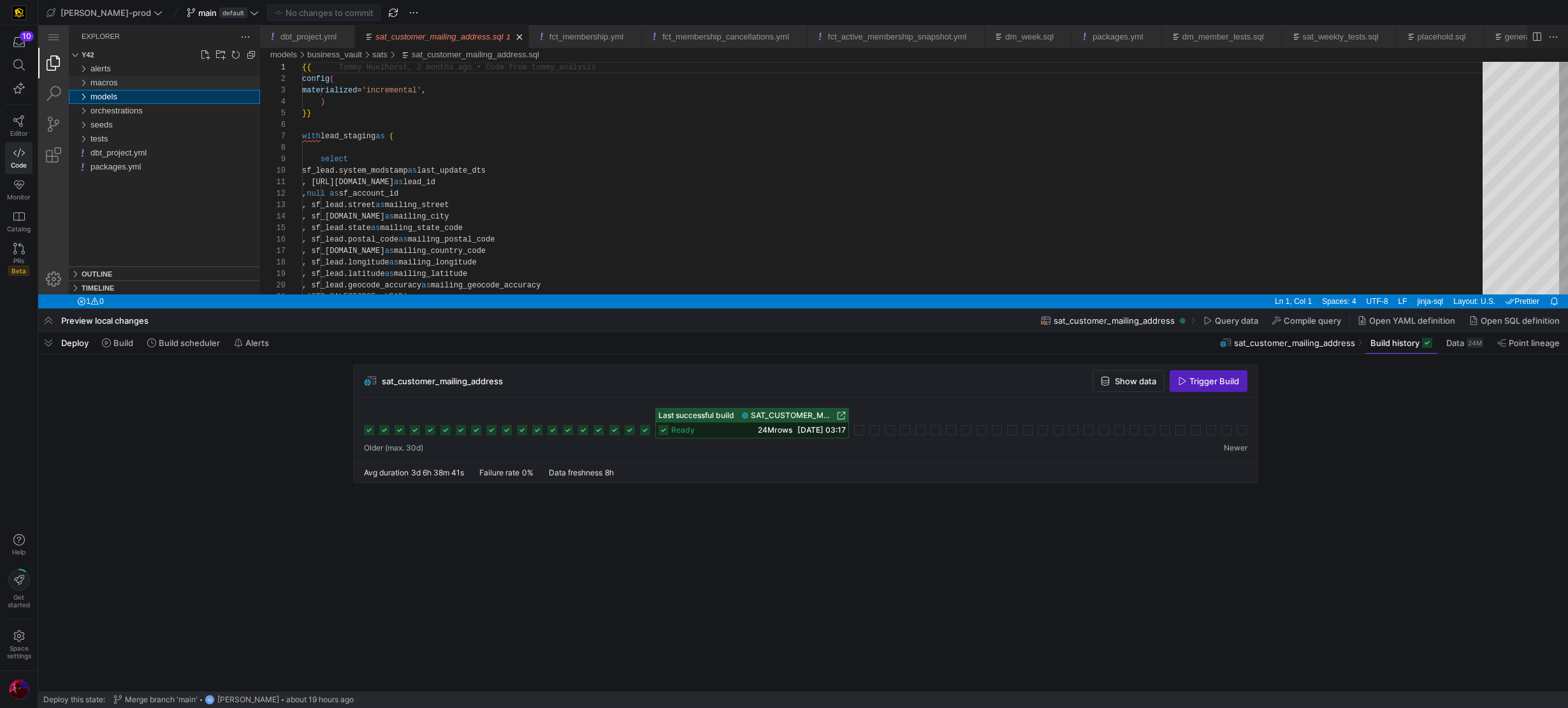
click at [84, 81] on div "macros" at bounding box center [83, 82] width 19 height 14
click at [111, 124] on span "incremental_sat_macros.sql" at bounding box center [147, 124] width 103 height 9
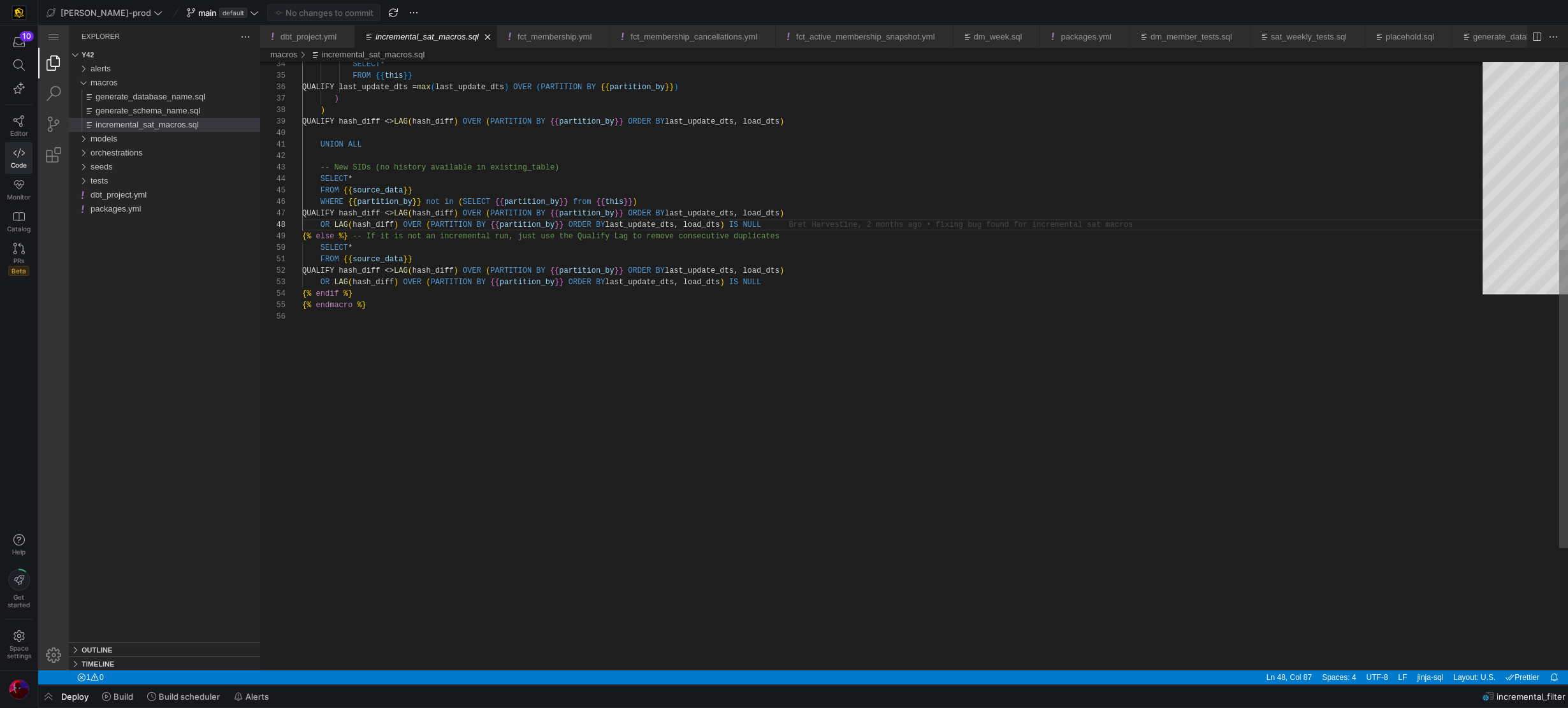
scroll to position [80, 396]
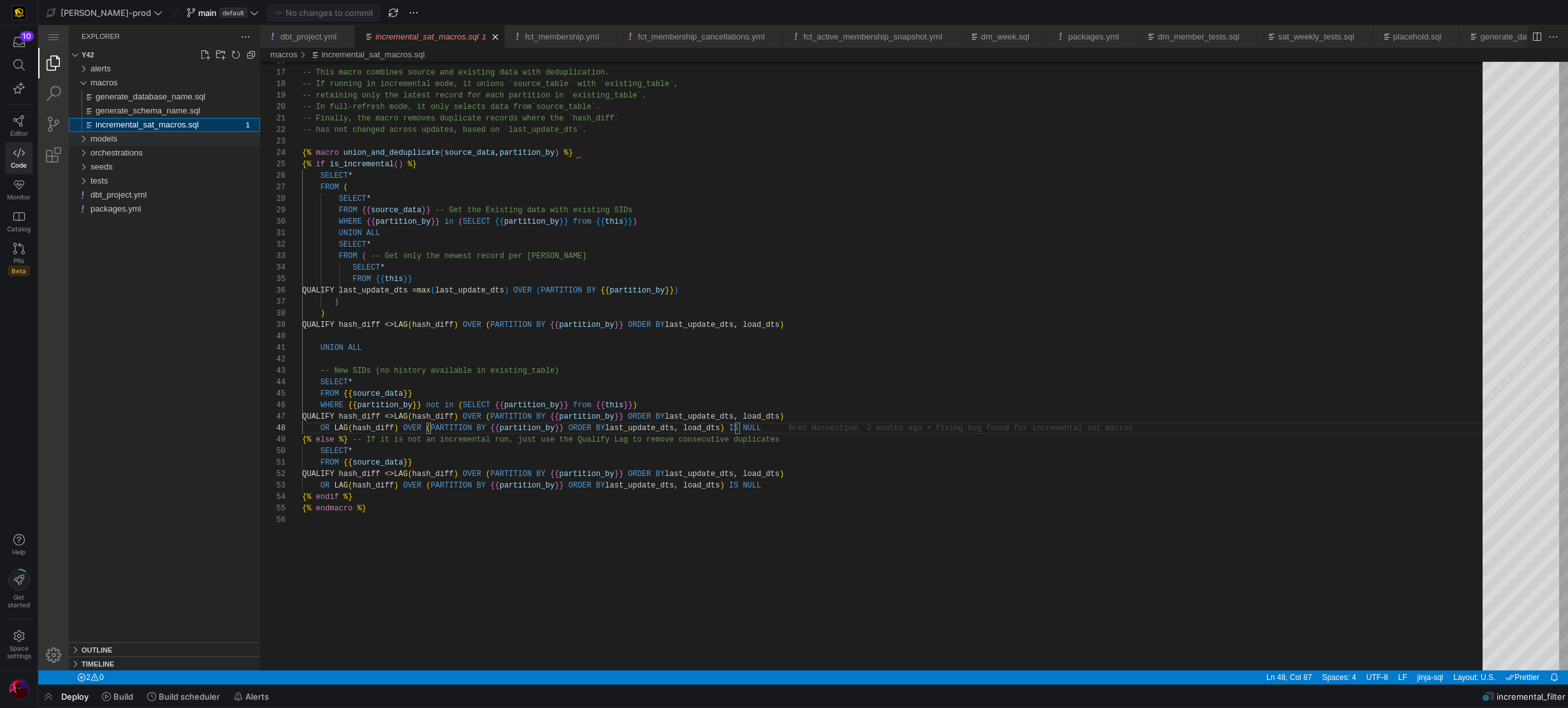
click at [85, 140] on div "models" at bounding box center [83, 138] width 19 height 14
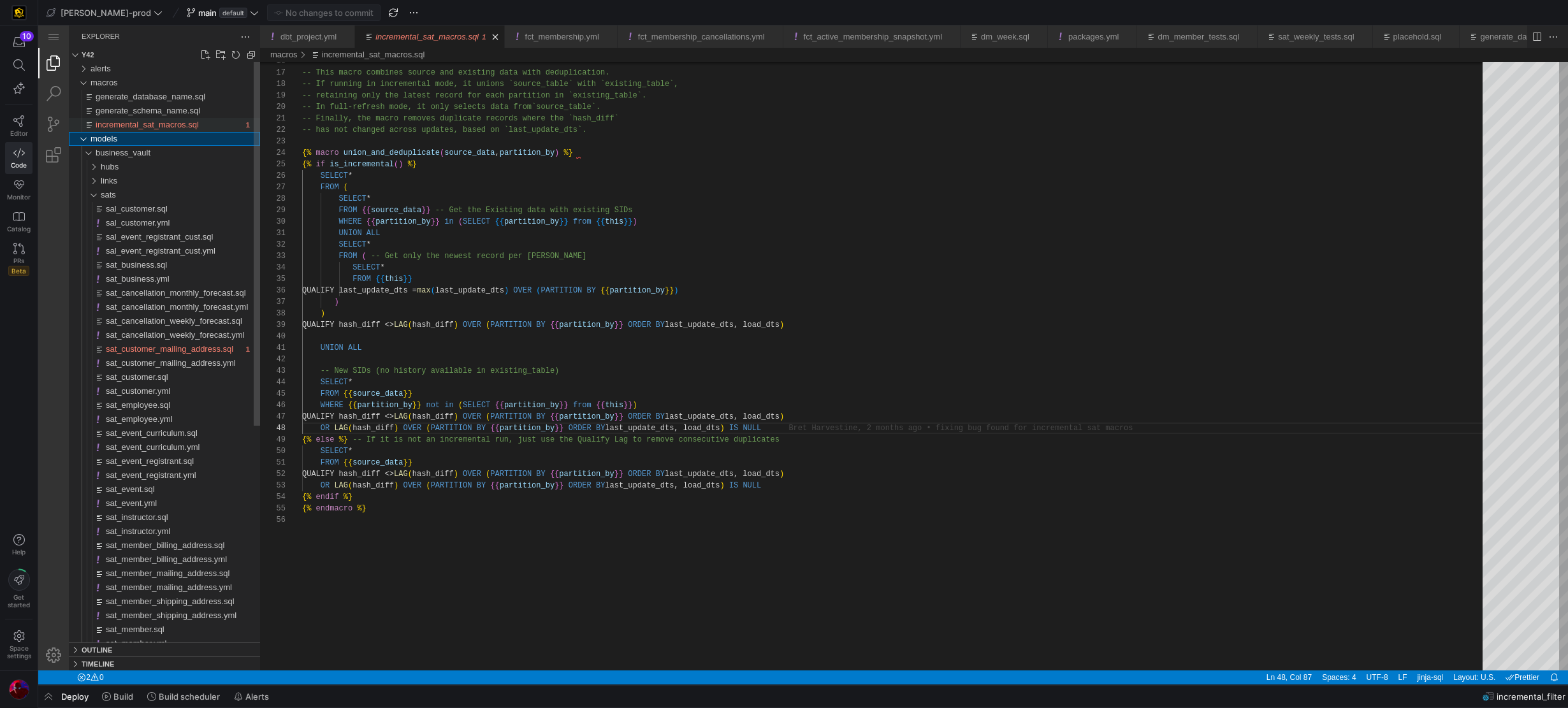
click at [157, 123] on span "incremental_sat_macros.sql" at bounding box center [147, 124] width 103 height 9
click at [147, 348] on span "sat_customer_mailing_address.sql" at bounding box center [169, 348] width 127 height 9
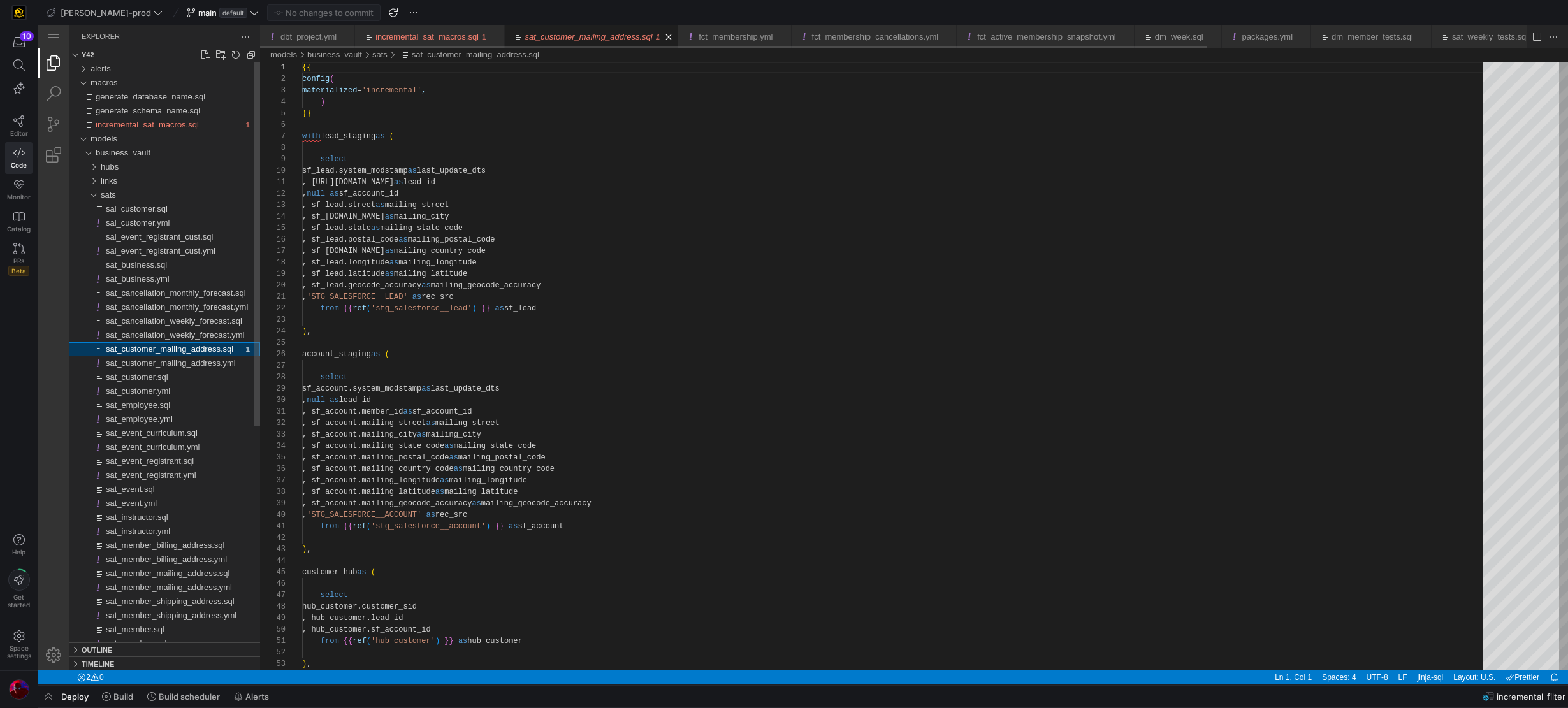
click at [147, 348] on span "sat_customer_mailing_address.sql" at bounding box center [169, 348] width 127 height 9
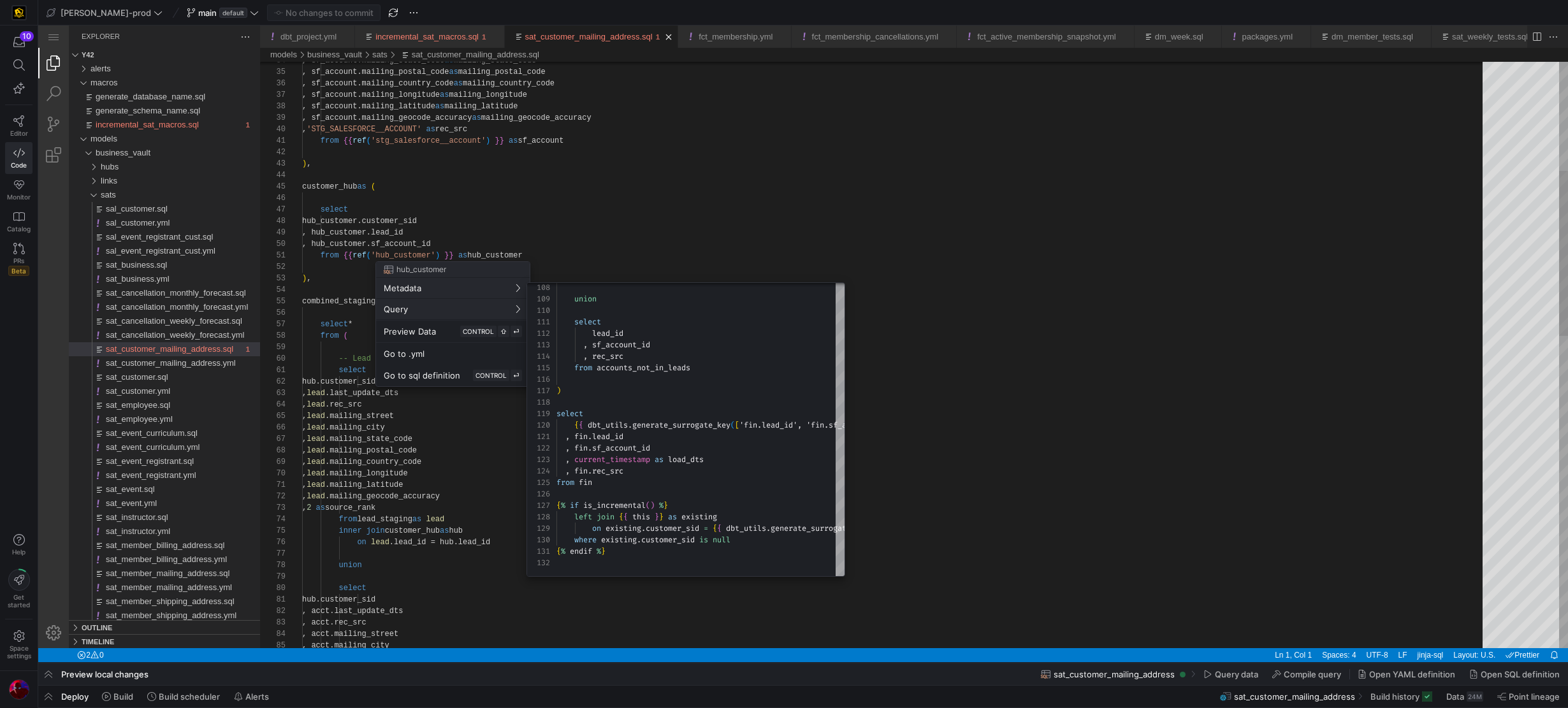
click at [596, 200] on div at bounding box center [784, 354] width 1568 height 708
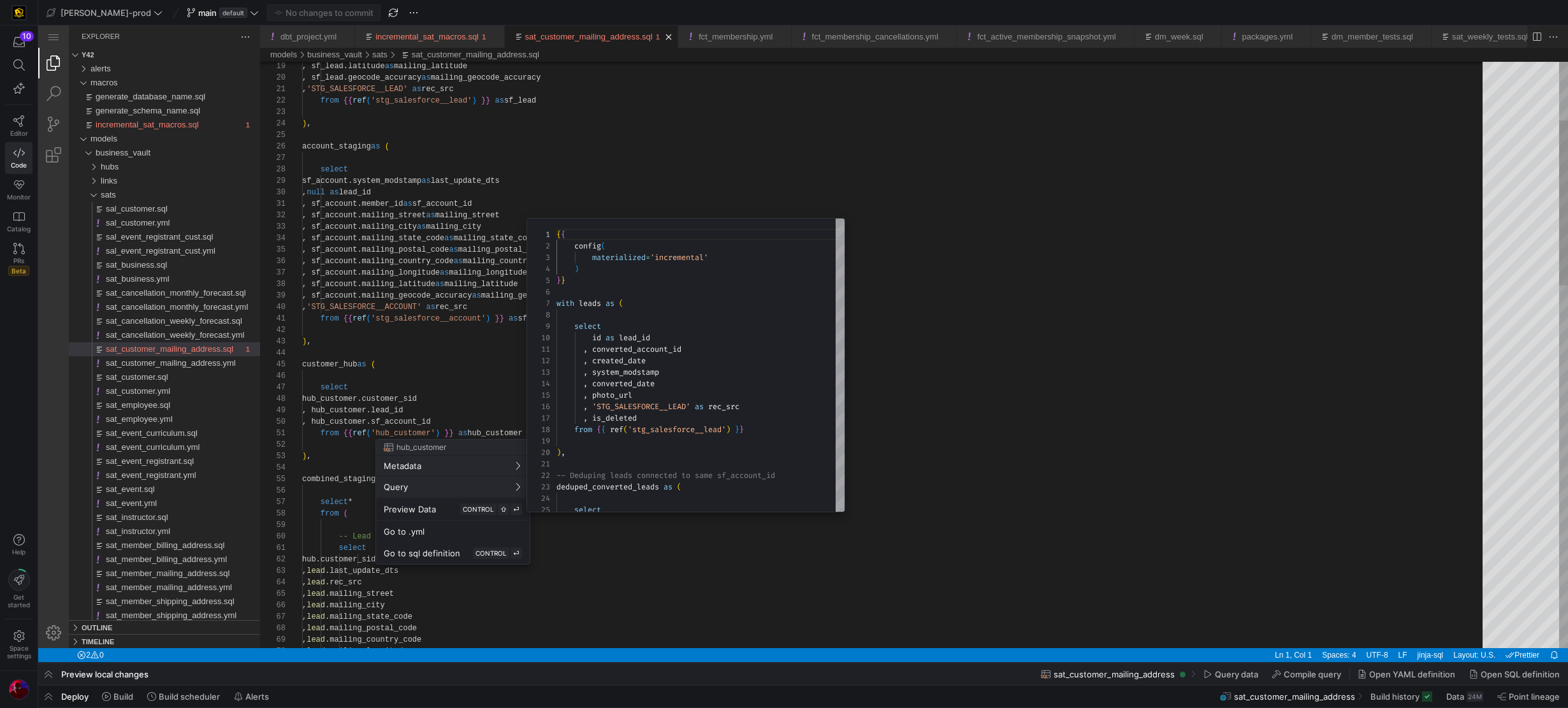
click at [493, 370] on div at bounding box center [784, 354] width 1568 height 708
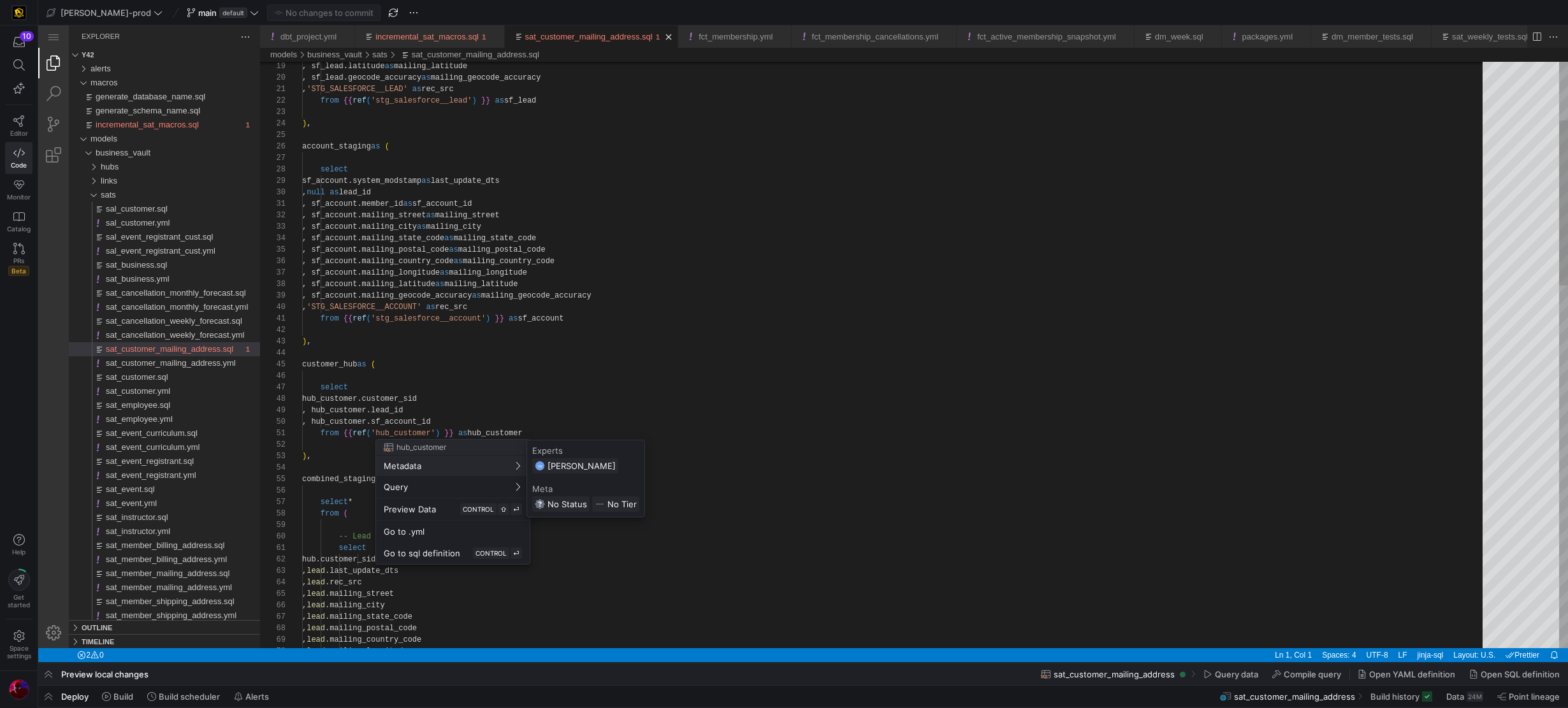
drag, startPoint x: 425, startPoint y: 310, endPoint x: 386, endPoint y: 297, distance: 41.1
click at [425, 310] on div at bounding box center [784, 354] width 1568 height 708
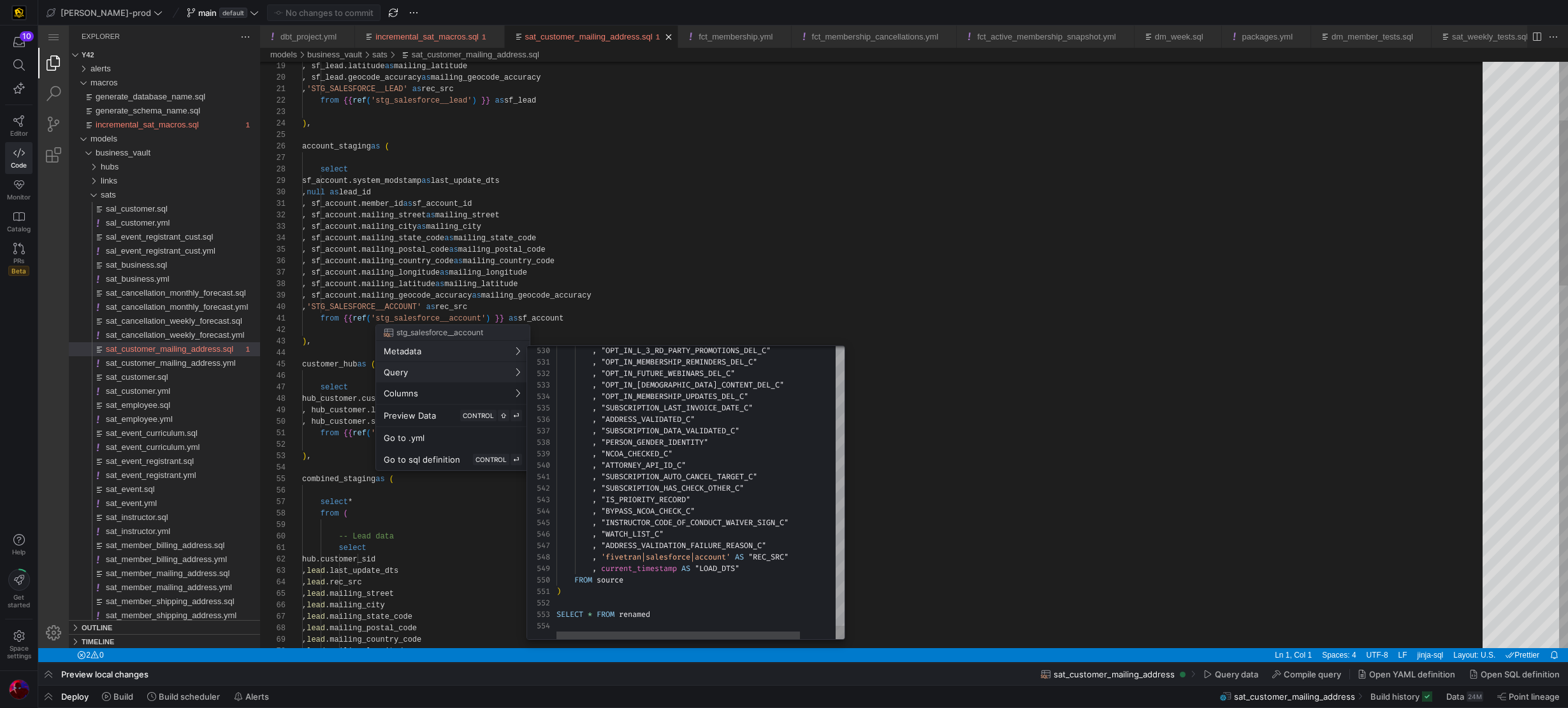
scroll to position [0, 0]
type textarea ", "SUBSCRIPTION_AUTO_CANCEL_TARGET_C" , "SUBSCRIPTION_HAS_CHECK_OTHER_C" , "IS_…"
drag, startPoint x: 745, startPoint y: 566, endPoint x: 535, endPoint y: 566, distance: 210.0
click at [535, 566] on div "530 531 532 533 534 535 536 537 538 539 540 541 542 543 544 545 546 547 548 549…" at bounding box center [686, 492] width 317 height 293
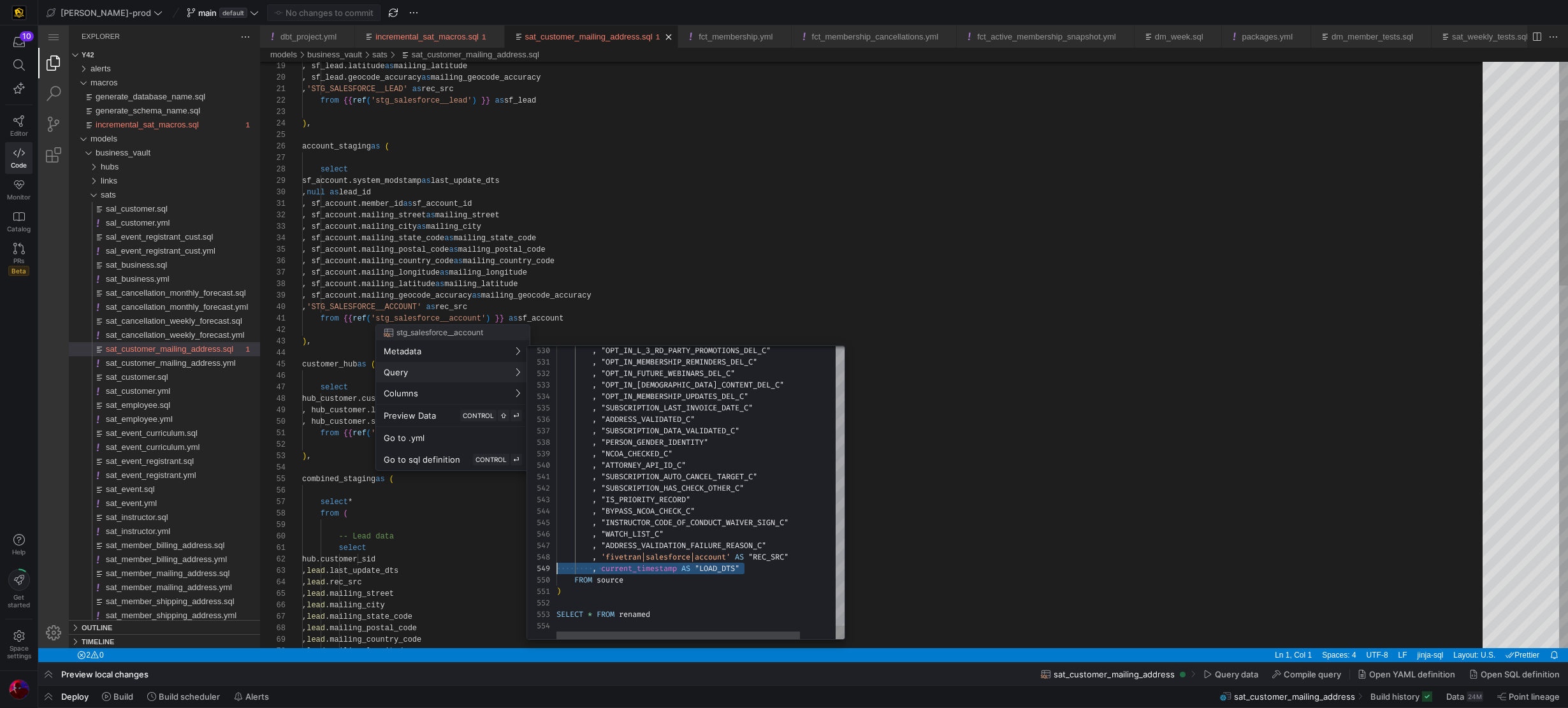
scroll to position [0, 0]
click at [590, 250] on div at bounding box center [784, 354] width 1568 height 708
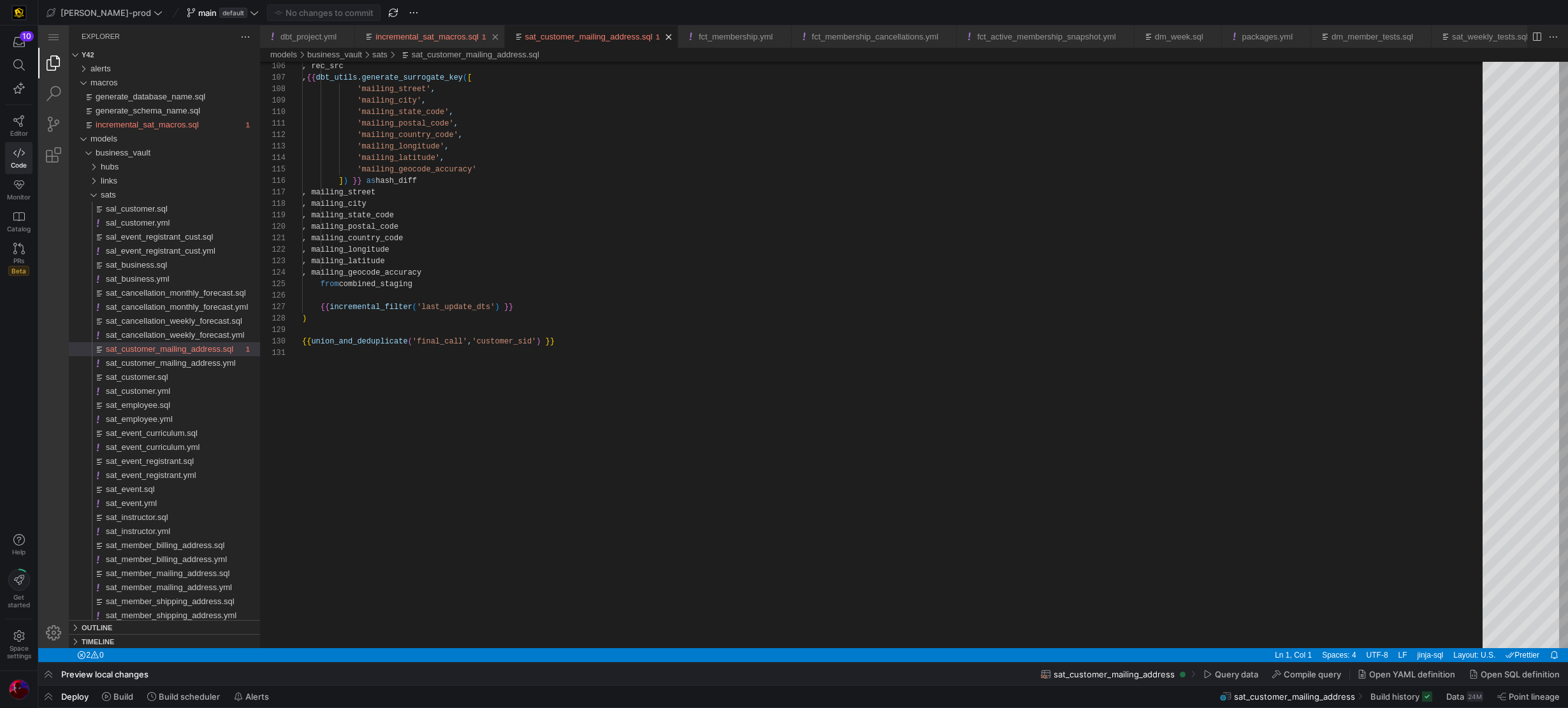
click at [421, 30] on div "incremental_sat_macros.sql" at bounding box center [427, 36] width 103 height 23
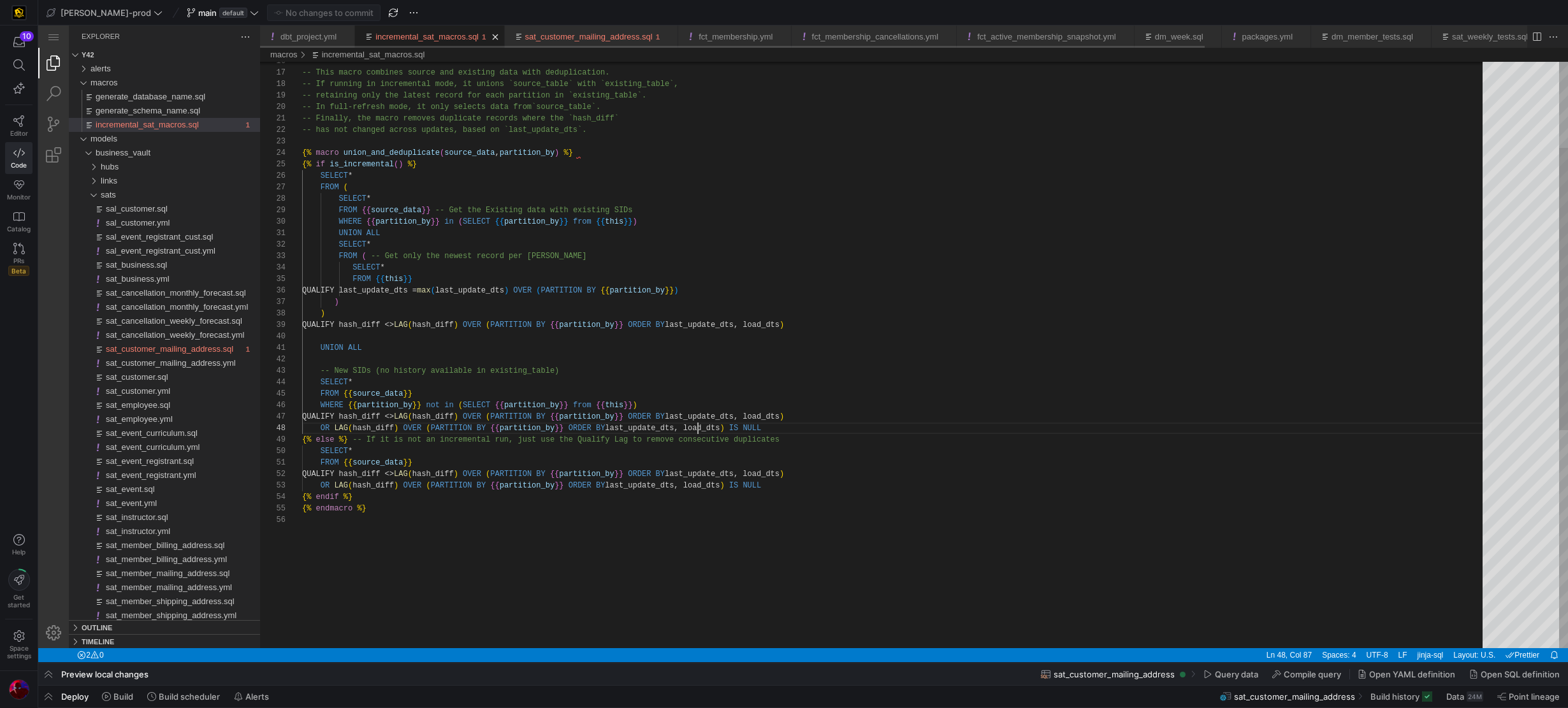
scroll to position [80, 396]
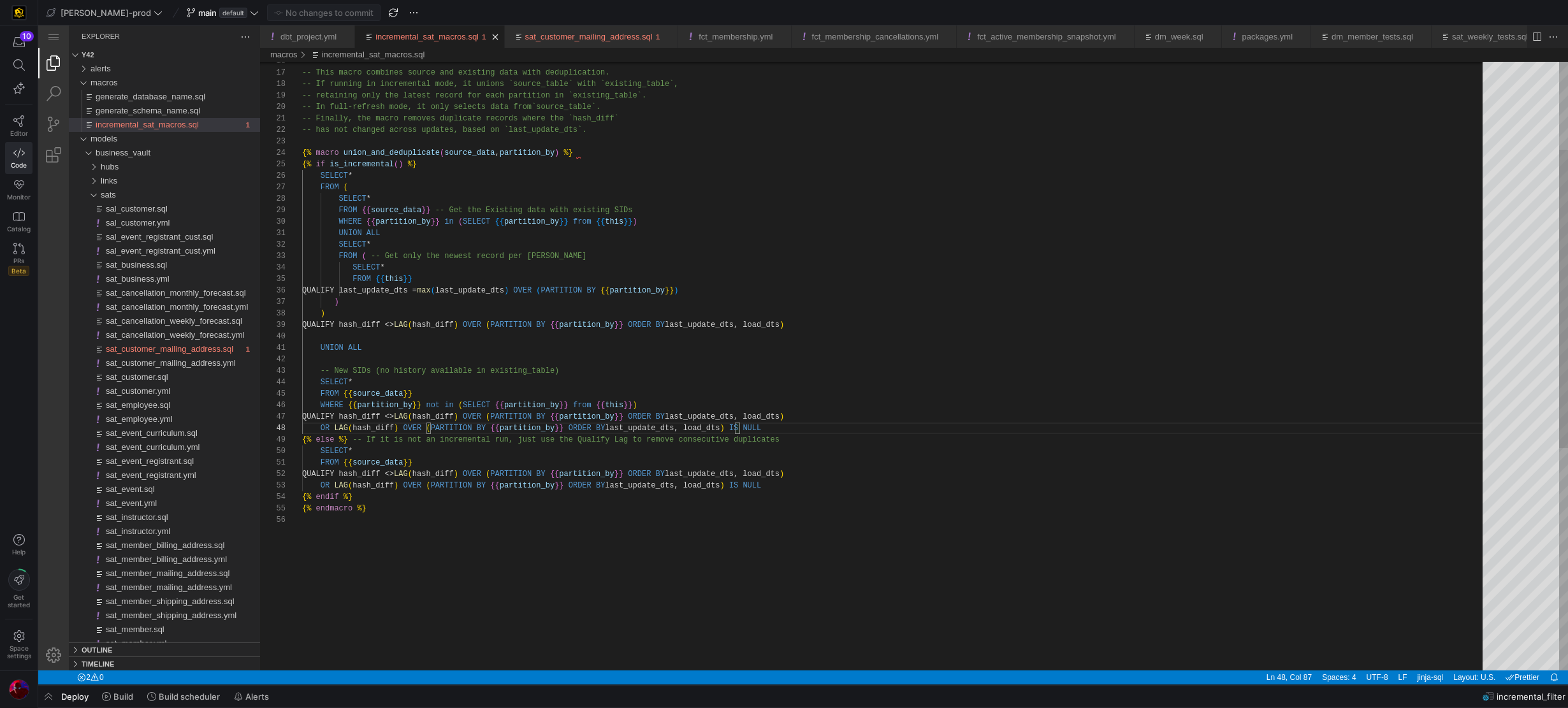
click at [519, 291] on div "16 17 18 19 20 21 22 23 24 25 26 27 28 29 30 31 32 33 34 35 36 37 38 39 40 41 4…" at bounding box center [914, 366] width 1308 height 608
type textarea "UNION ALL -- New SIDs (no history available in existing_table) SELECT * FROM {{…"
click at [633, 429] on div "16 17 18 19 20 21 22 23 24 25 26 27 28 29 30 31 32 33 34 35 36 37 38 39 40 41 4…" at bounding box center [914, 366] width 1308 height 608
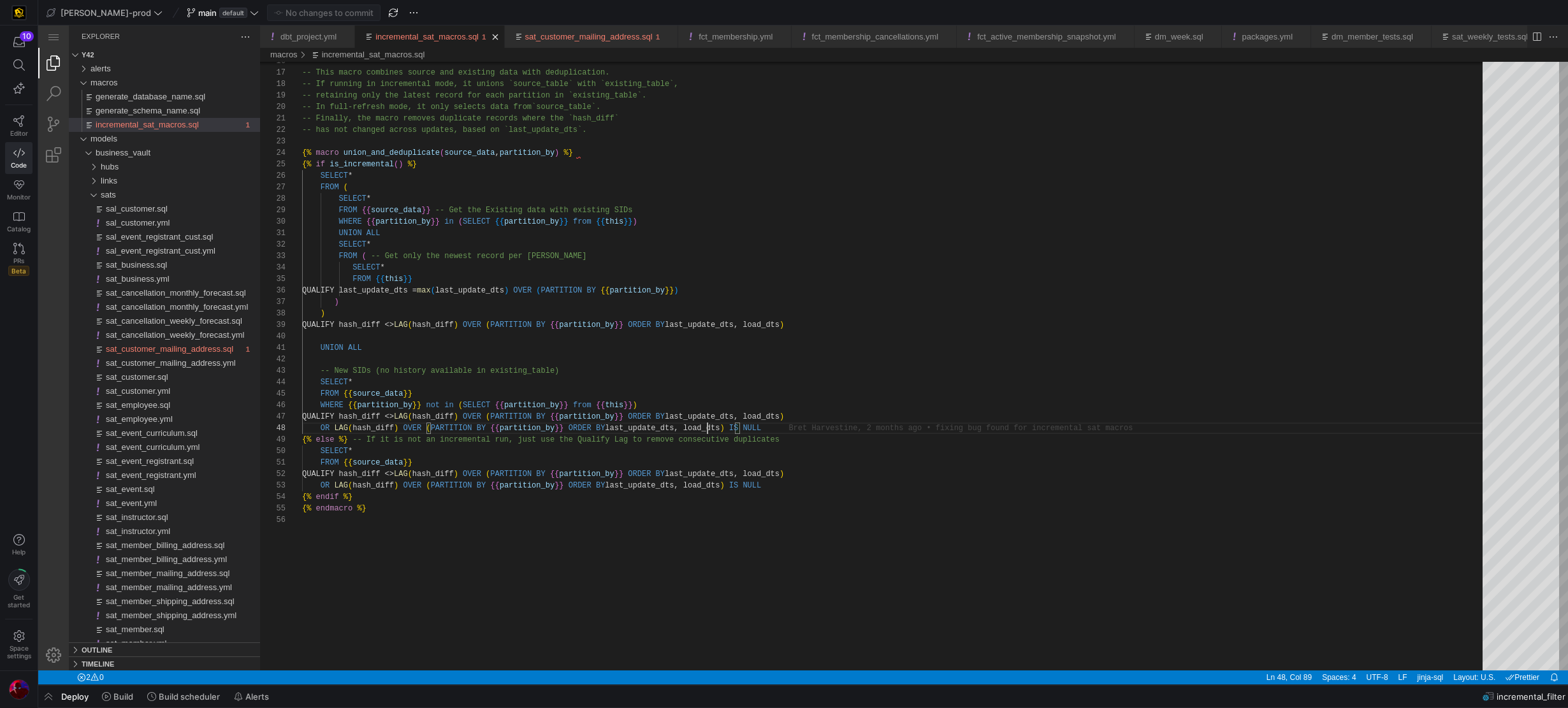
scroll to position [80, 433]
click at [780, 416] on span "last_update_dts, load_dts" at bounding box center [722, 417] width 115 height 9
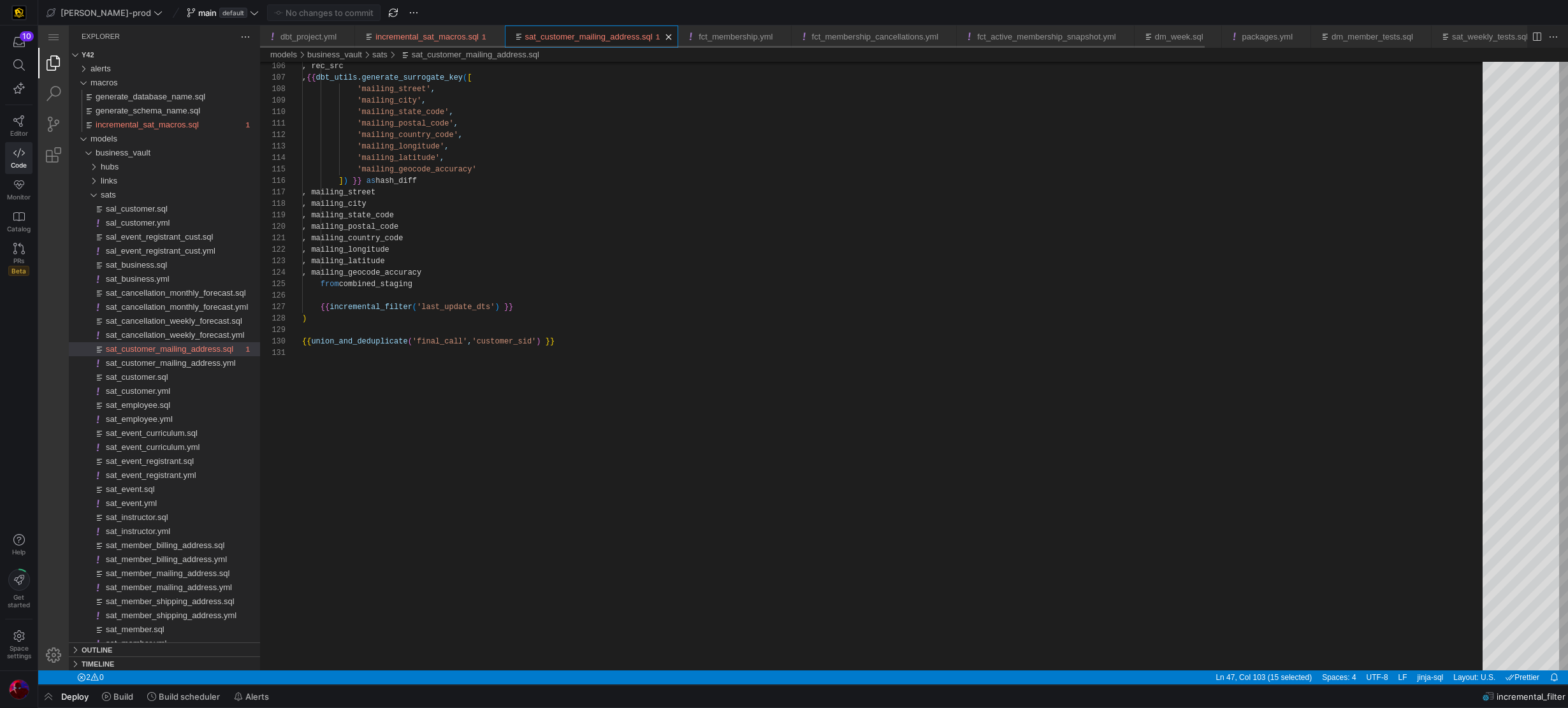
click at [587, 39] on link "sat_customer_mailing_address.sql" at bounding box center [588, 36] width 127 height 9
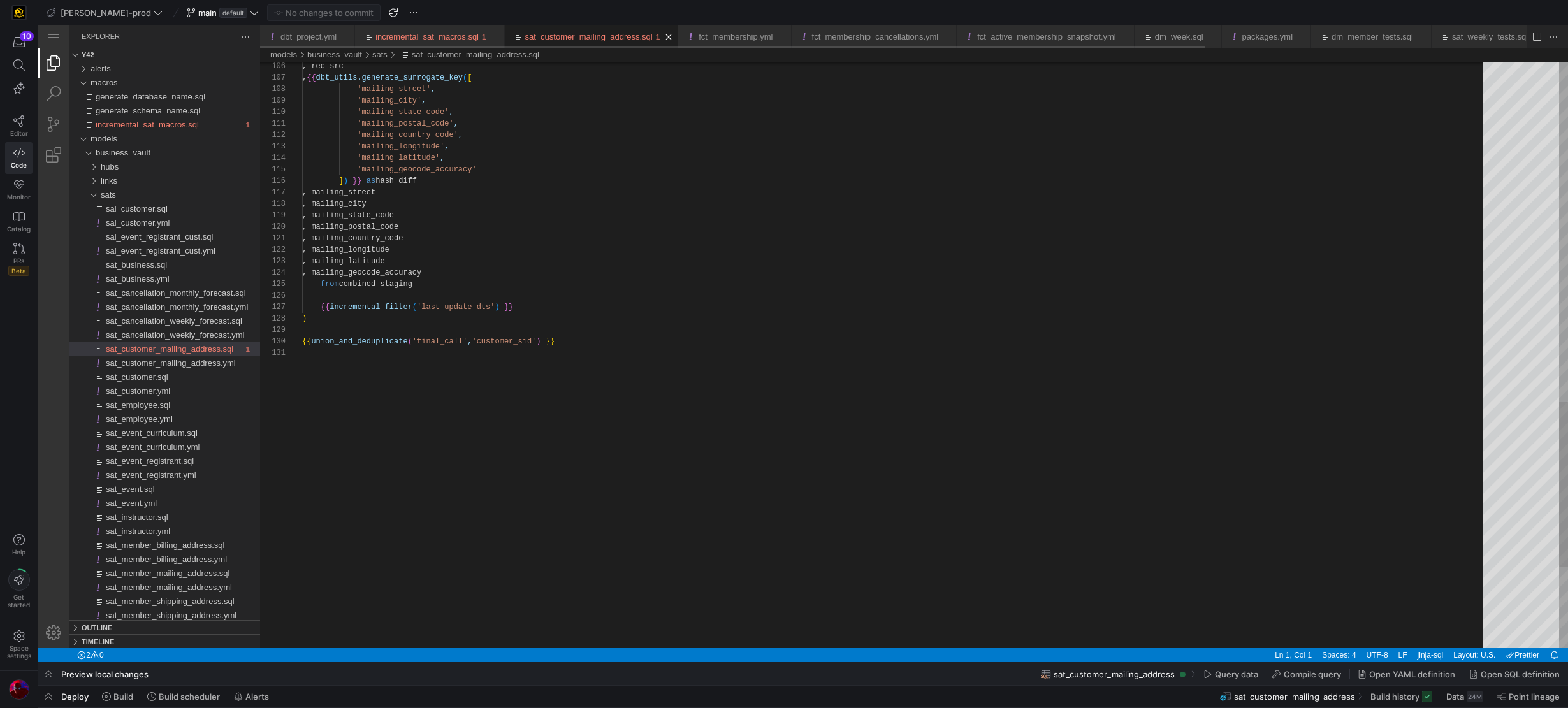
scroll to position [5, 0]
click at [52, 568] on span "button" at bounding box center [49, 696] width 20 height 22
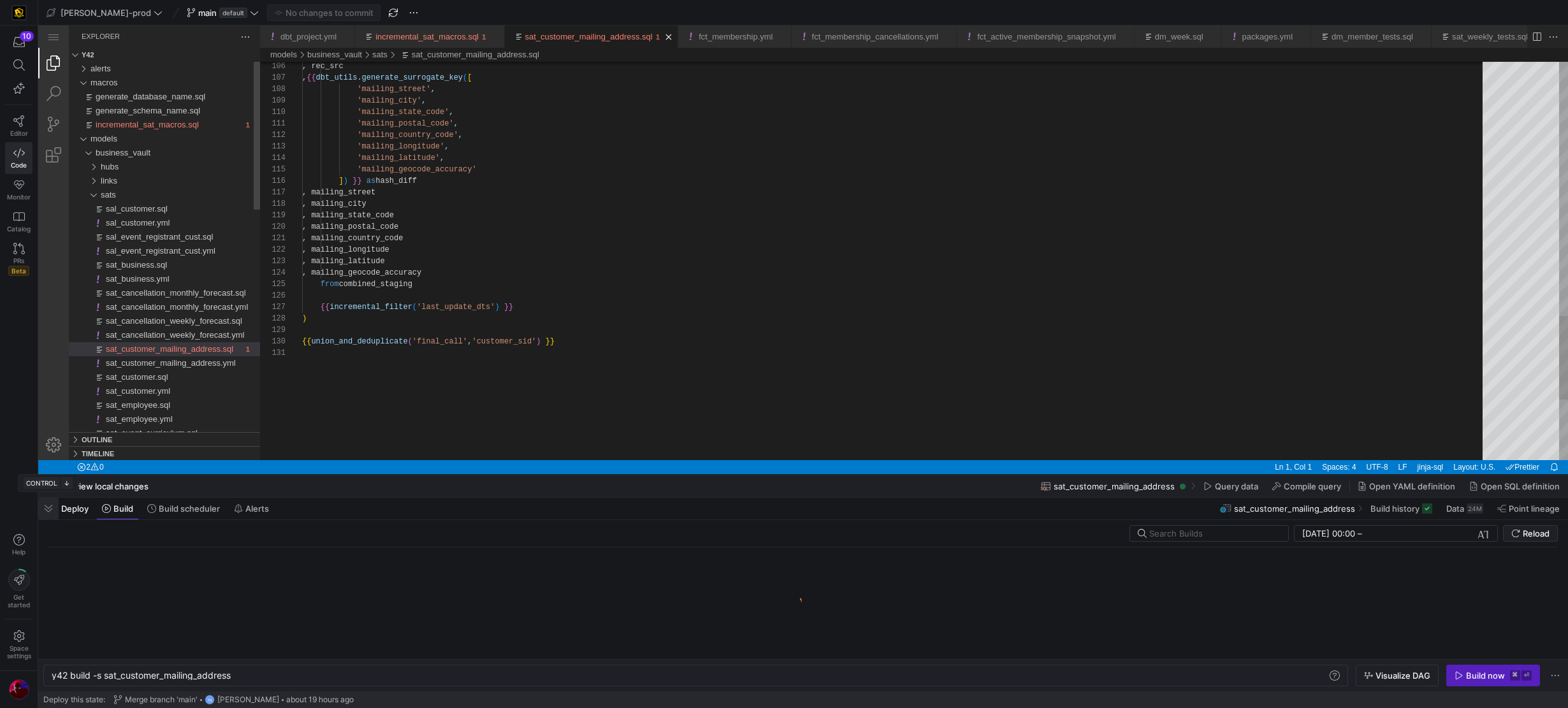
scroll to position [0, 182]
click at [197, 568] on span "y42 build -s sat_customer_mailing_address" at bounding box center [141, 675] width 179 height 11
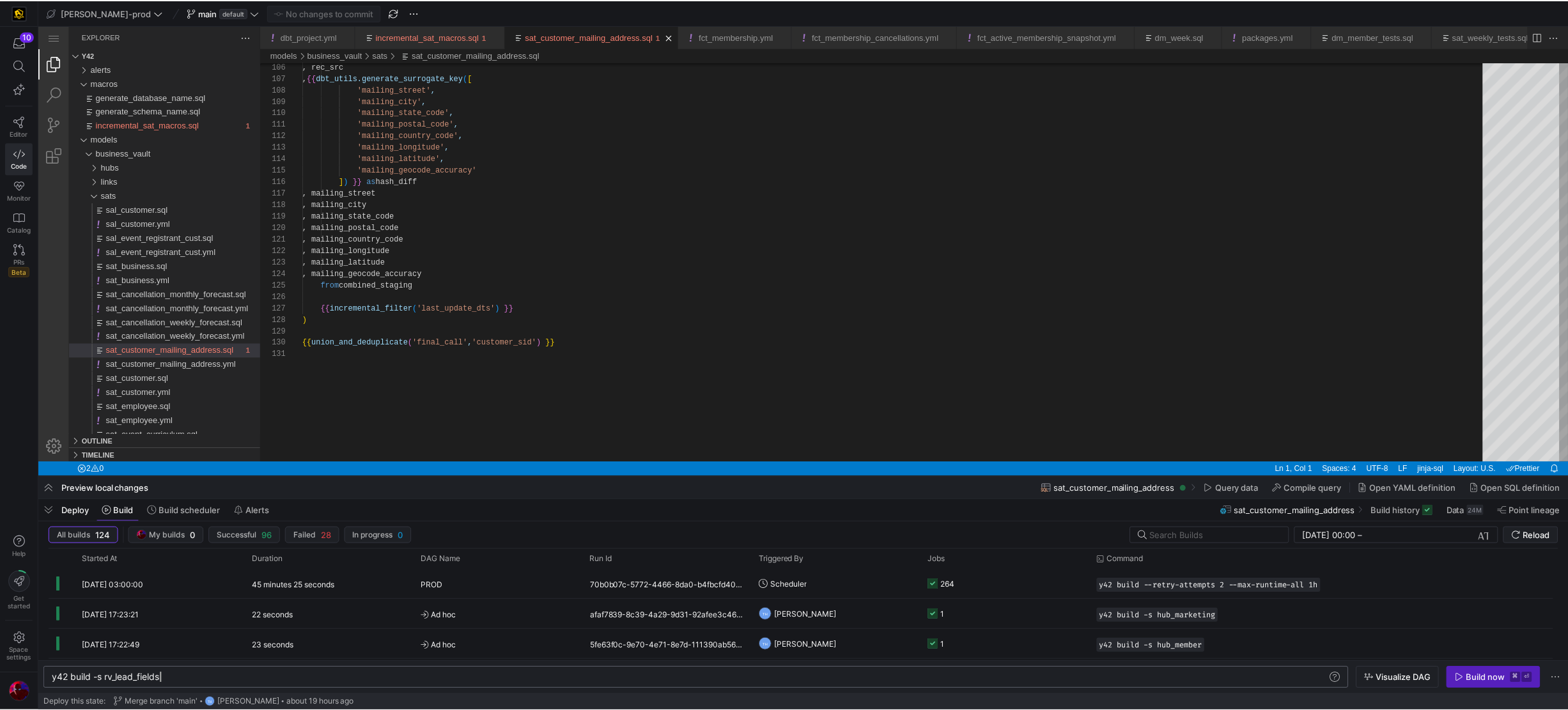
scroll to position [0, 116]
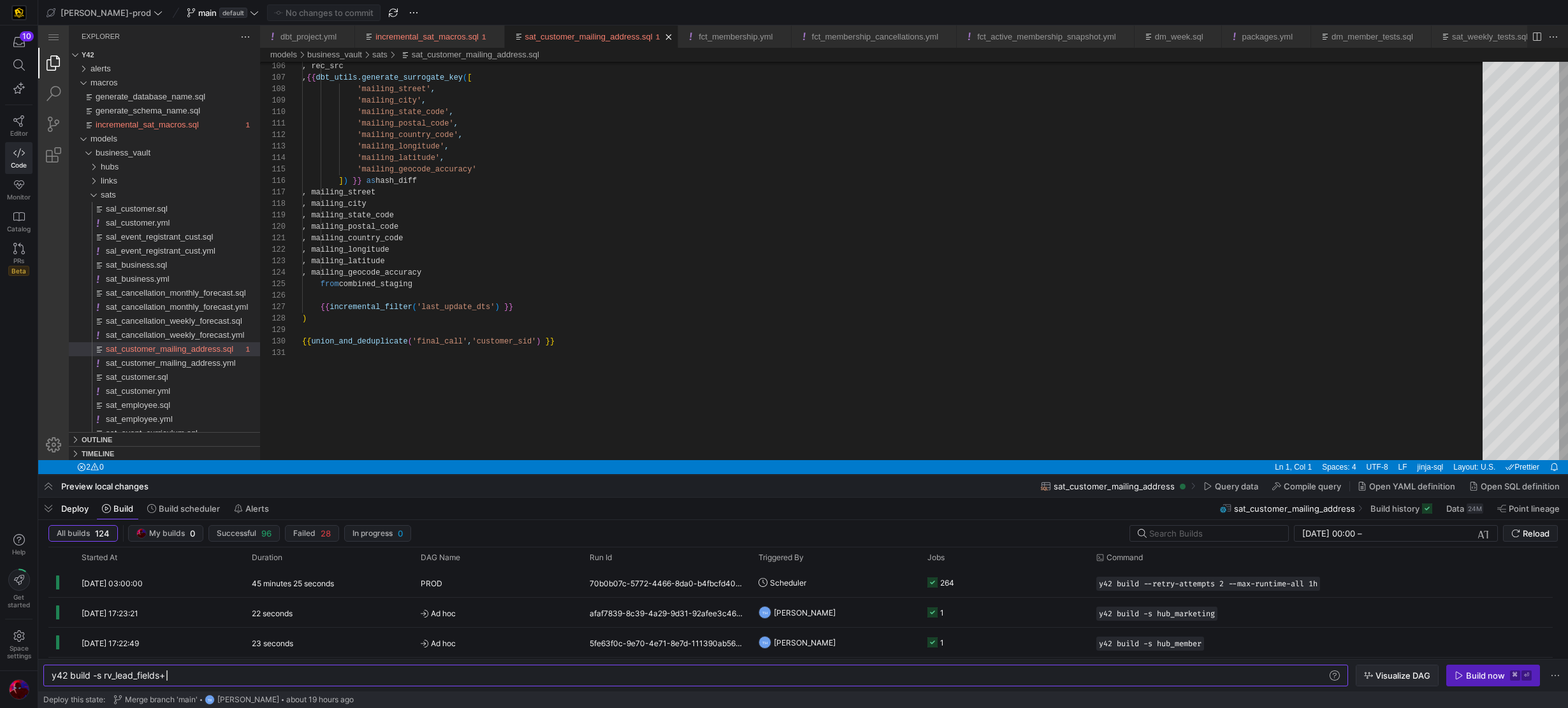
type textarea "y42 build -s rv_lead_fields+"
click at [957, 568] on span "Visualize DAG" at bounding box center [1402, 675] width 55 height 10
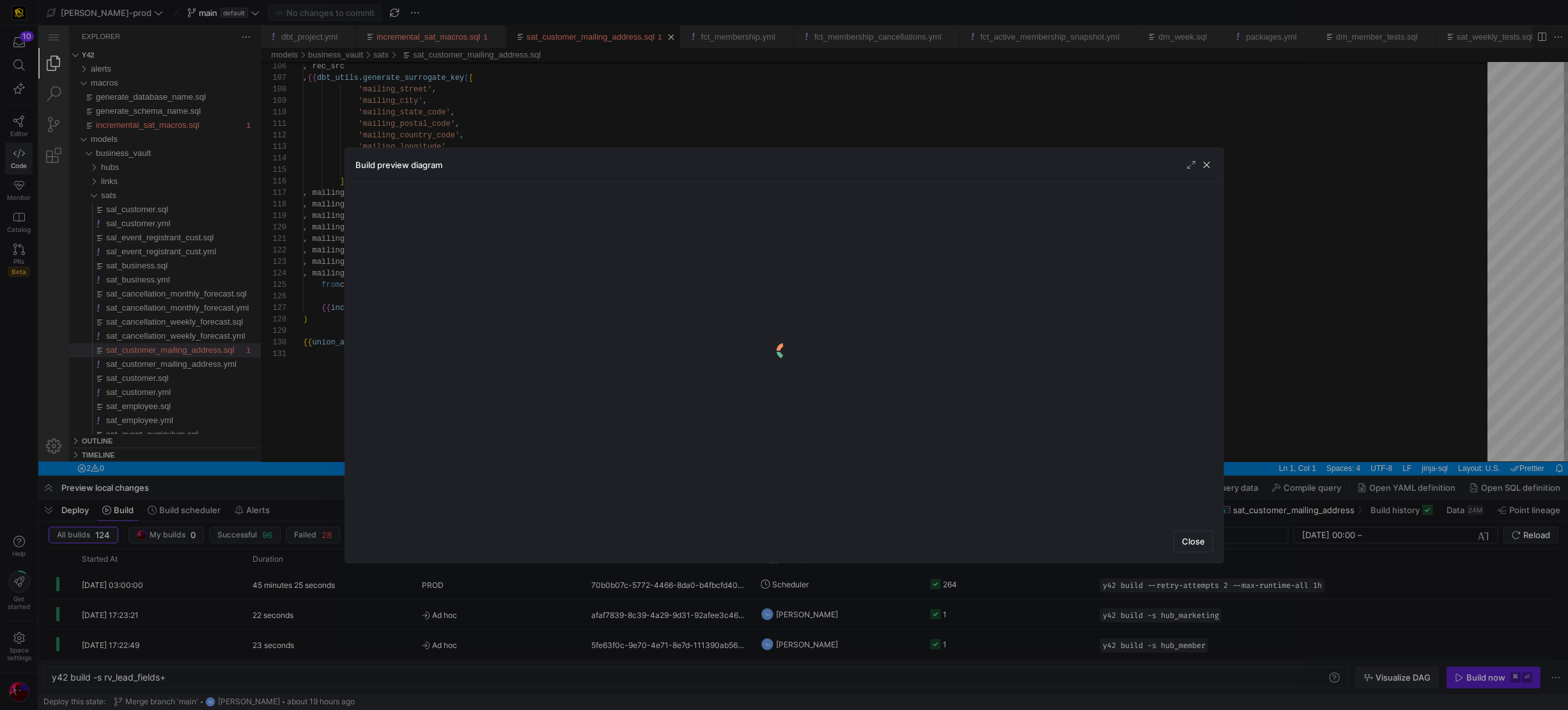
click at [960, 570] on div at bounding box center [784, 355] width 1568 height 710
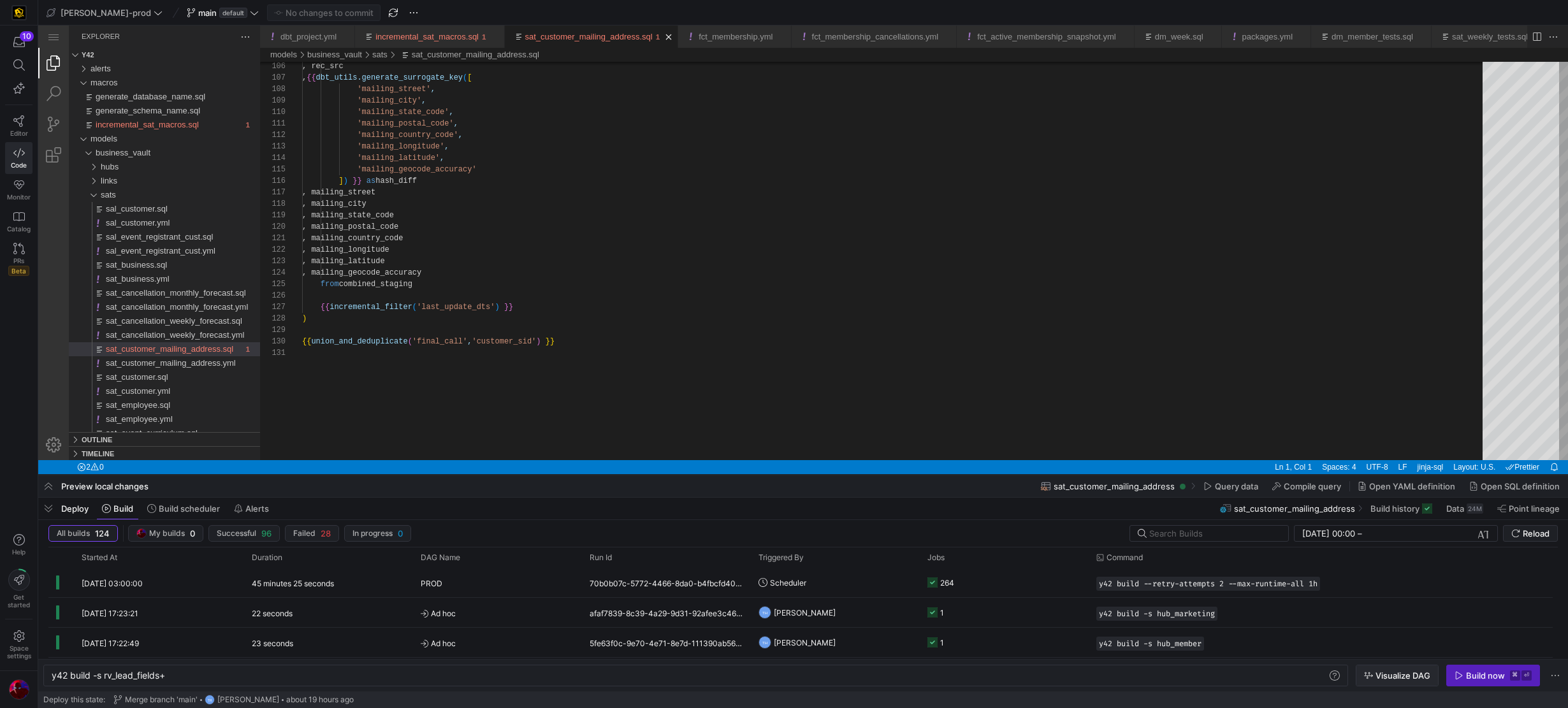
click at [957, 568] on span "Visualize DAG" at bounding box center [1402, 675] width 55 height 10
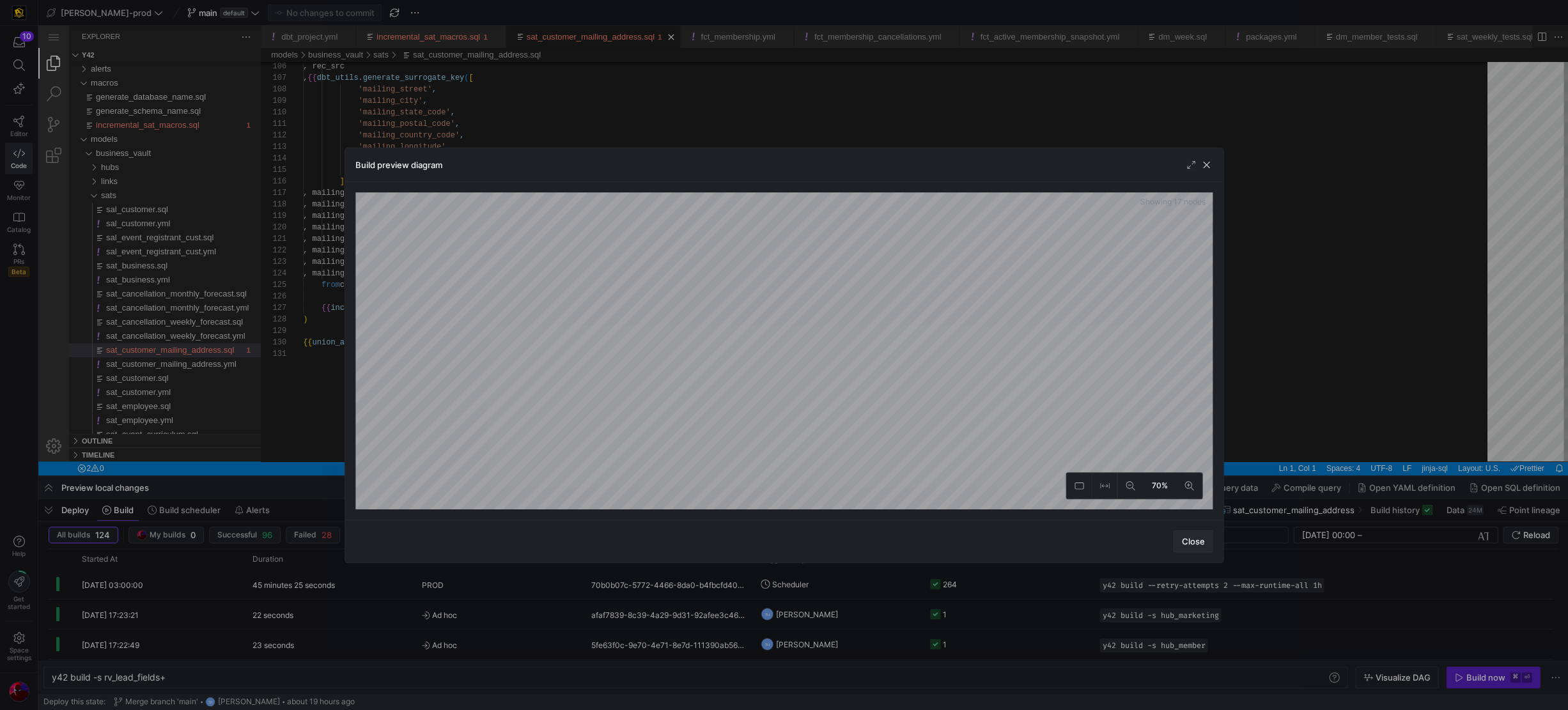
click at [960, 545] on span "Close" at bounding box center [1193, 541] width 23 height 10
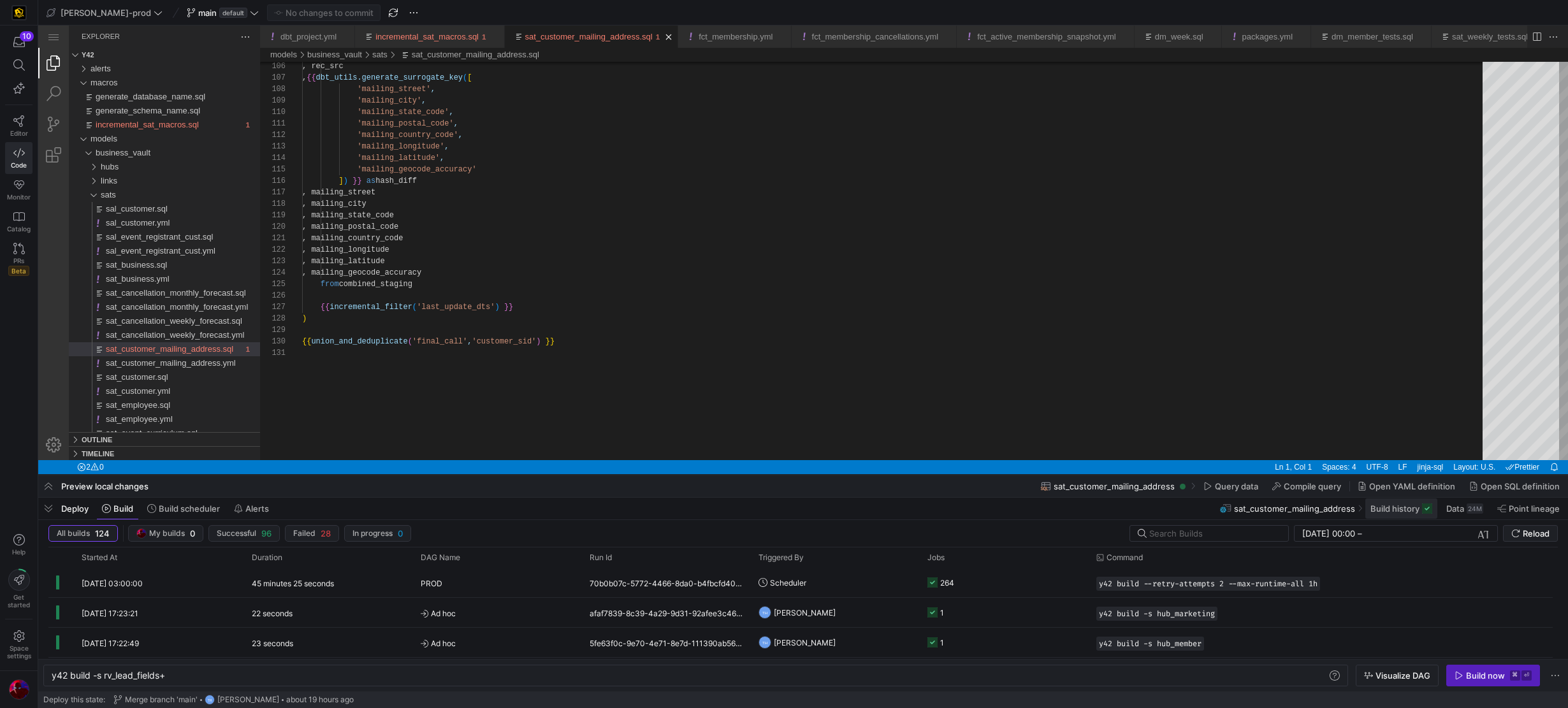
click at [957, 505] on span "Build history" at bounding box center [1394, 508] width 49 height 10
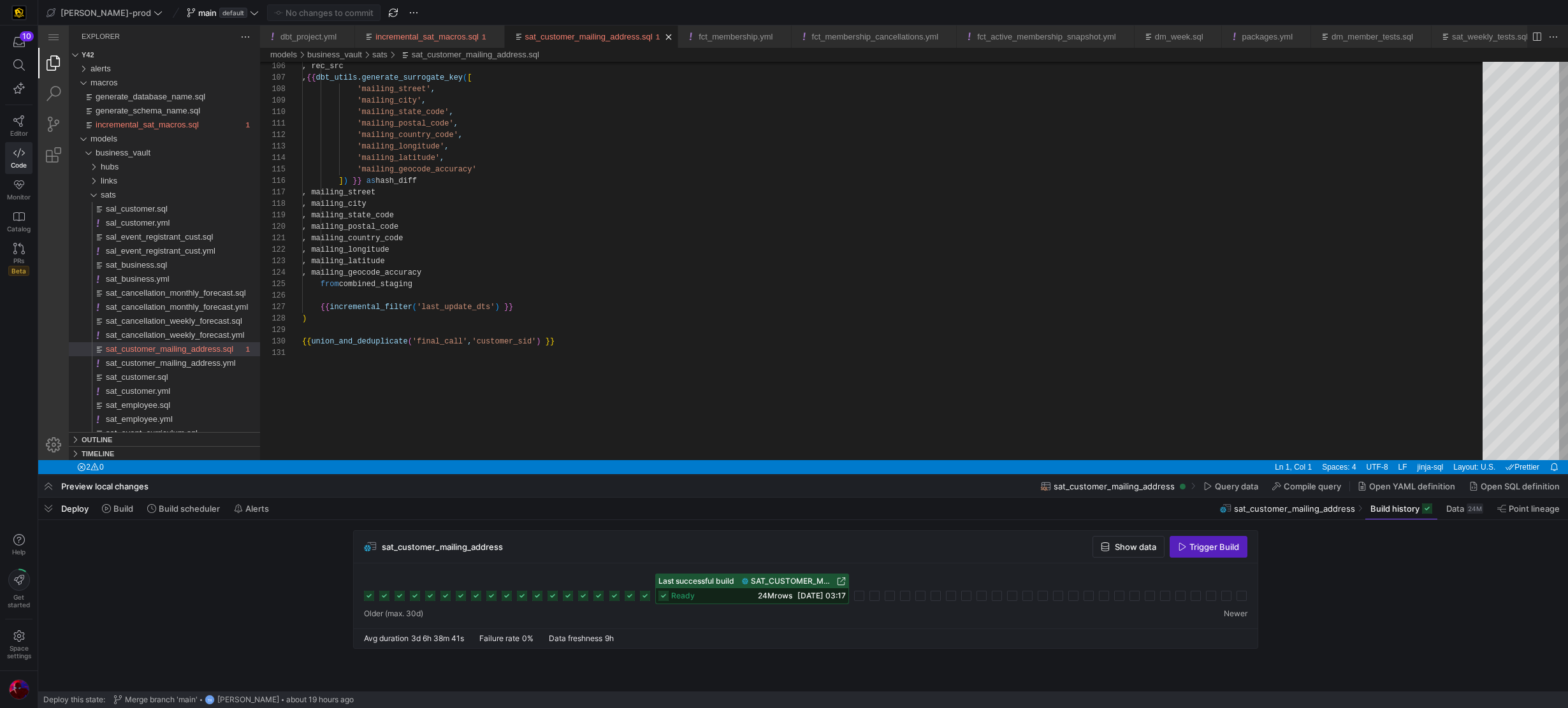
click at [641, 568] on icon at bounding box center [645, 595] width 10 height 10
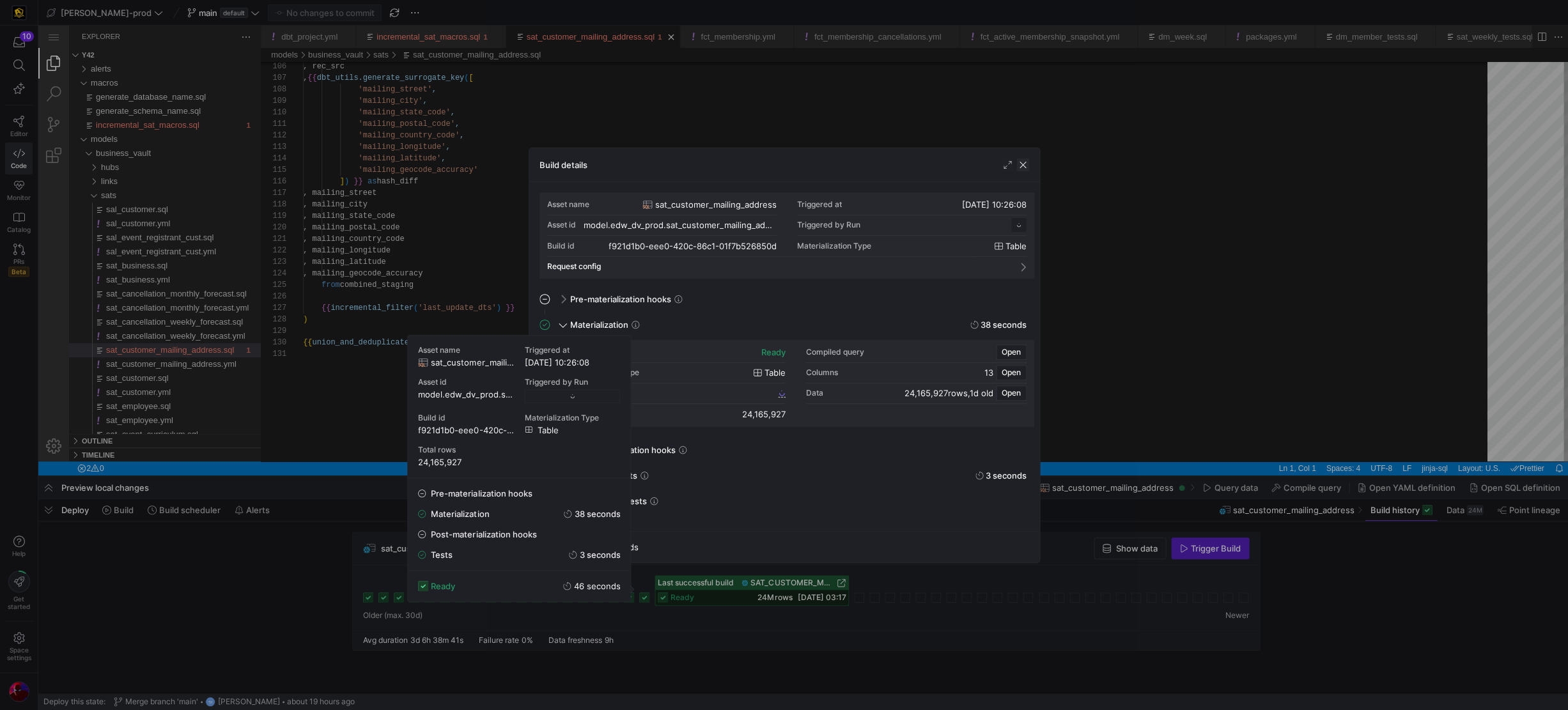
click at [960, 163] on span "button" at bounding box center [1023, 165] width 13 height 13
